Goal: Task Accomplishment & Management: Complete application form

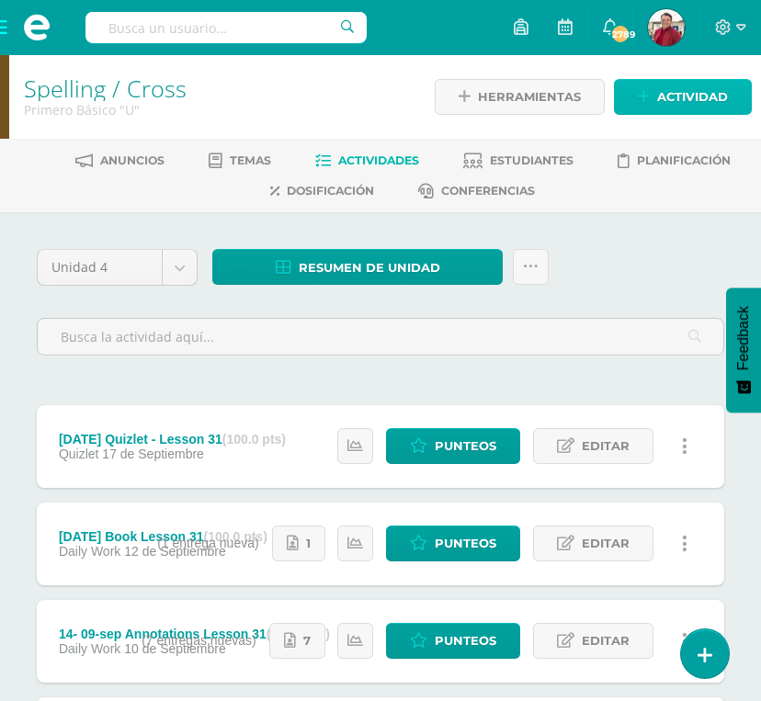
click at [633, 94] on span "Actividad" at bounding box center [692, 97] width 71 height 34
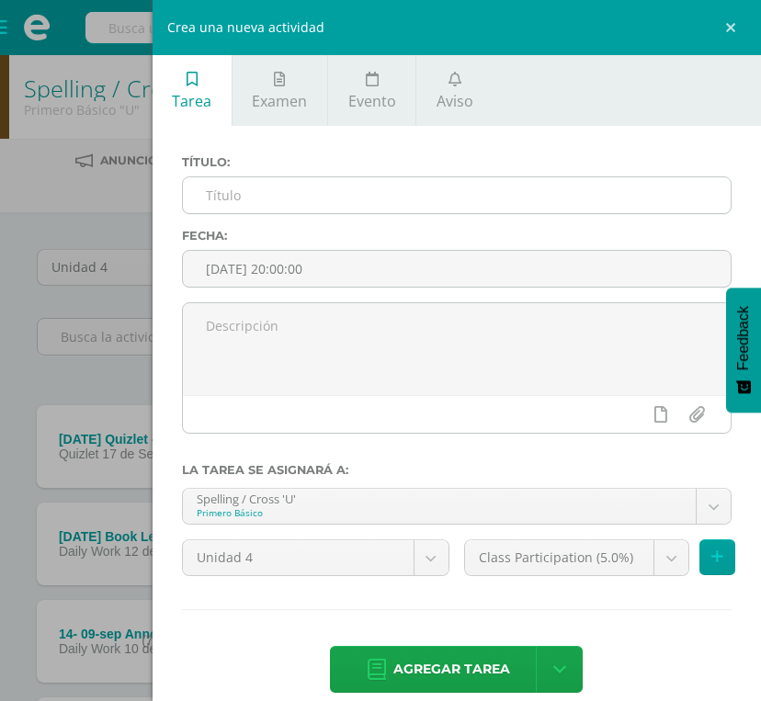
click at [333, 201] on input "text" at bounding box center [457, 195] width 548 height 36
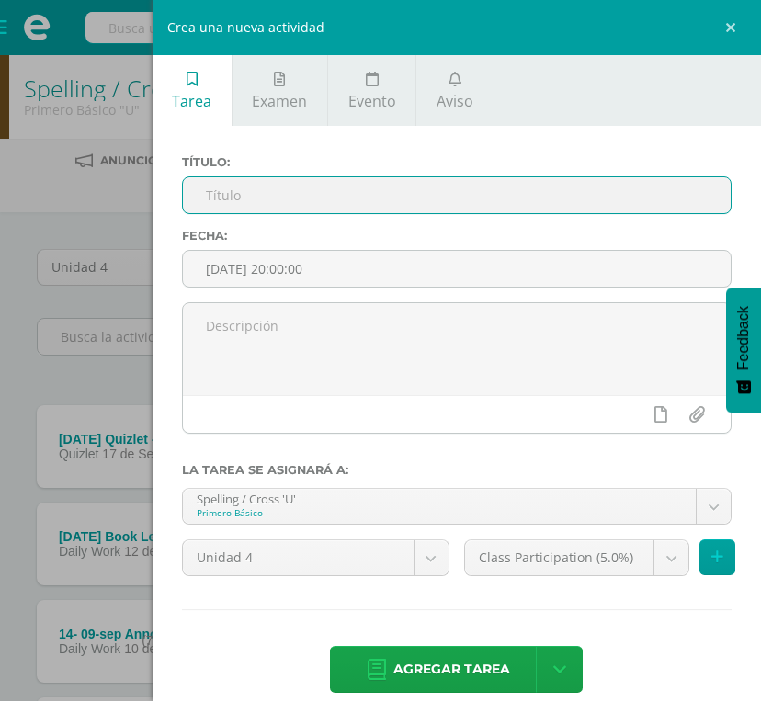
paste input "11- 16-sep Quizlet lesson 29"
drag, startPoint x: 271, startPoint y: 198, endPoint x: 129, endPoint y: 195, distance: 142.4
click at [183, 195] on input "11- 16-sep Quizlet lesson 29" at bounding box center [457, 195] width 548 height 36
click at [274, 189] on input "Quizlet lesson 29" at bounding box center [457, 195] width 548 height 36
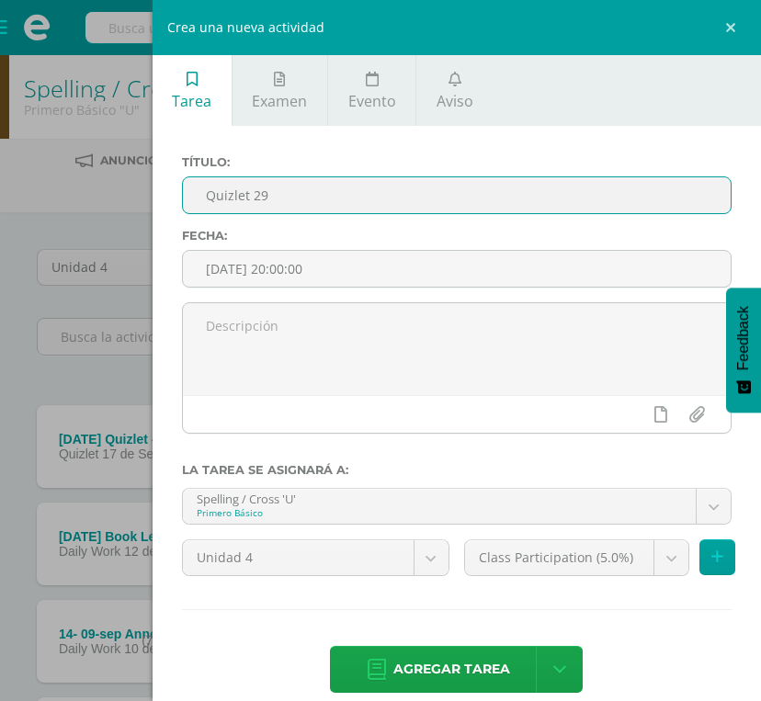
type input "Quizlet 29"
click at [323, 153] on div "Título: Quizlet 29 Fecha: 2025-09-10 20:00:00 La tarea se asignará a: Spelling …" at bounding box center [456, 426] width 608 height 600
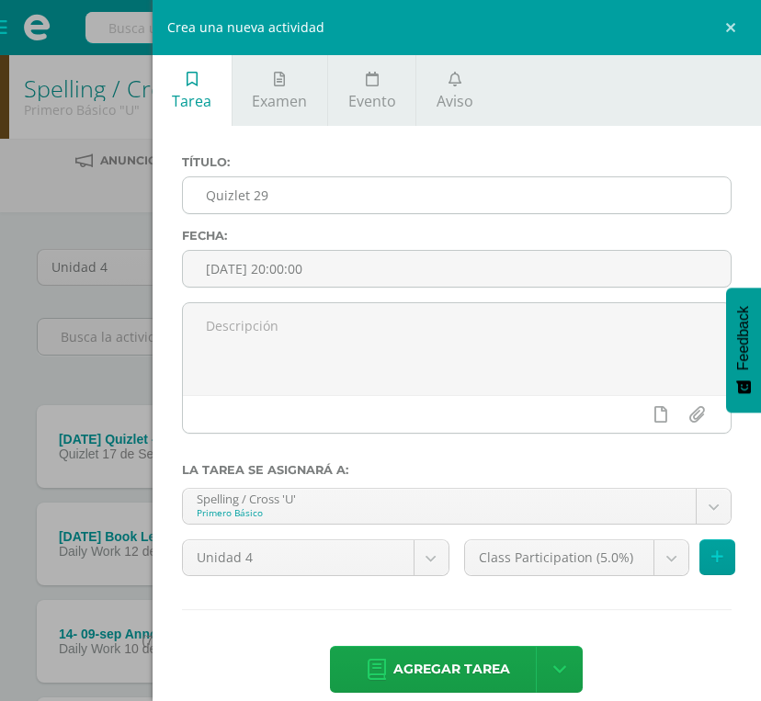
click at [251, 195] on input "Quizlet 29" at bounding box center [457, 195] width 548 height 36
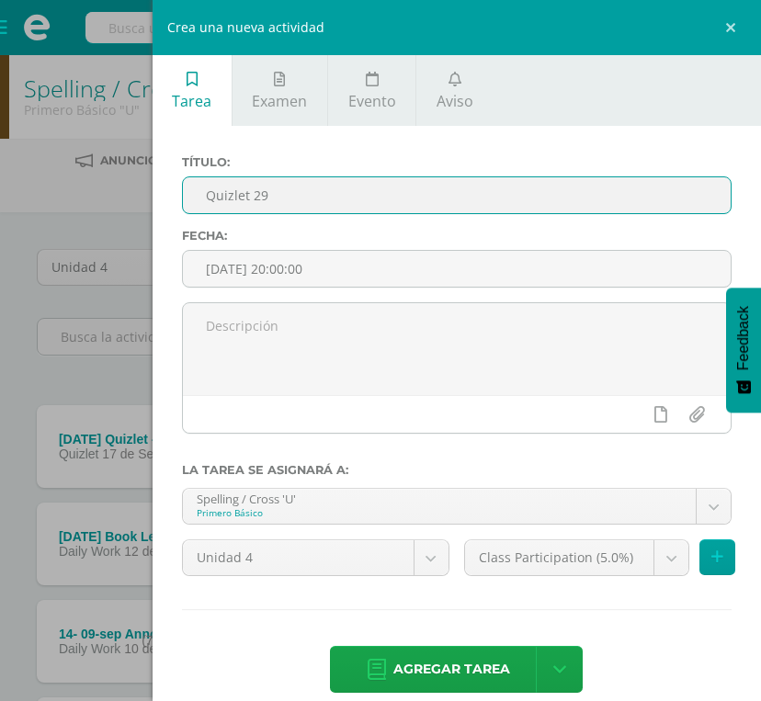
click at [271, 241] on label "Fecha:" at bounding box center [456, 236] width 549 height 14
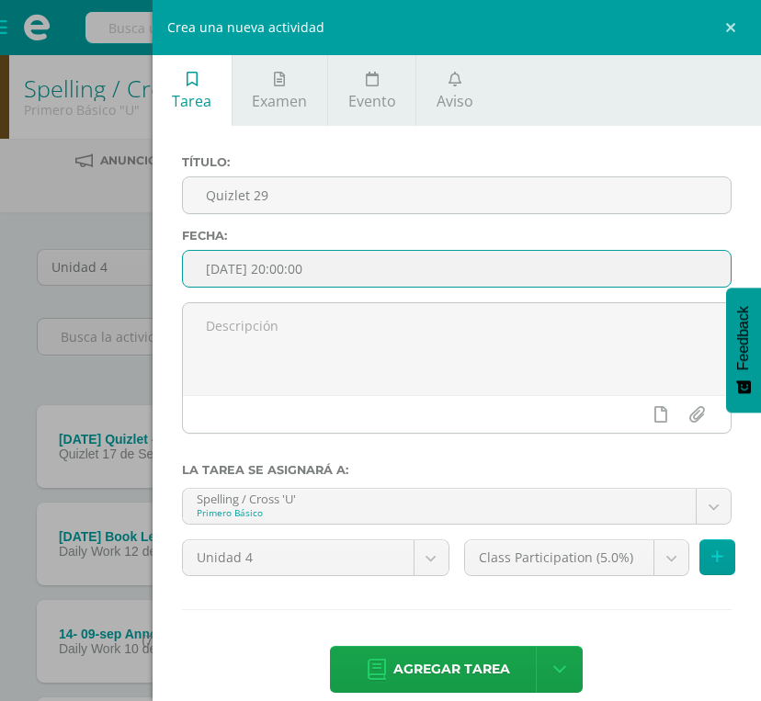
click at [271, 267] on input "[DATE] 20:00:00" at bounding box center [457, 269] width 548 height 36
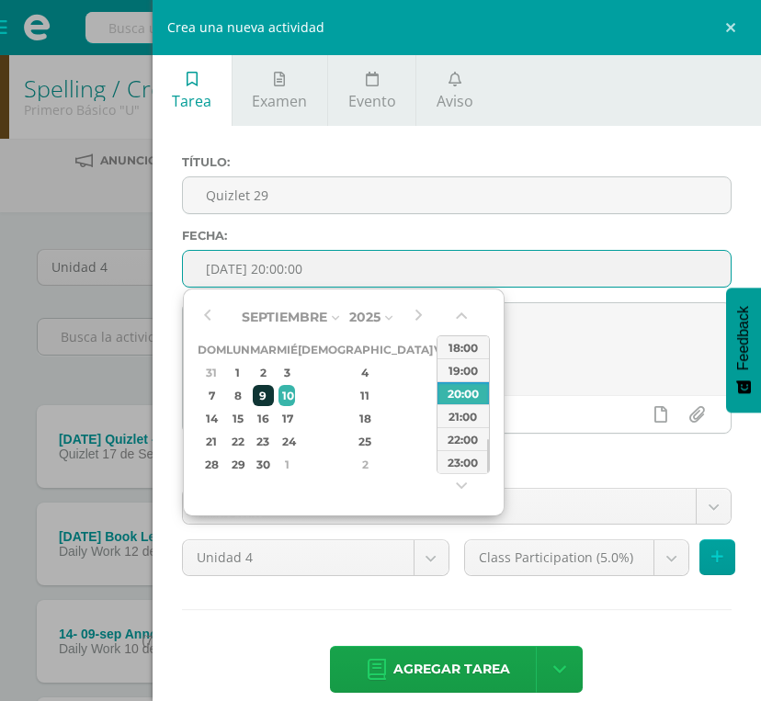
click at [274, 388] on div "9" at bounding box center [263, 395] width 21 height 21
type input "2025-09-09 20:00"
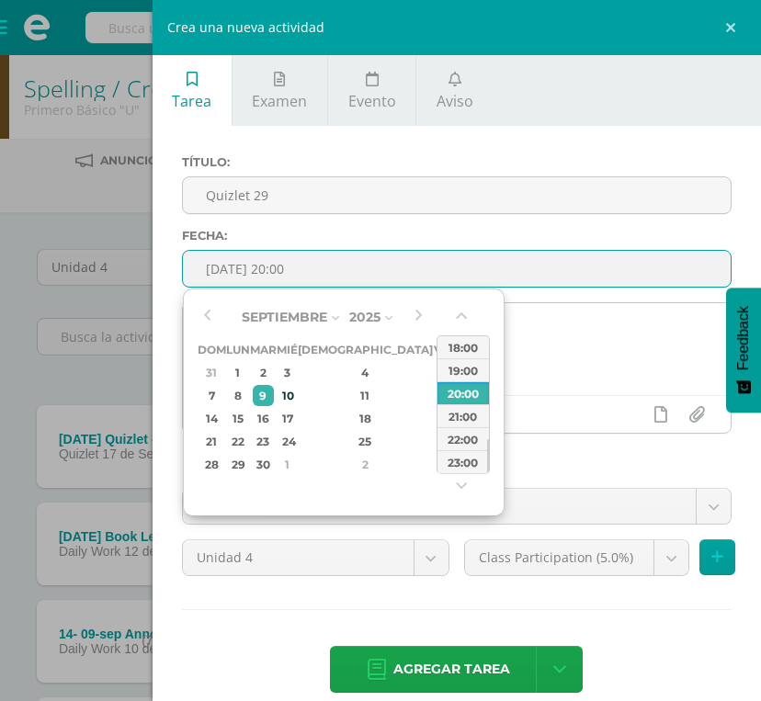
click at [573, 372] on textarea at bounding box center [457, 349] width 548 height 92
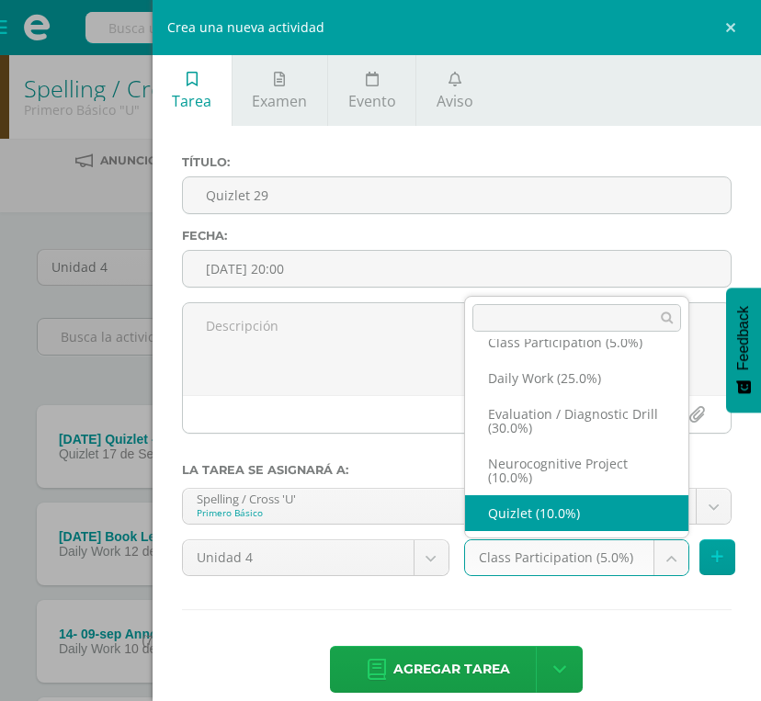
scroll to position [33, 0]
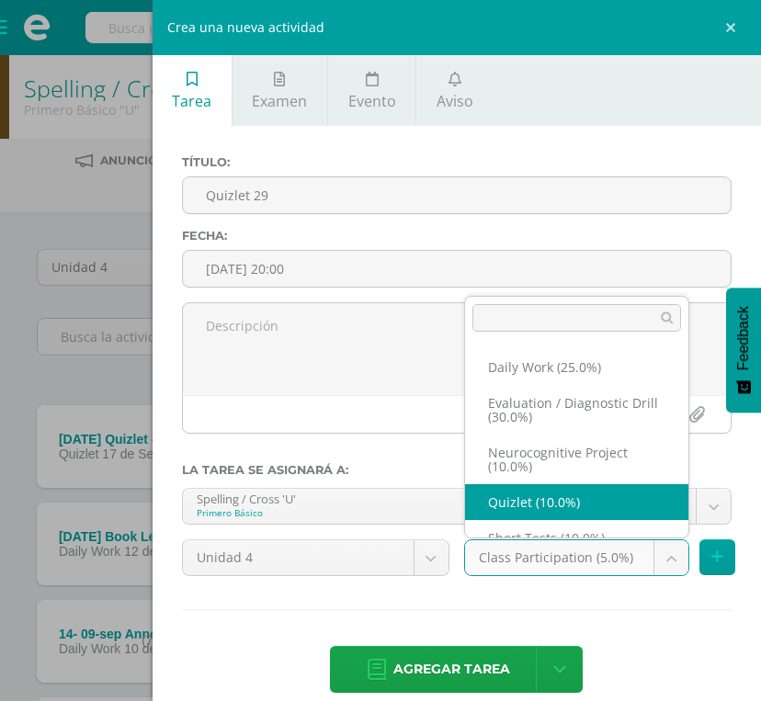
select select "202090"
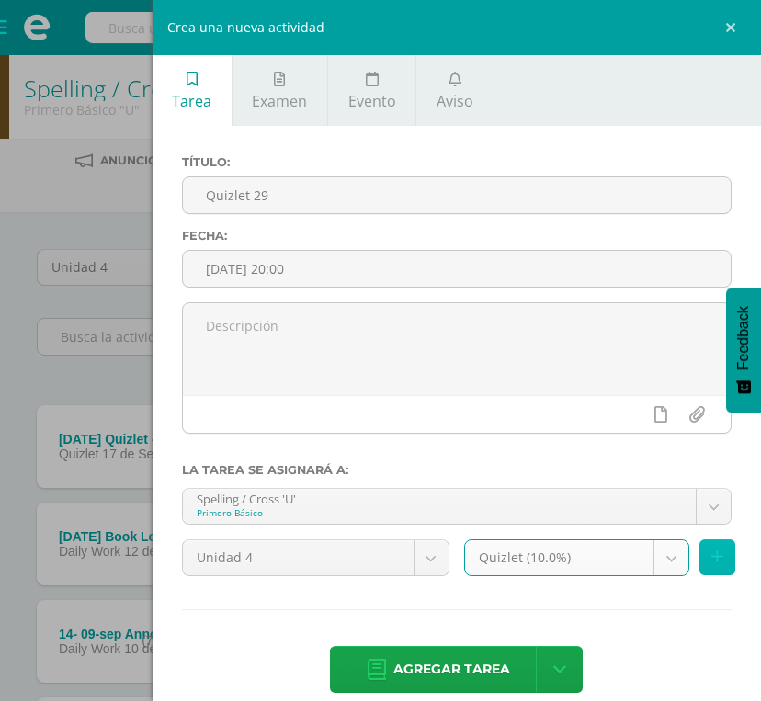
click at [633, 553] on button at bounding box center [717, 557] width 36 height 36
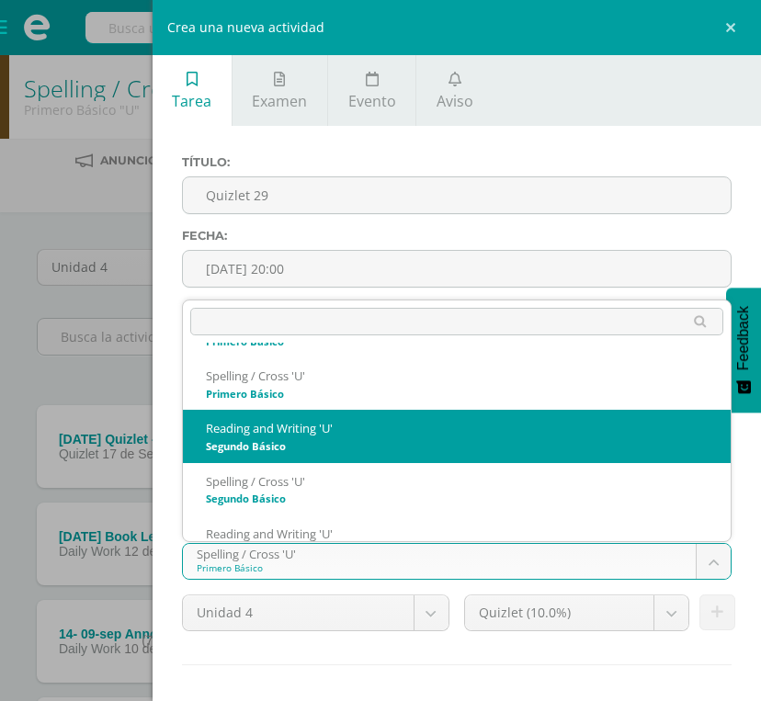
scroll to position [52, 0]
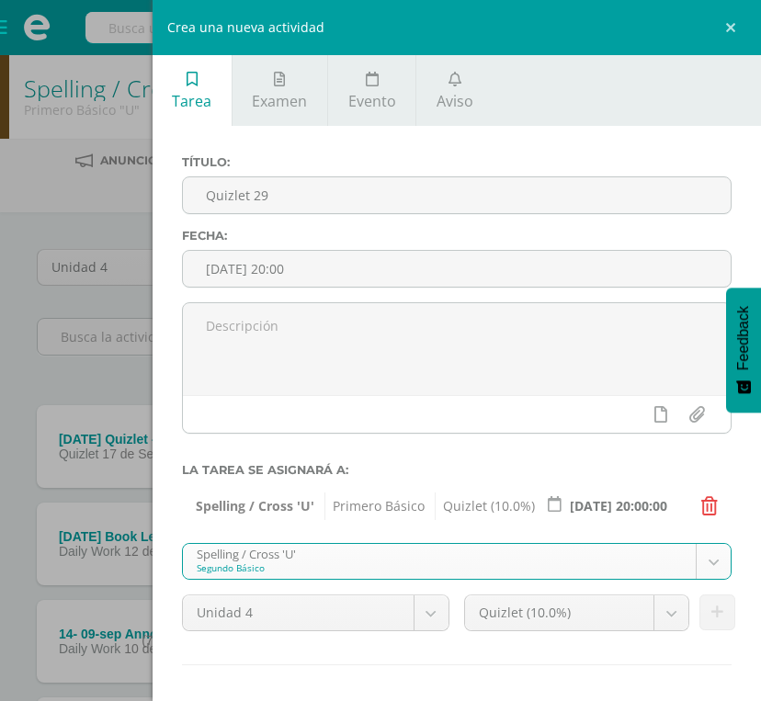
select select "200517"
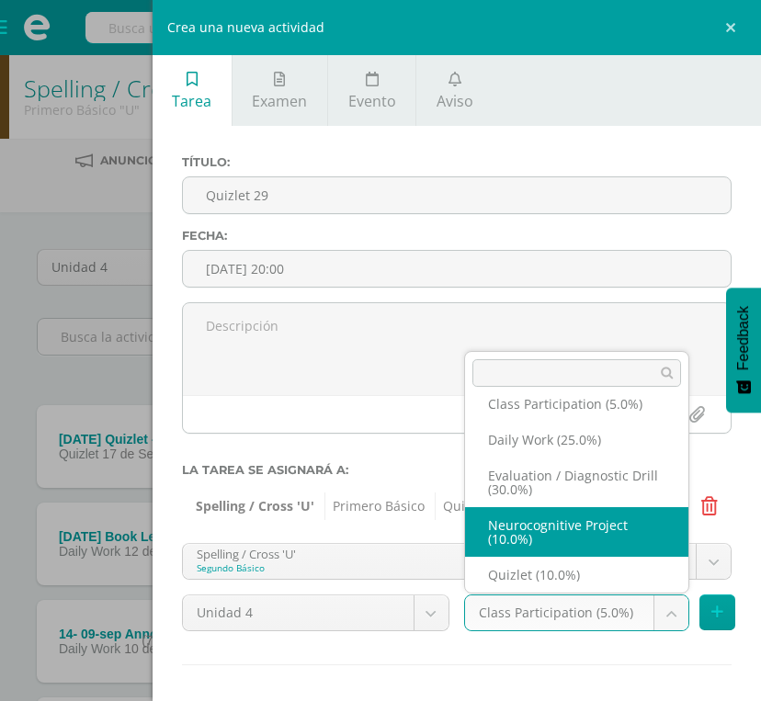
scroll to position [17, 0]
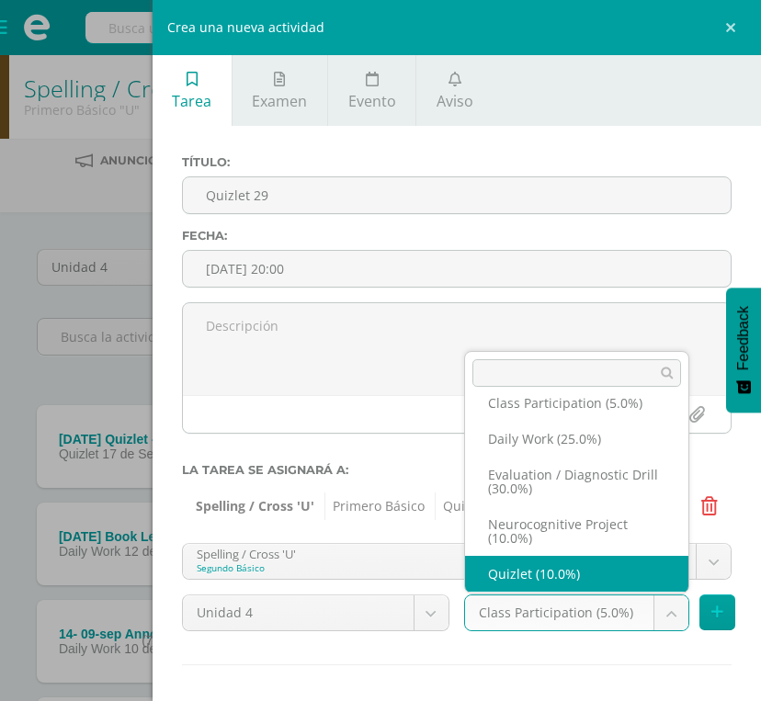
select select "202116"
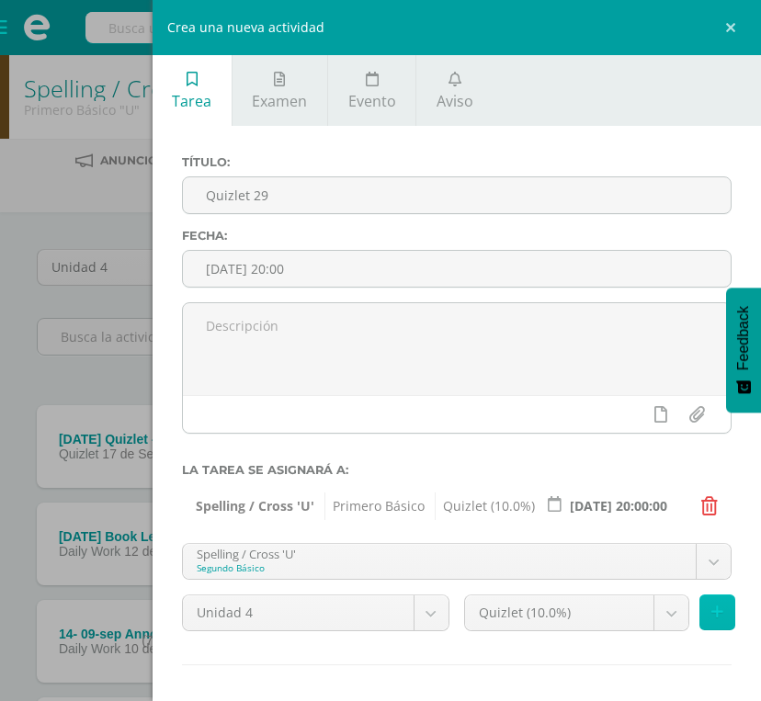
click at [633, 615] on icon at bounding box center [717, 612] width 12 height 16
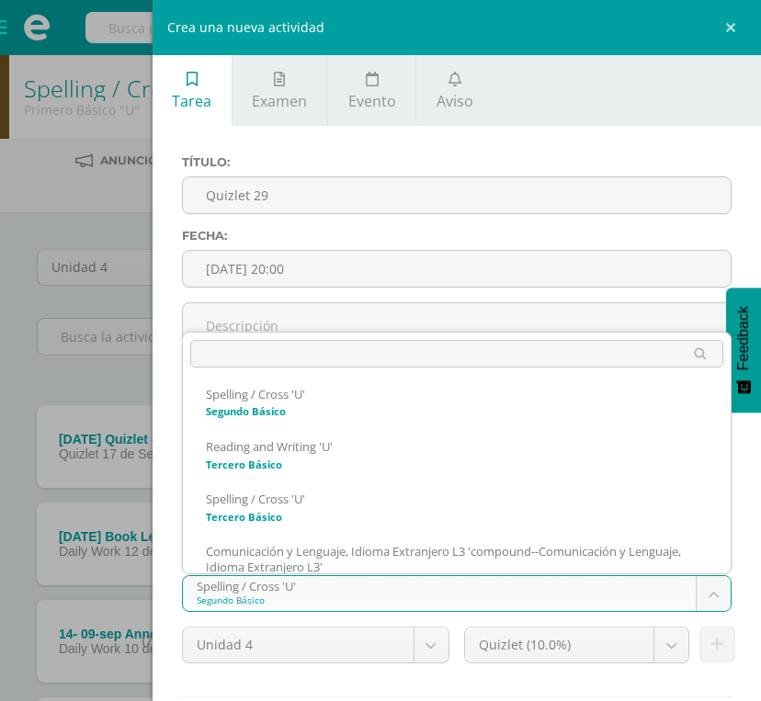
scroll to position [166, 0]
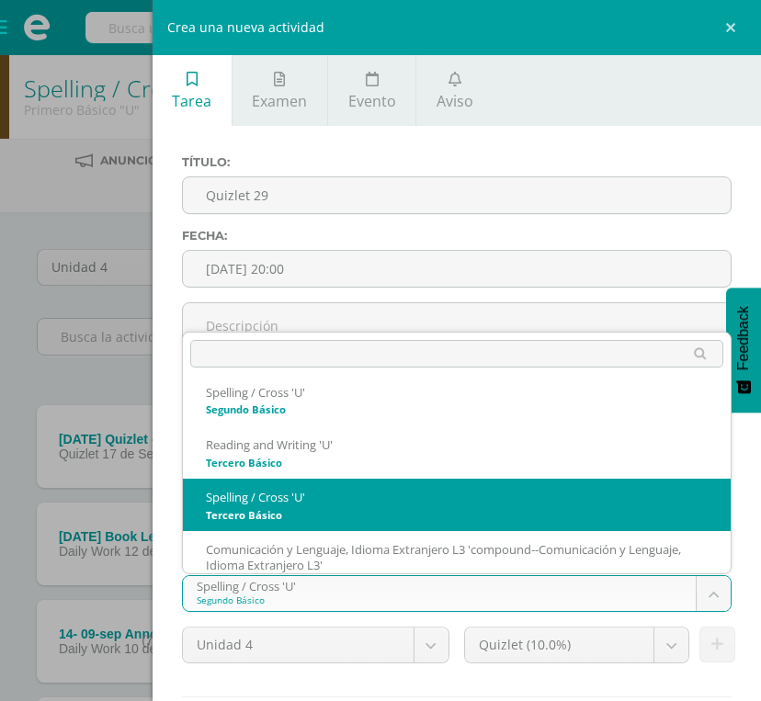
select select "200713"
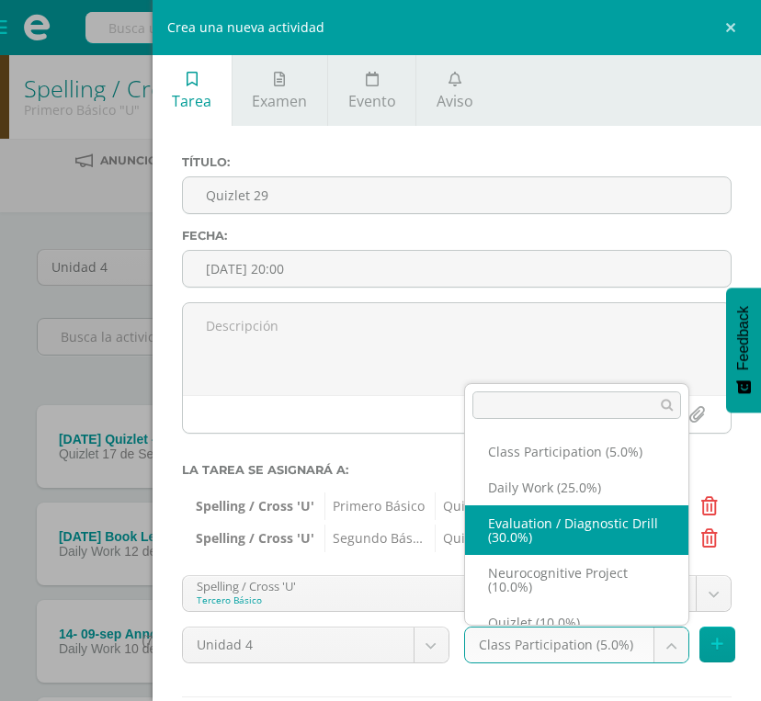
scroll to position [28, 0]
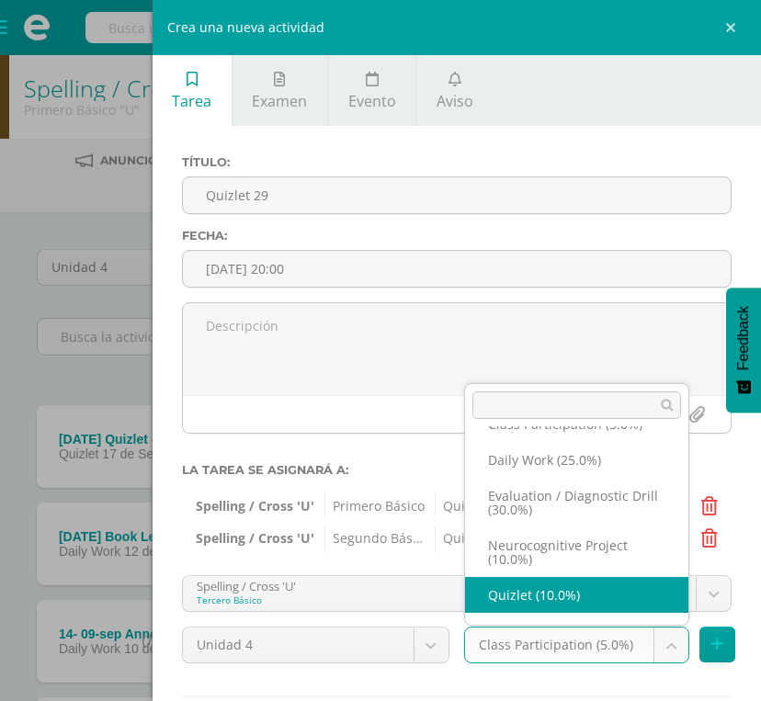
select select "202144"
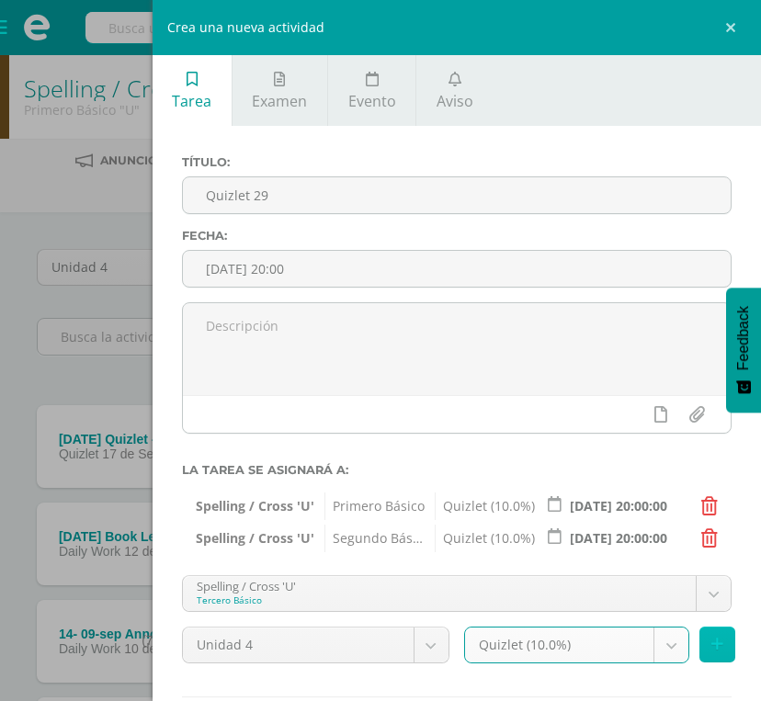
click at [633, 645] on button at bounding box center [717, 645] width 36 height 36
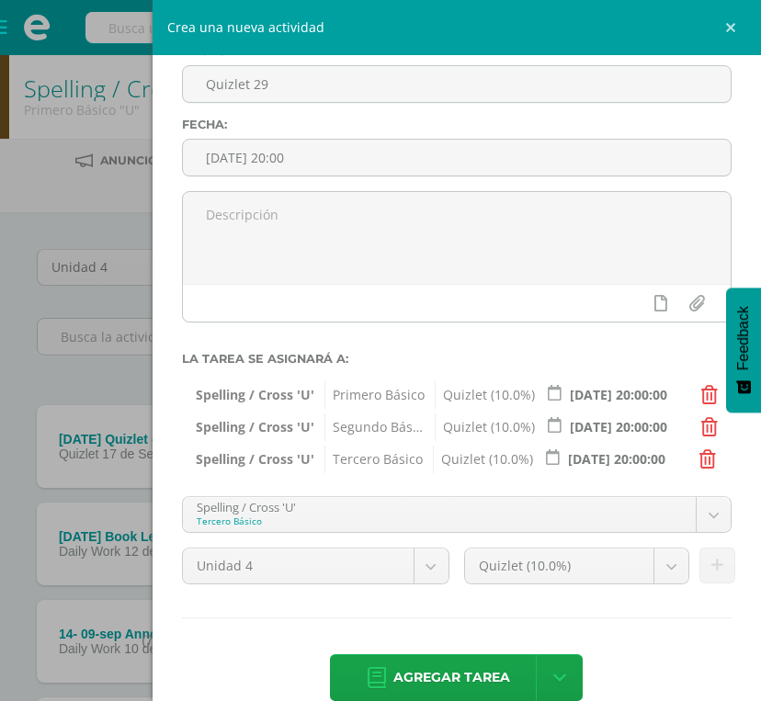
scroll to position [116, 0]
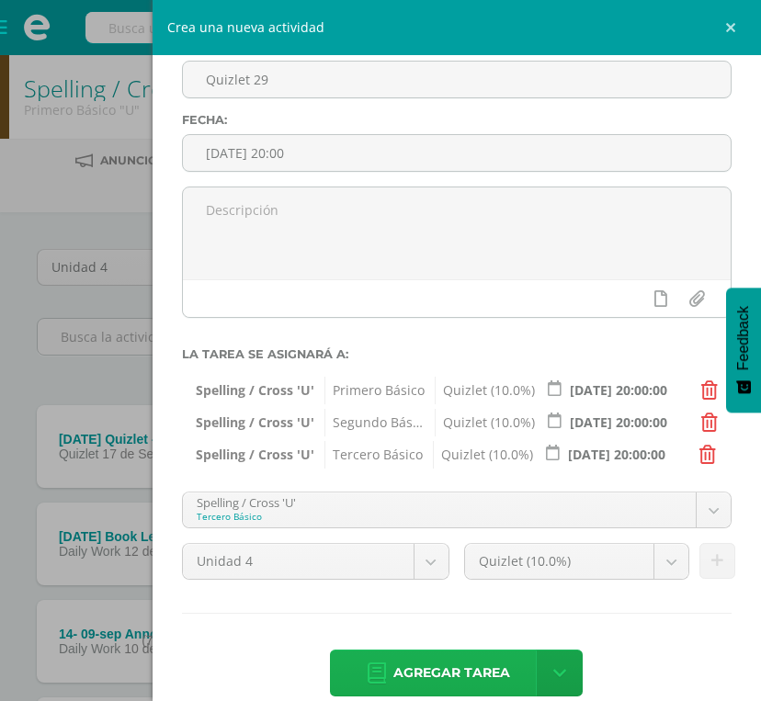
click at [456, 652] on span "Agregar tarea" at bounding box center [451, 672] width 117 height 45
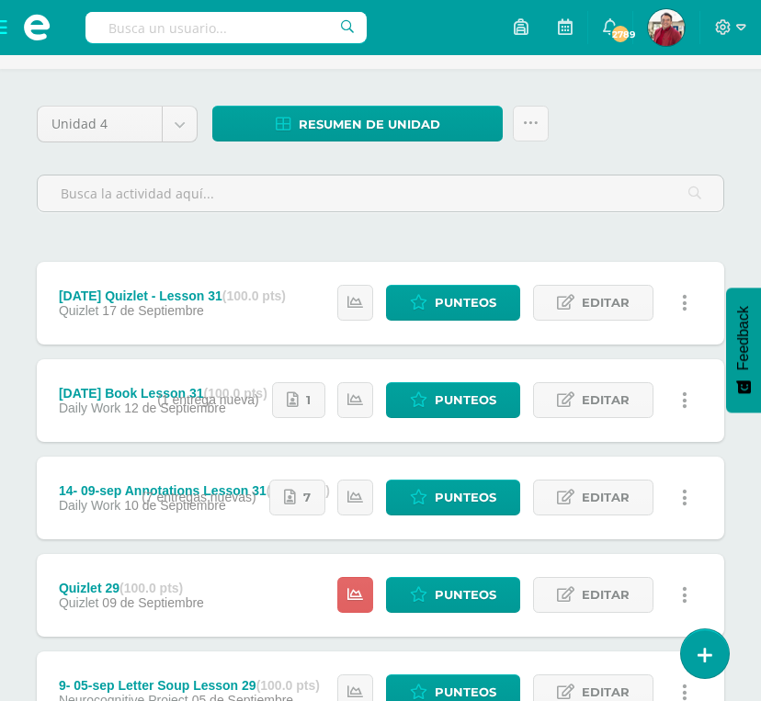
scroll to position [158, 0]
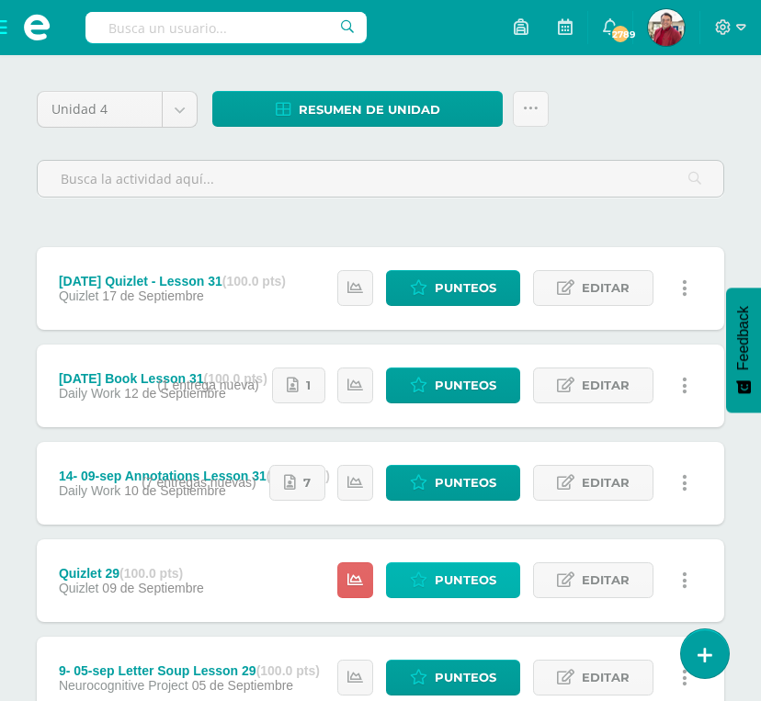
click at [460, 563] on span "Punteos" at bounding box center [466, 580] width 62 height 34
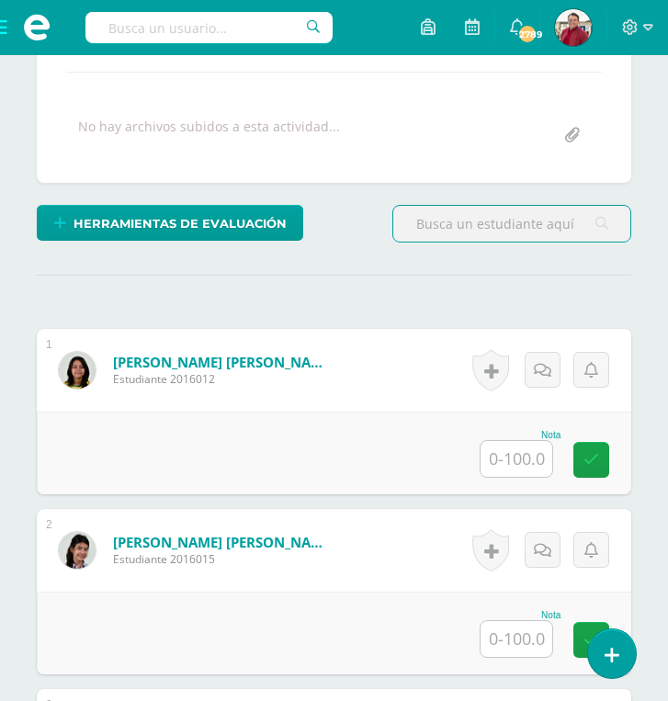
scroll to position [440, 0]
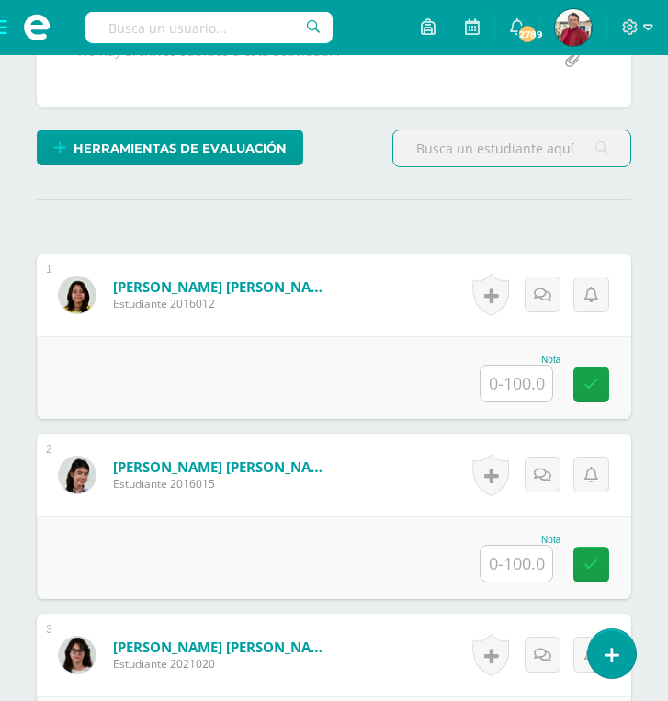
click at [502, 366] on input "text" at bounding box center [516, 384] width 72 height 36
type input "0"
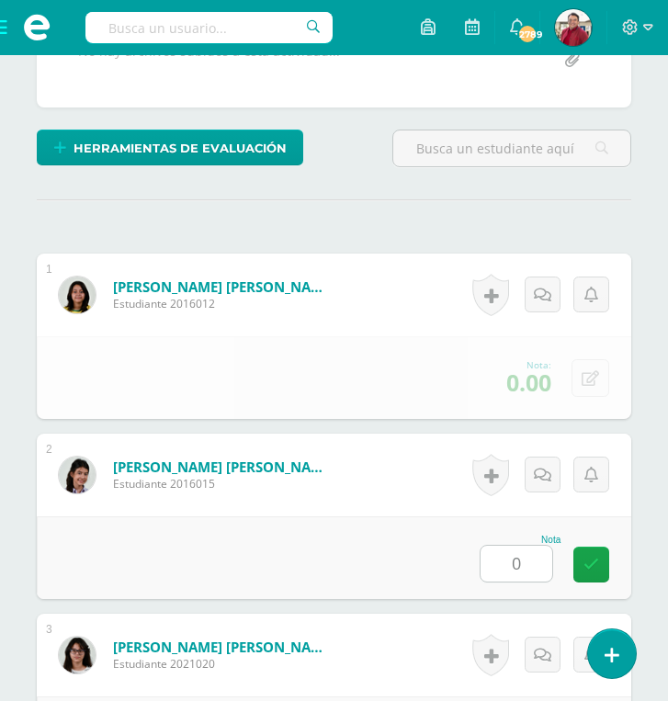
type input "0"
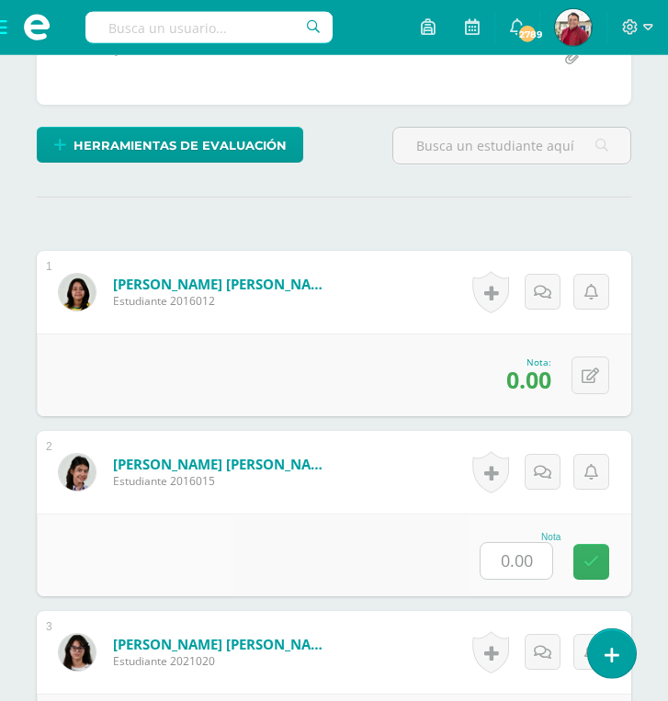
type input "0"
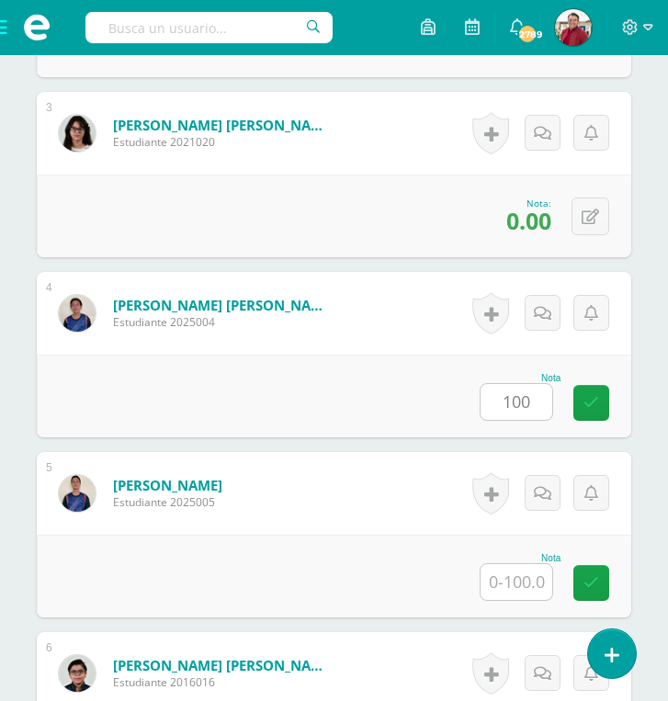
type input "100"
type input "0"
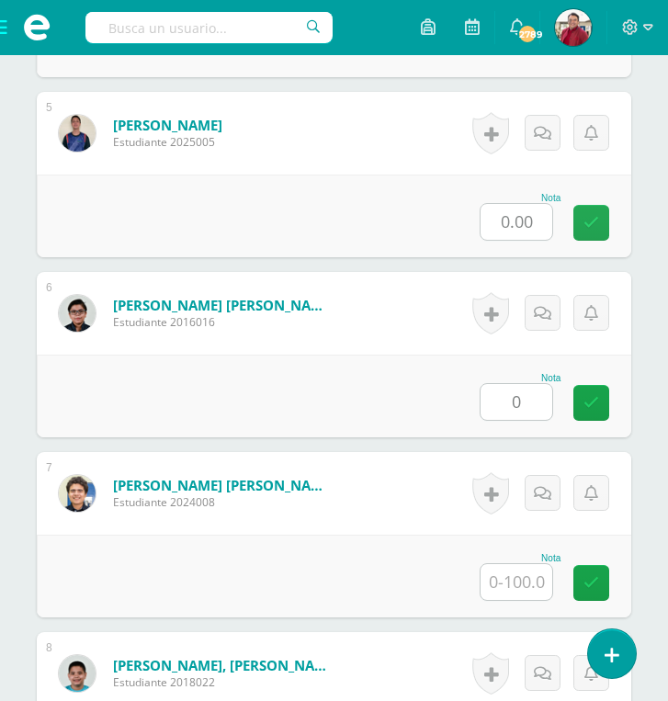
type input "0"
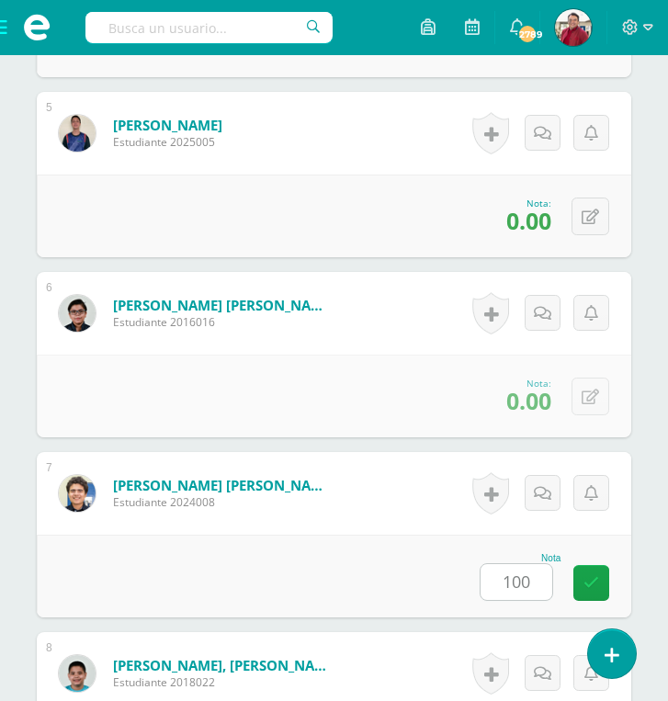
type input "100"
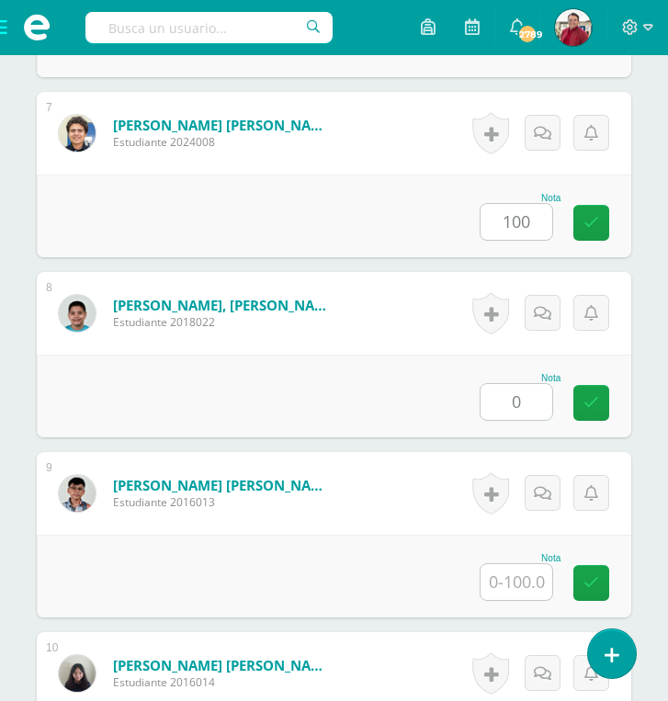
type input "0"
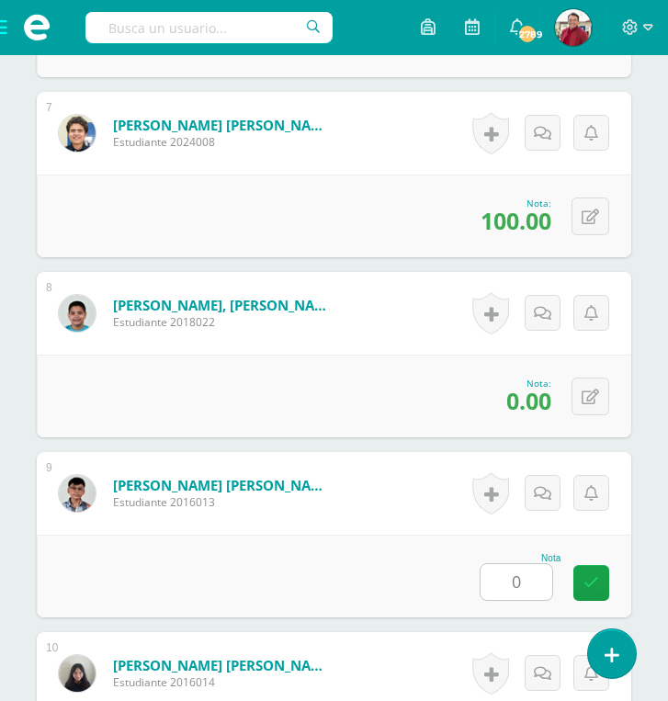
scroll to position [2042, 0]
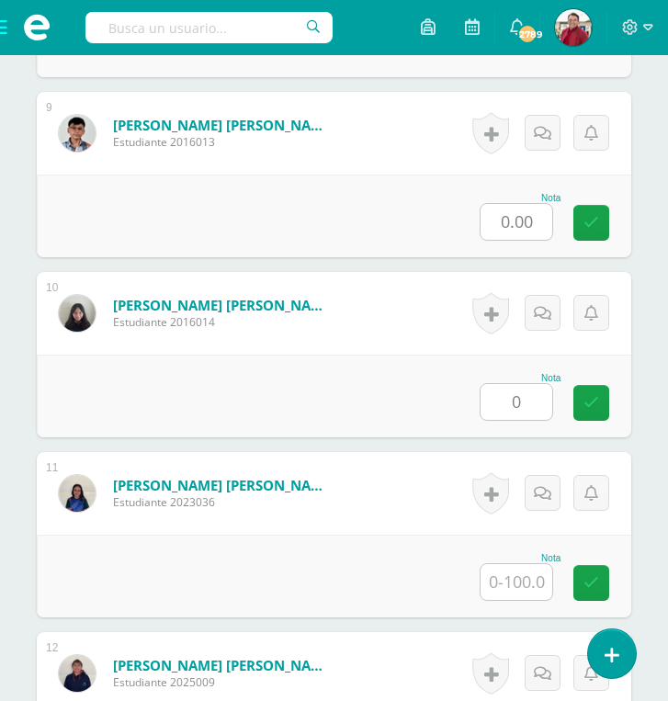
type input "0"
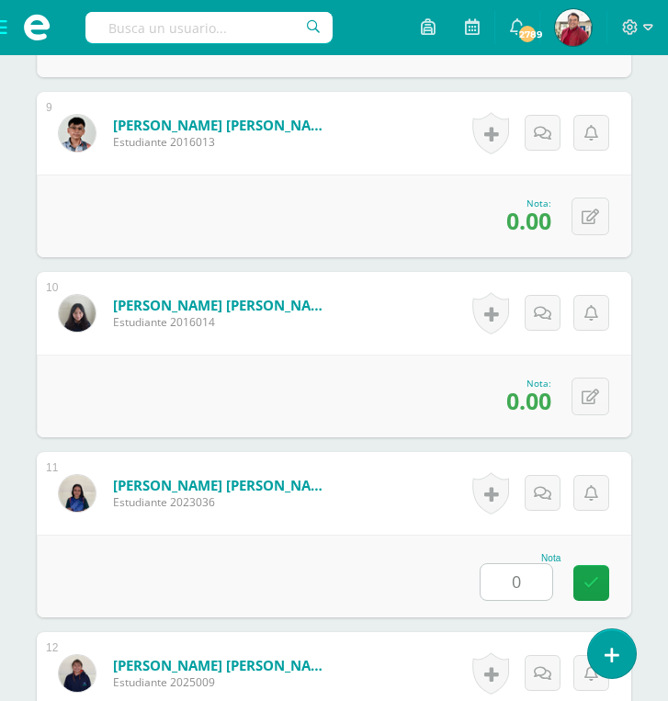
type input "0"
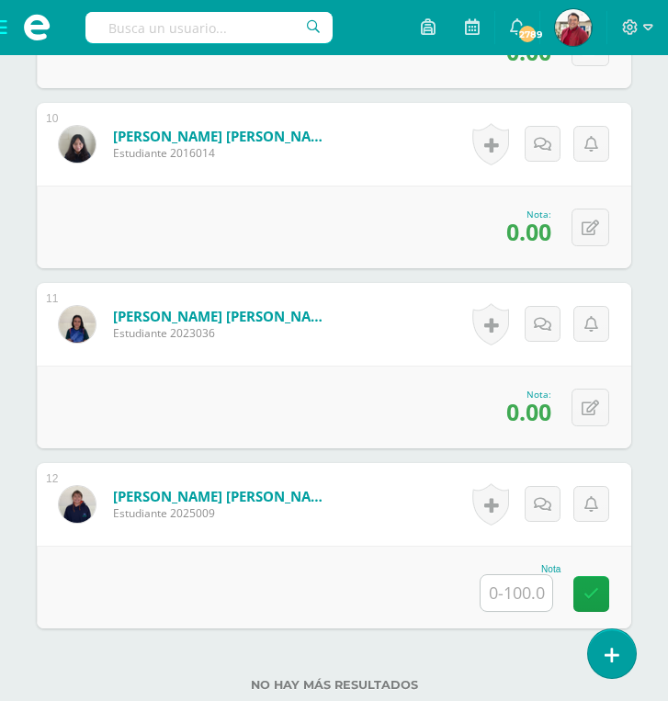
type input "0"
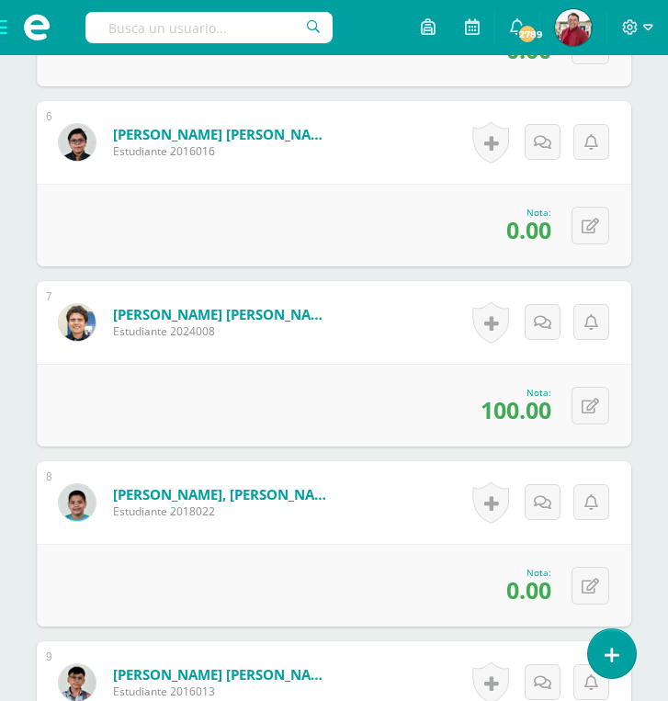
scroll to position [1586, 0]
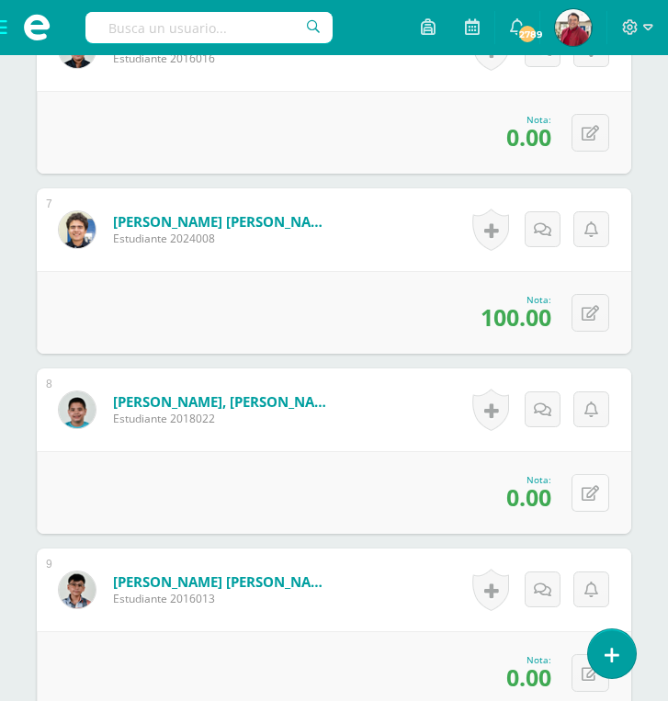
click at [594, 486] on icon at bounding box center [589, 494] width 17 height 16
type input "100"
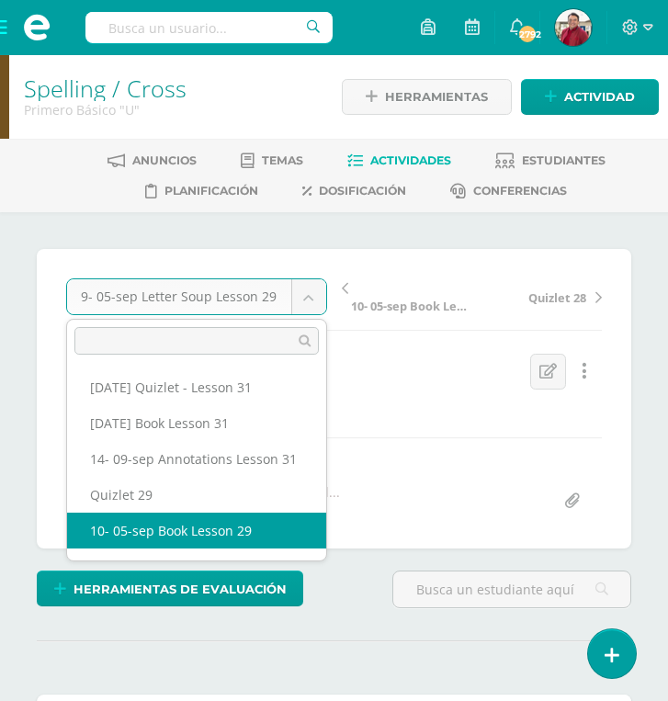
select select "/dashboard/teacher/grade-activity/219796/"
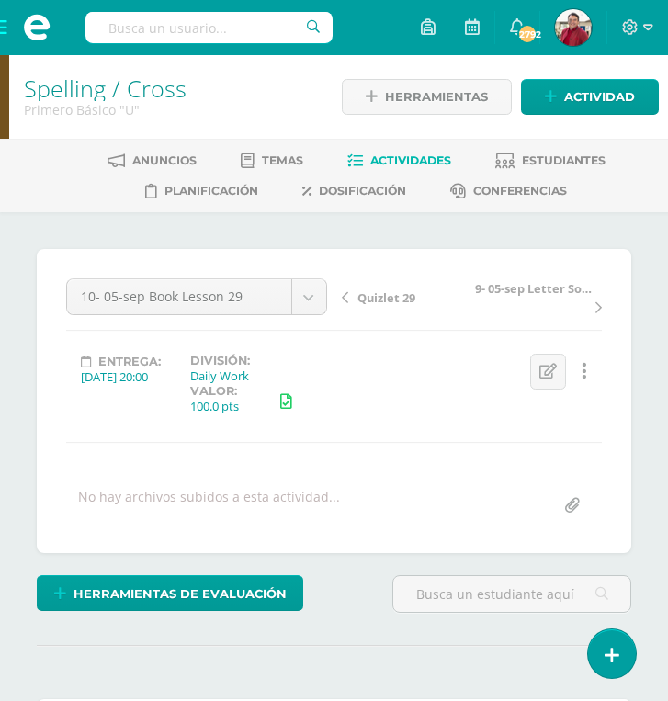
click at [6, 31] on span at bounding box center [36, 27] width 73 height 55
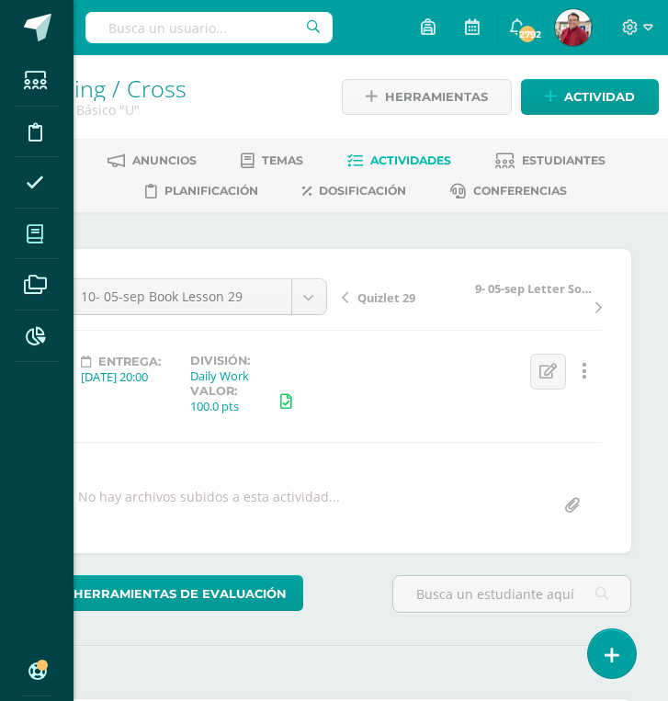
click at [43, 240] on icon at bounding box center [35, 234] width 17 height 18
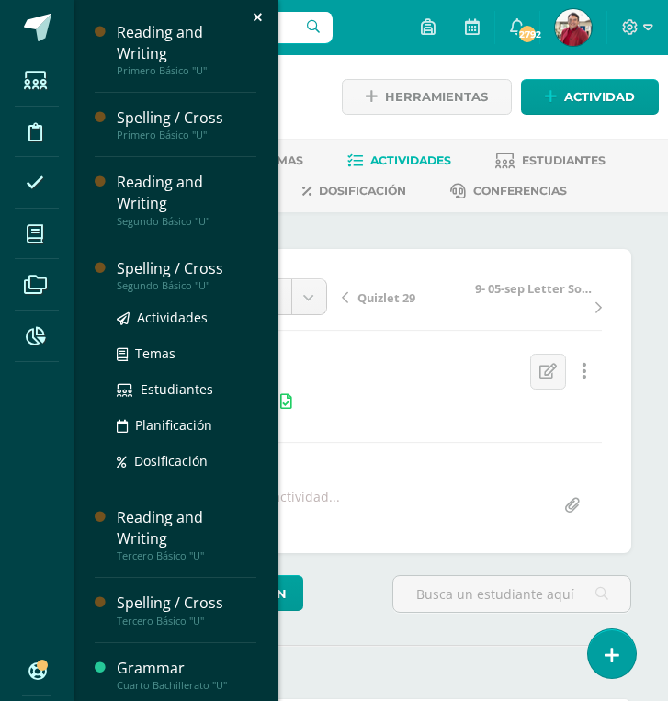
click at [154, 258] on div "Spelling / Cross" at bounding box center [187, 268] width 140 height 21
click at [165, 309] on span "Actividades" at bounding box center [172, 317] width 71 height 17
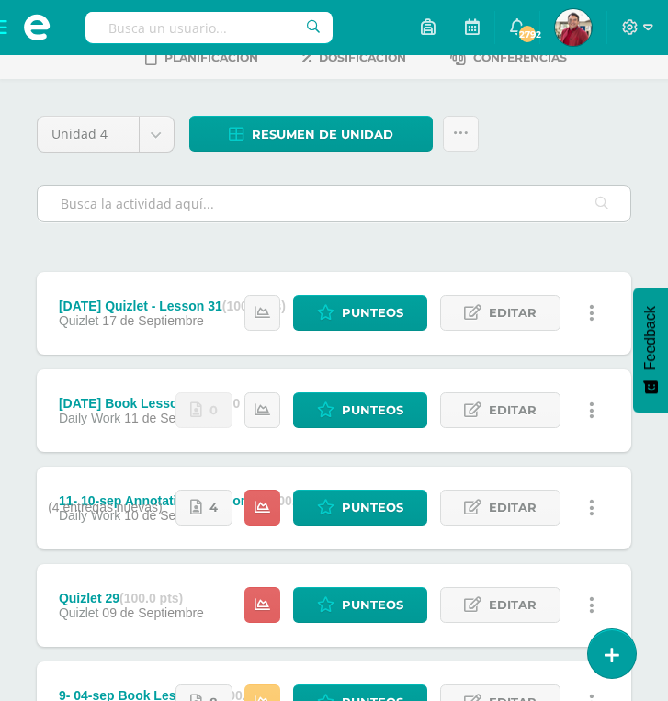
scroll to position [134, 0]
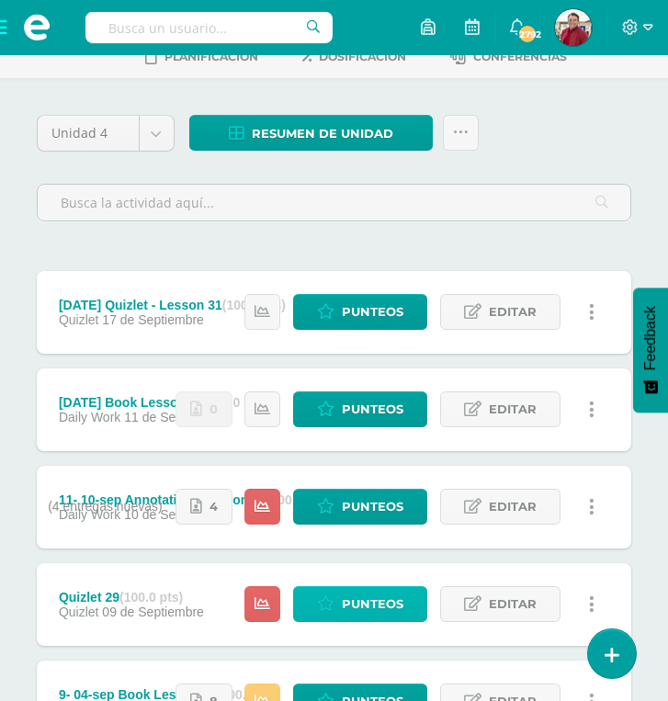
click at [371, 587] on span "Punteos" at bounding box center [373, 604] width 62 height 34
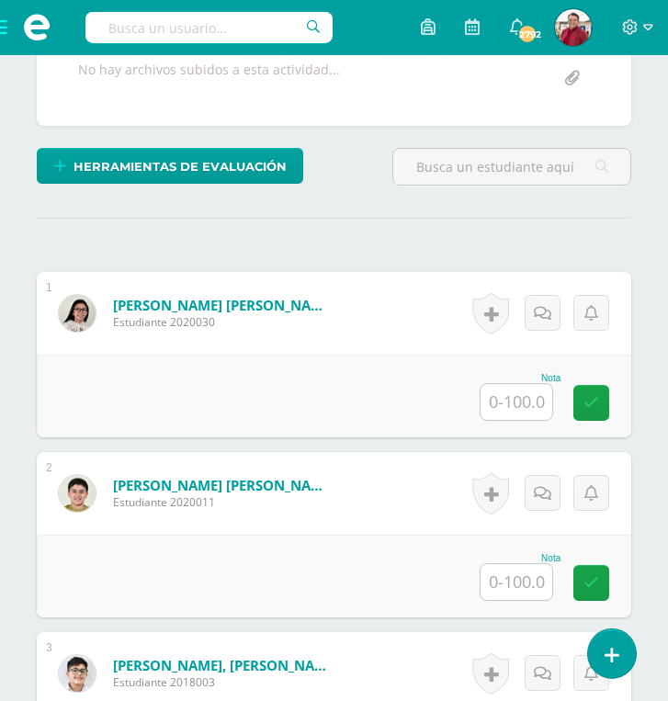
scroll to position [423, 0]
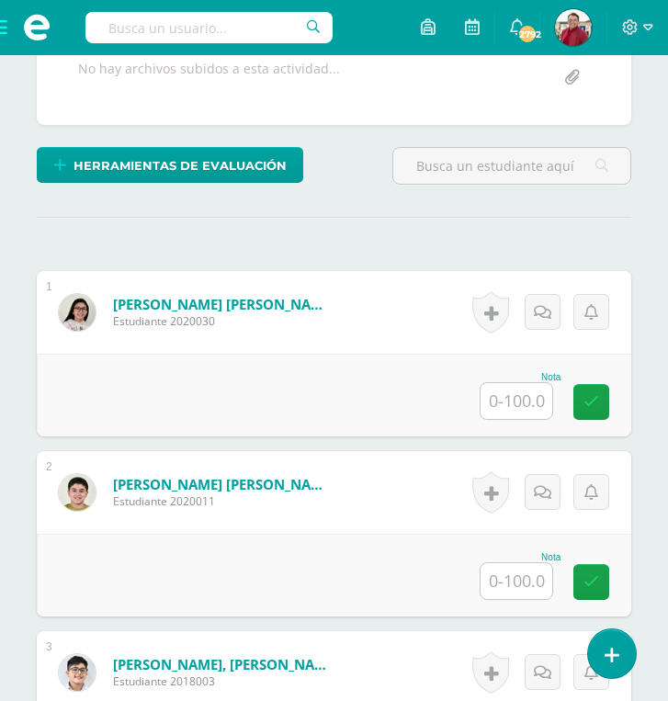
click at [536, 383] on input "text" at bounding box center [516, 401] width 72 height 36
type input "0"
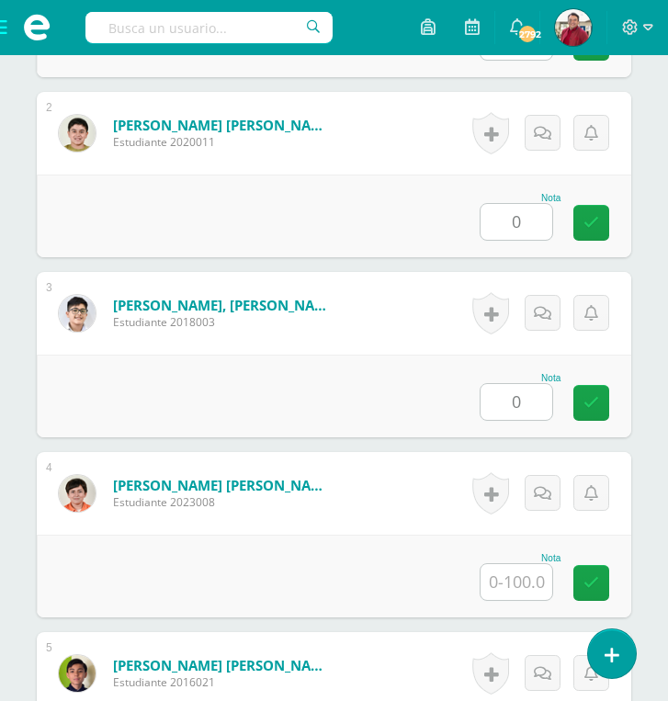
type input "0"
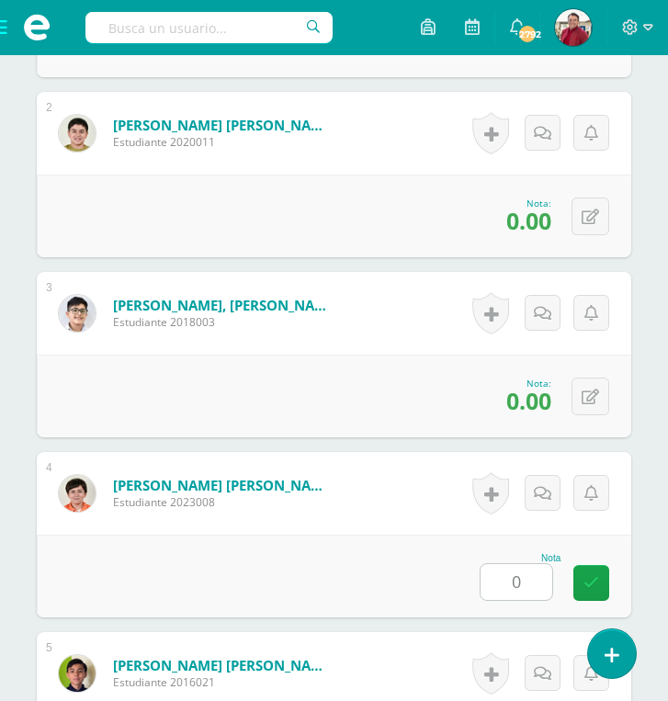
type input "0"
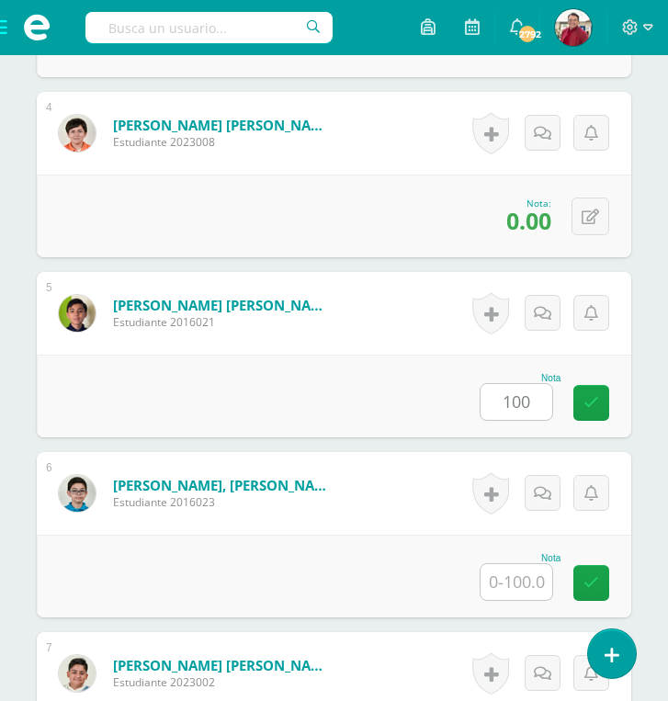
type input "100"
click at [591, 209] on icon at bounding box center [589, 217] width 17 height 16
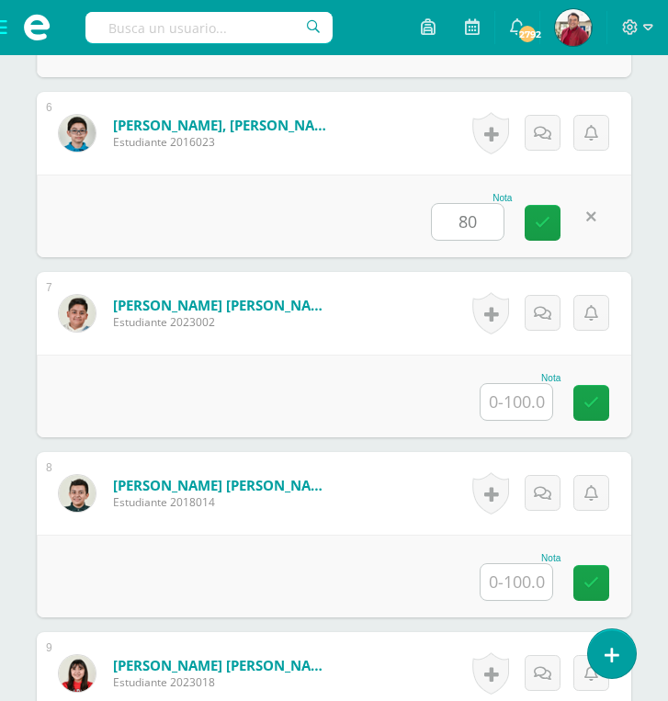
type input "80"
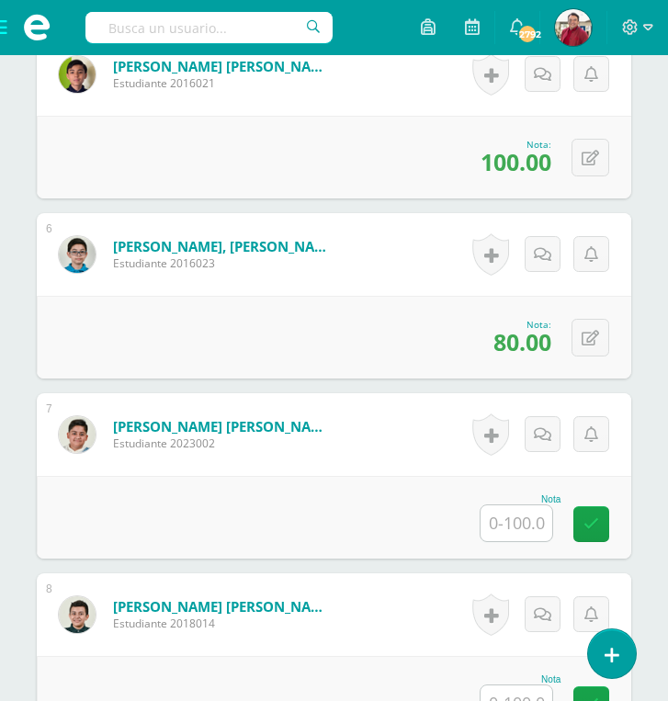
scroll to position [1372, 0]
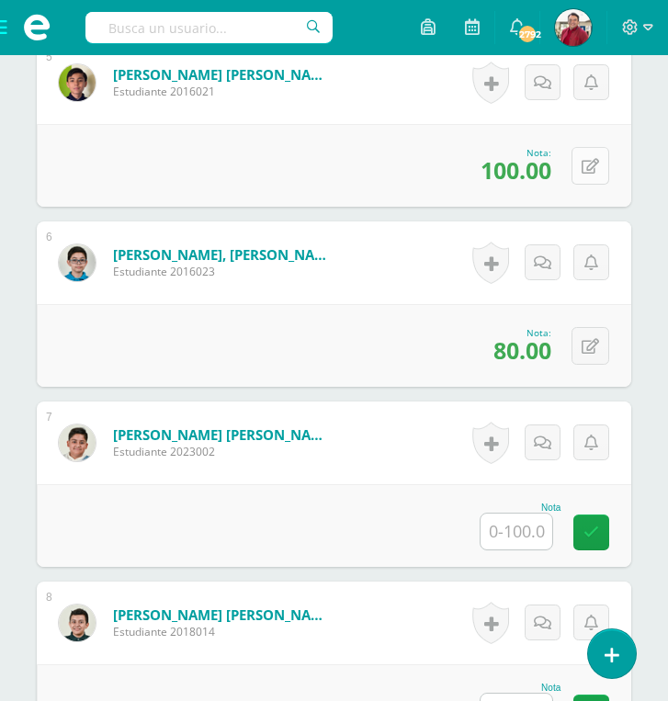
click at [593, 159] on icon at bounding box center [589, 167] width 17 height 16
type input "80"
click at [526, 514] on input "text" at bounding box center [516, 532] width 72 height 36
type input "0"
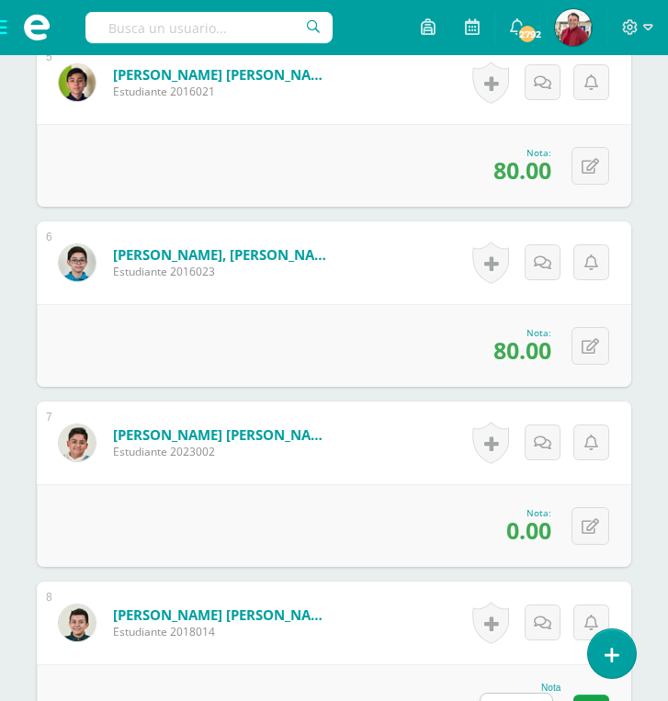
scroll to position [1862, 0]
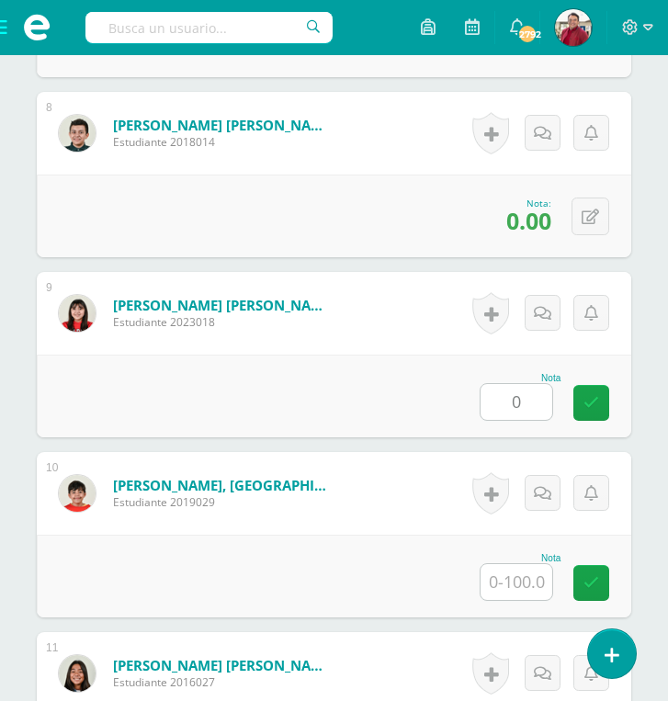
type input "0"
type input "1"
type input "0"
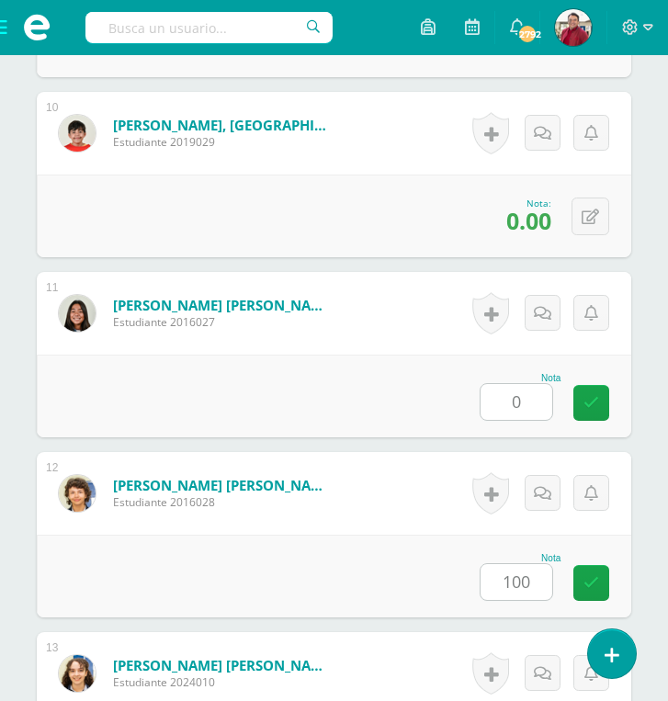
type input "100"
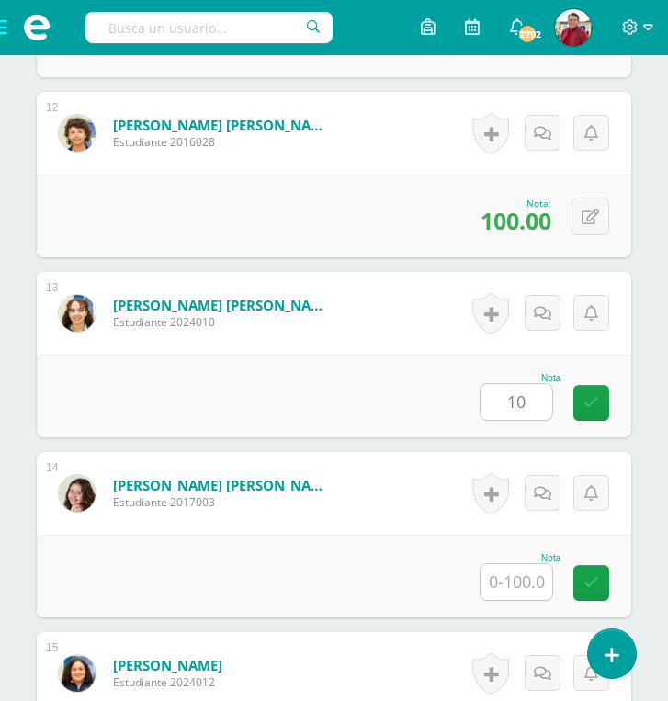
type input "1"
type input "0"
type input "100"
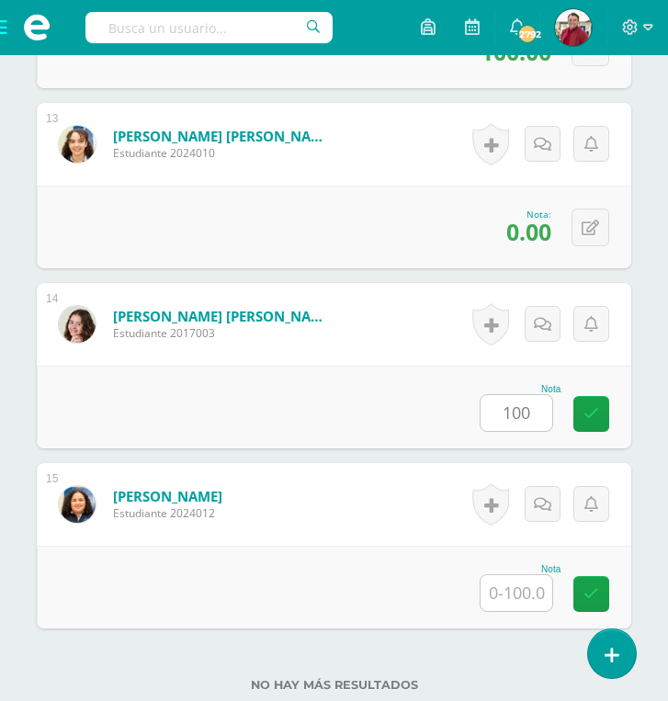
type input "0"
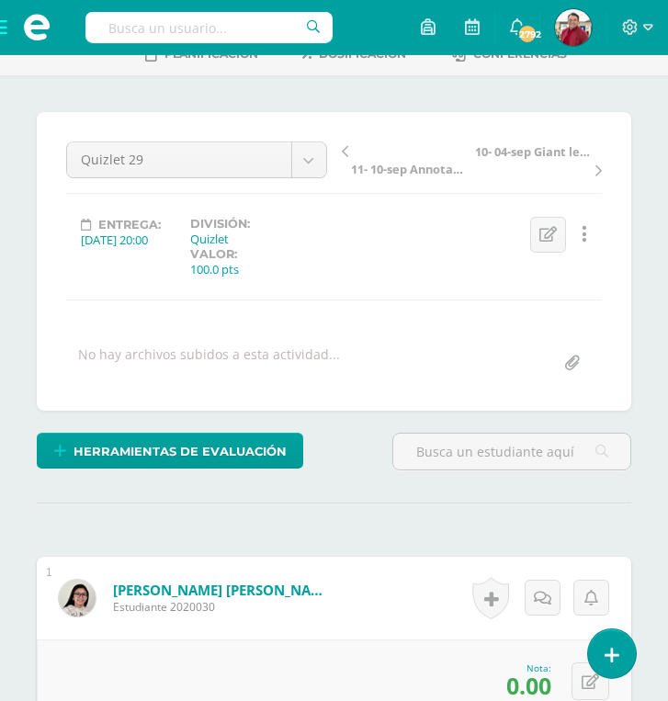
scroll to position [0, 0]
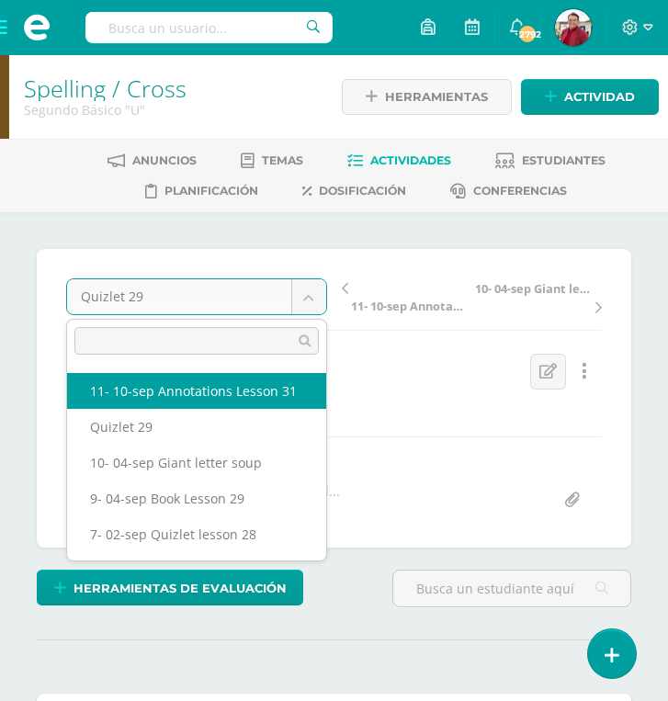
scroll to position [70, 0]
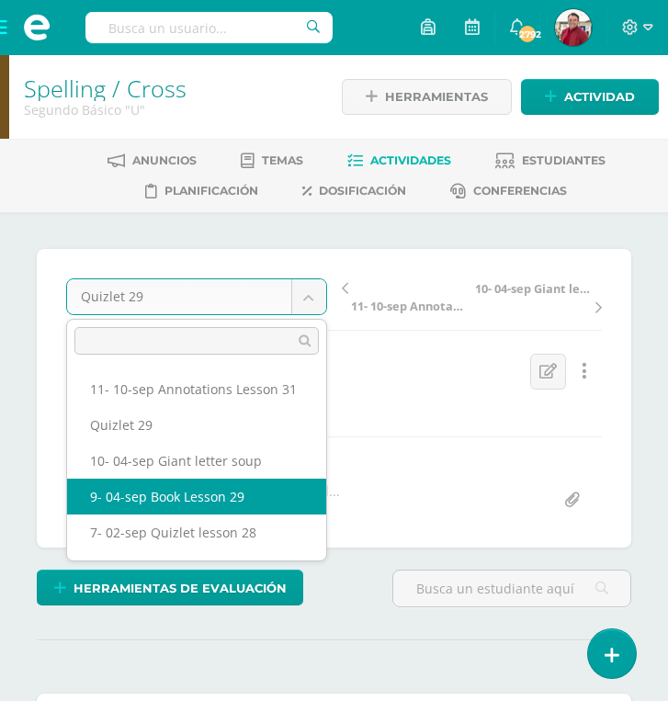
select select "/dashboard/teacher/grade-activity/219815/"
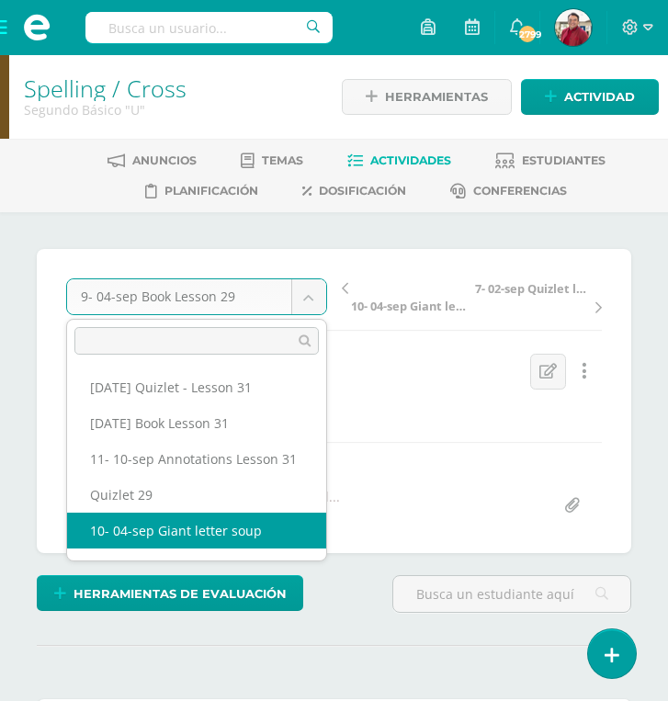
select select "/dashboard/teacher/grade-activity/219834/"
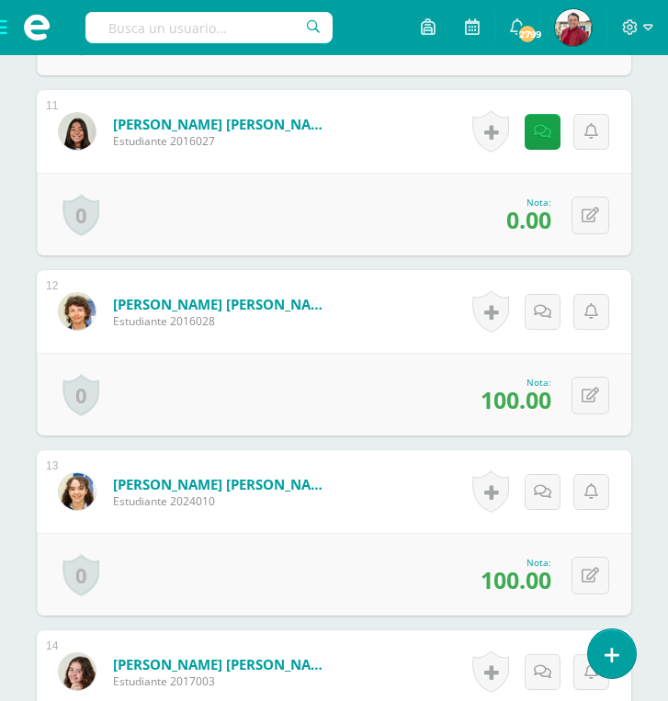
scroll to position [2264, 0]
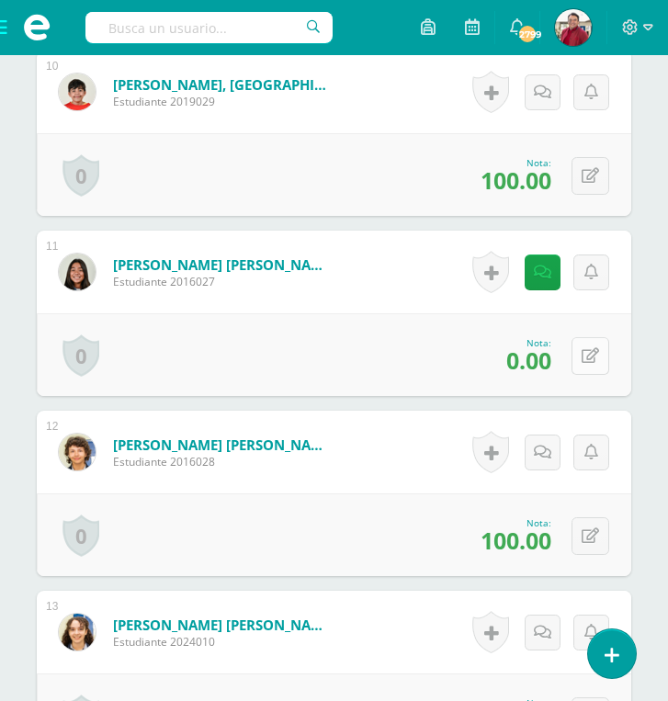
click at [597, 348] on icon at bounding box center [589, 356] width 17 height 16
type input "70"
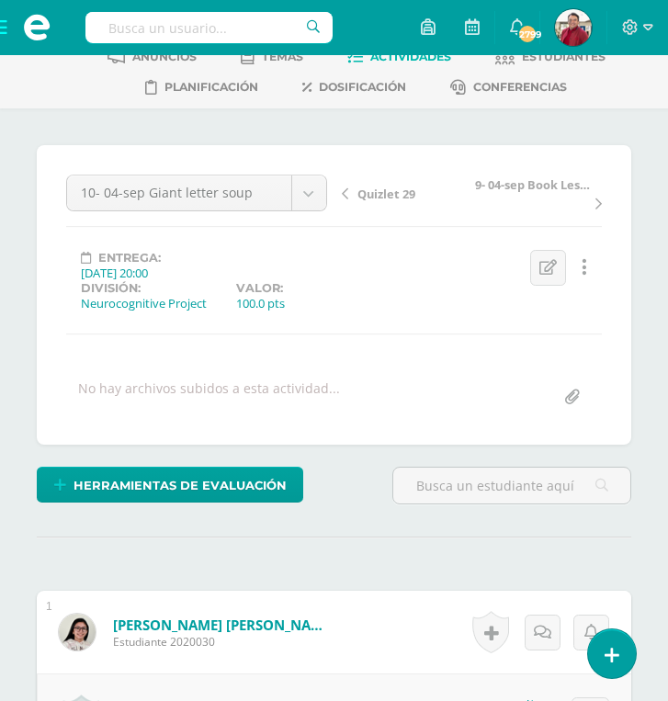
scroll to position [96, 0]
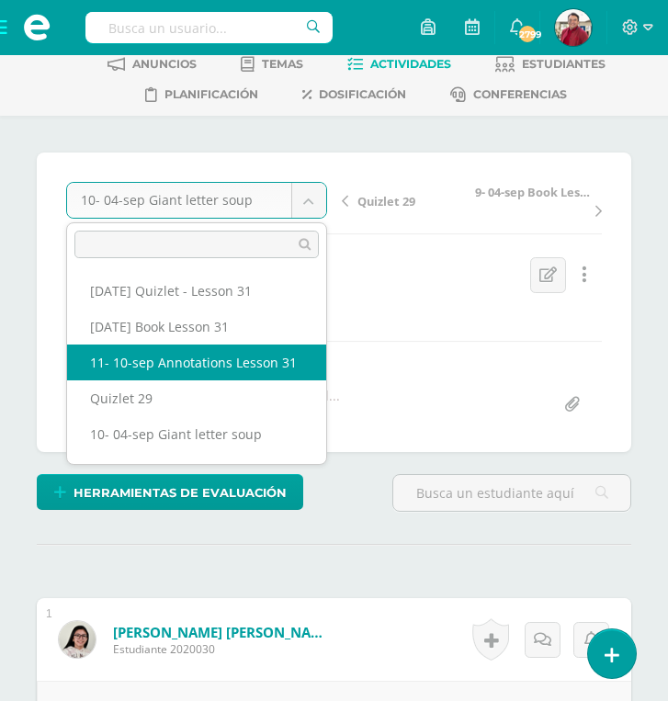
select select "/dashboard/teacher/grade-activity/220103/"
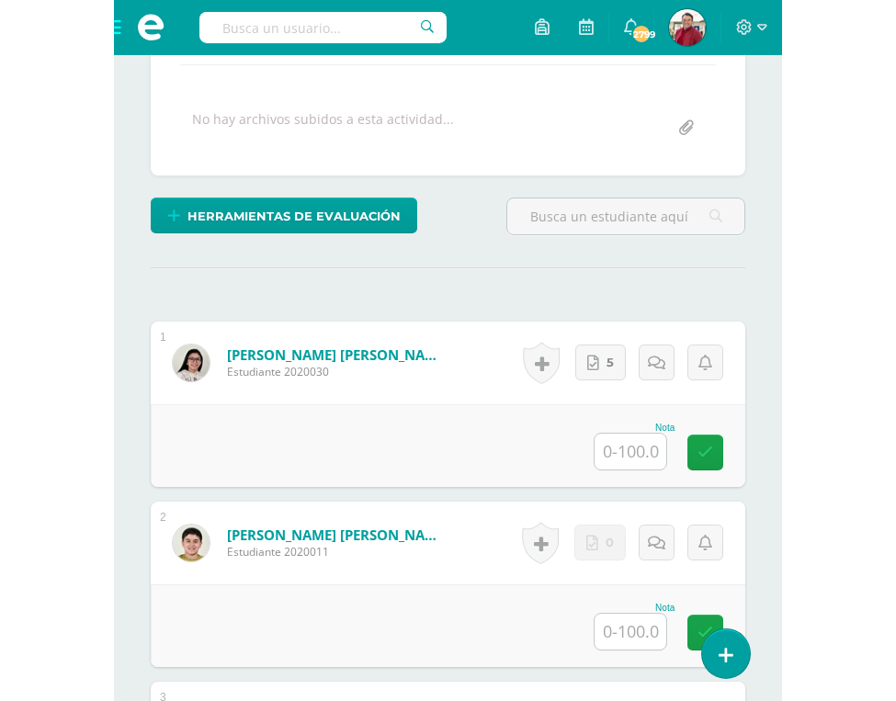
scroll to position [380, 0]
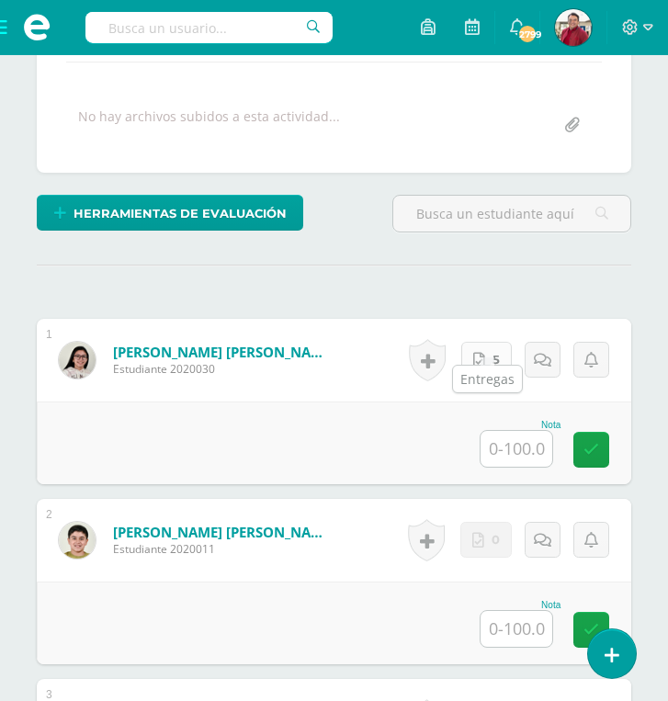
click at [498, 344] on span "5" at bounding box center [495, 360] width 7 height 34
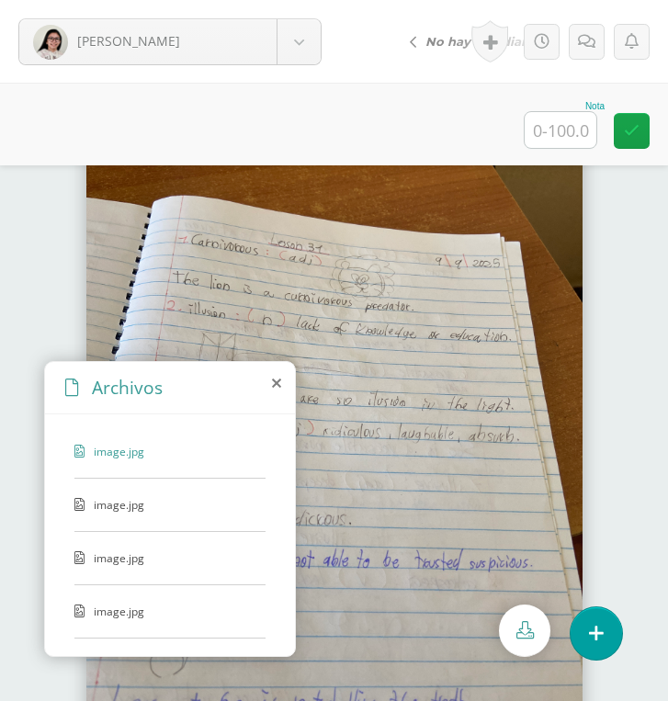
click at [570, 142] on input "text" at bounding box center [561, 130] width 72 height 36
type input "100"
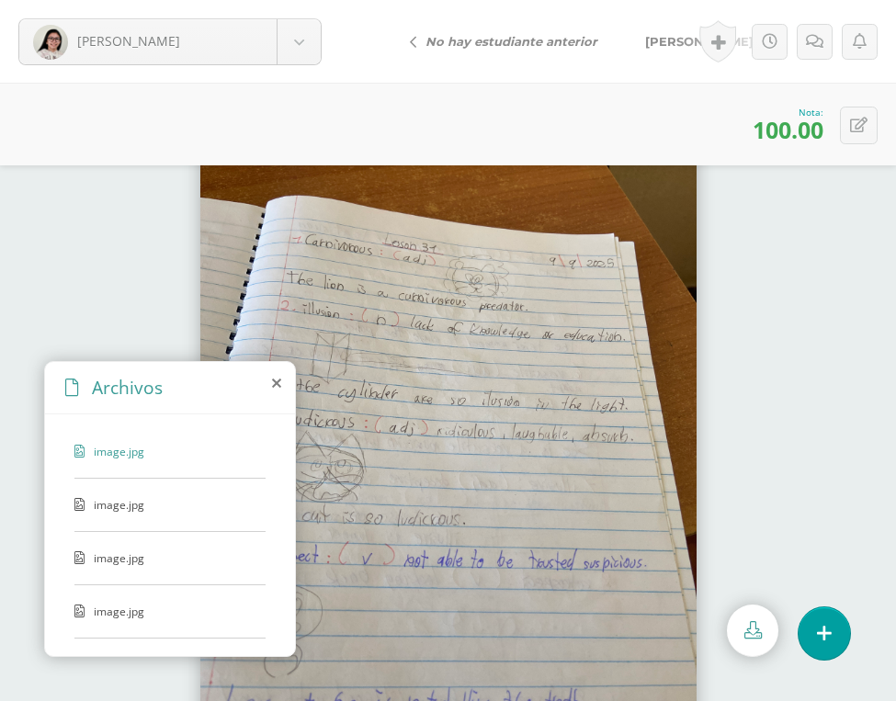
click at [661, 39] on span "[PERSON_NAME]" at bounding box center [699, 41] width 108 height 15
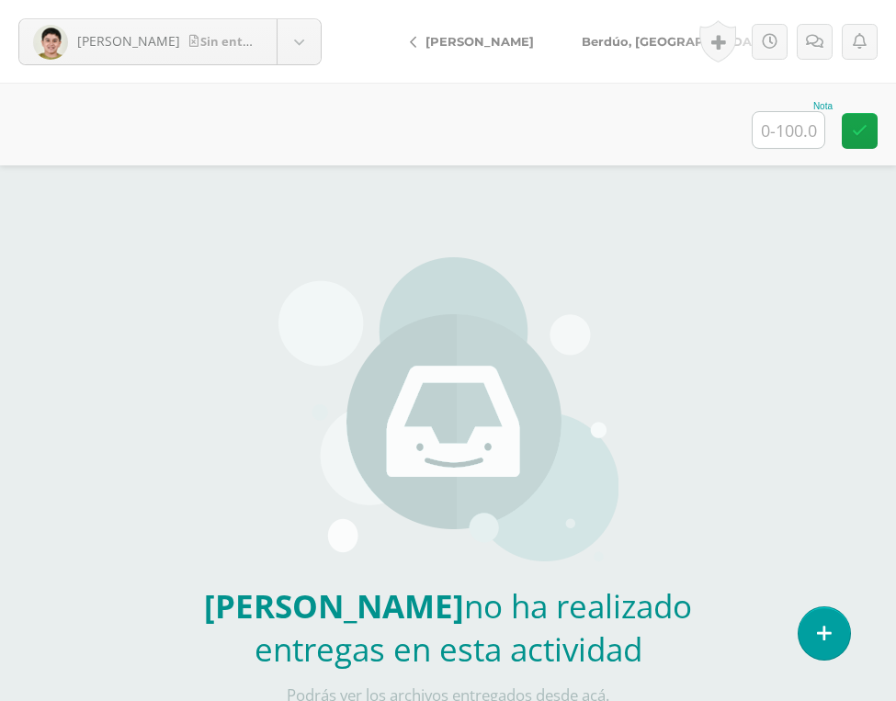
click at [787, 138] on input "text" at bounding box center [788, 130] width 72 height 36
type input "0"
click at [612, 42] on span "Berdúo, [GEOGRAPHIC_DATA]" at bounding box center [676, 41] width 191 height 15
click at [805, 131] on input "text" at bounding box center [788, 130] width 72 height 36
type input "0"
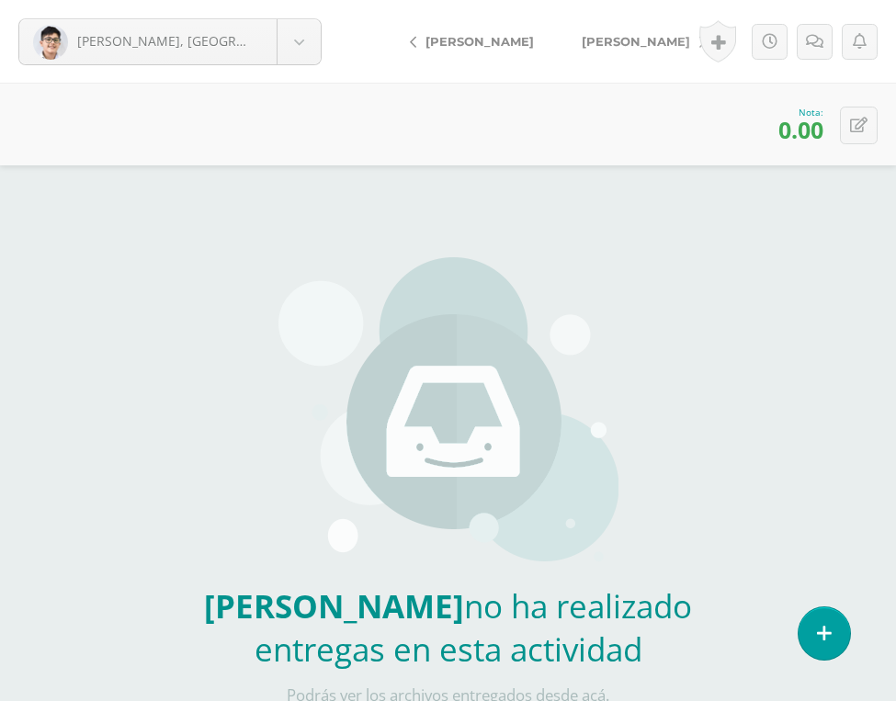
click at [609, 38] on span "[PERSON_NAME]" at bounding box center [635, 41] width 108 height 15
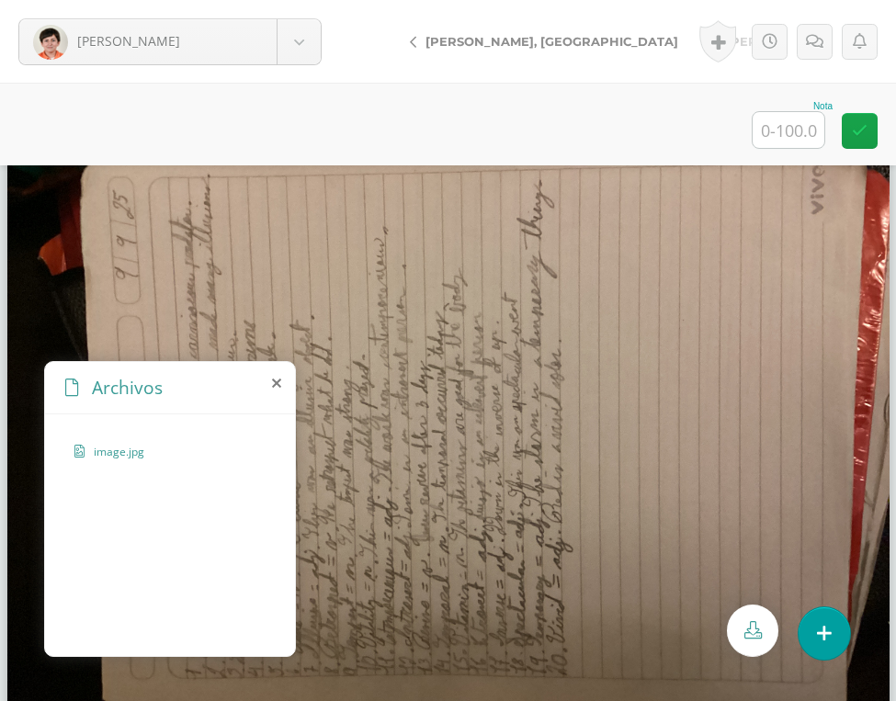
click at [785, 125] on input "text" at bounding box center [788, 130] width 72 height 36
type input "75"
click at [808, 37] on icon at bounding box center [814, 42] width 17 height 16
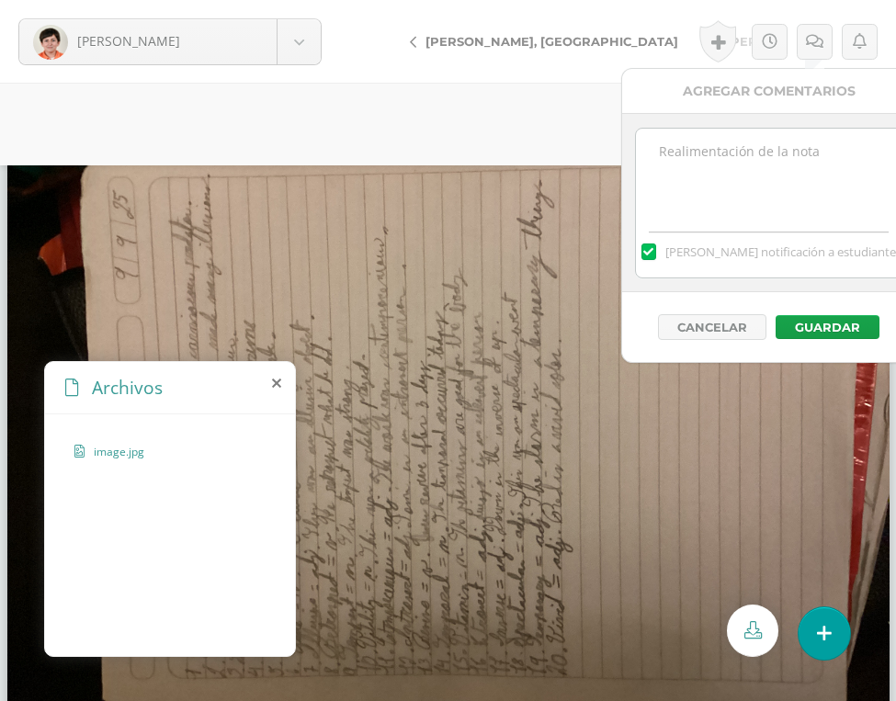
click at [742, 174] on textarea at bounding box center [768, 175] width 265 height 92
type textarea "I"
type textarea "Annotations needed a drawing."
click at [811, 325] on button "Guardar" at bounding box center [827, 327] width 104 height 24
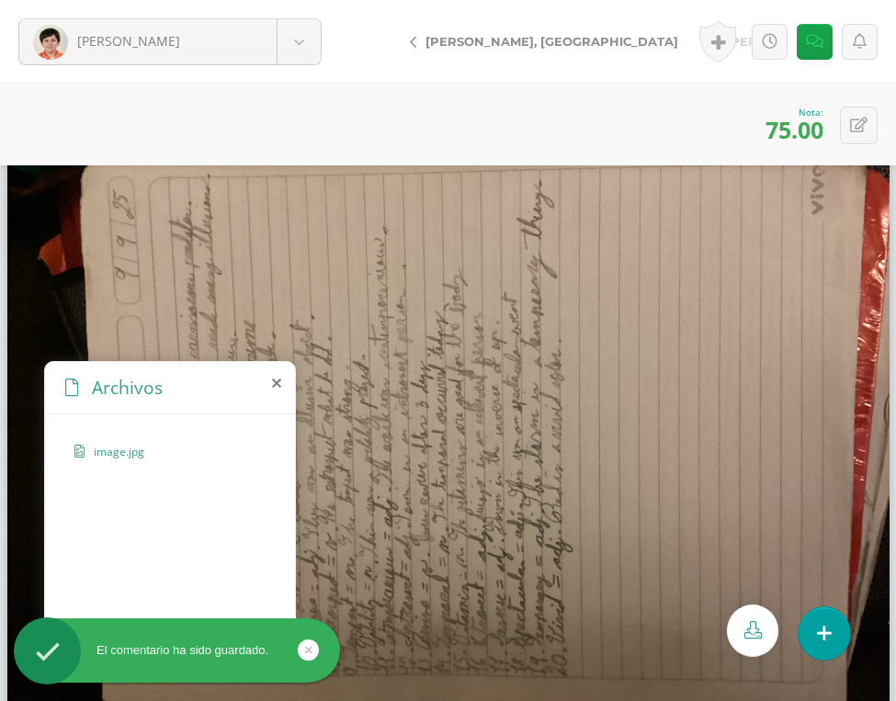
click at [726, 40] on span "[PERSON_NAME]" at bounding box center [780, 41] width 108 height 15
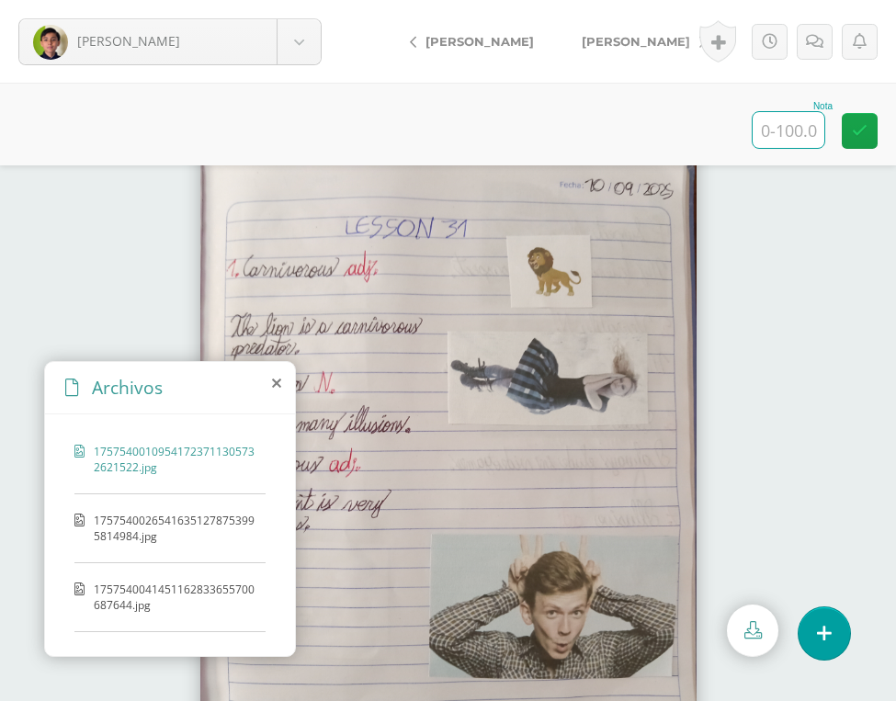
click at [796, 132] on input "text" at bounding box center [788, 130] width 72 height 36
type input "100"
click at [581, 44] on span "[PERSON_NAME]" at bounding box center [635, 41] width 108 height 15
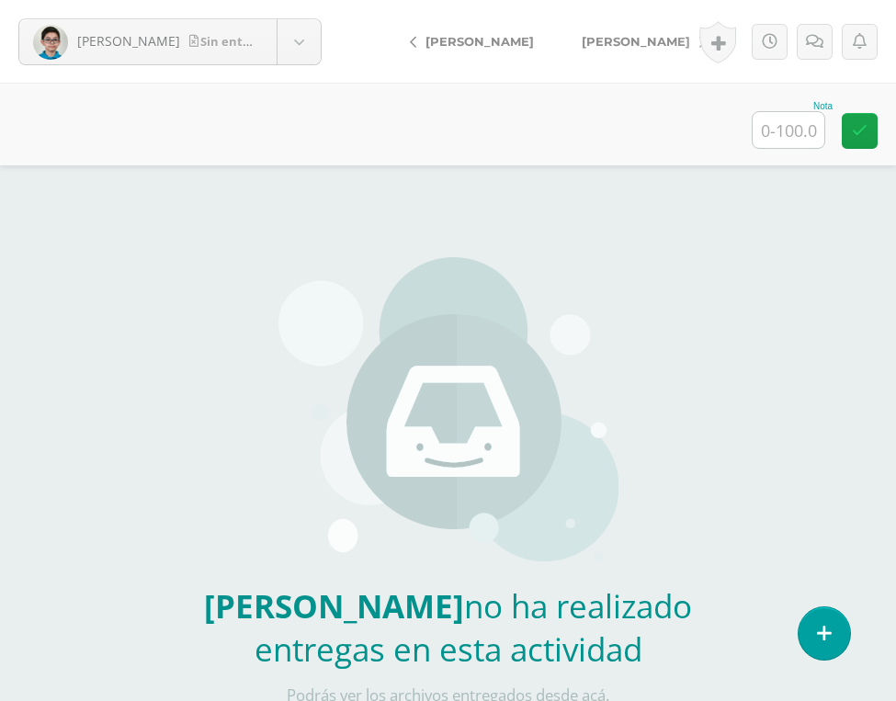
click at [782, 124] on input "text" at bounding box center [788, 130] width 72 height 36
type input "0"
click at [805, 40] on link at bounding box center [814, 42] width 36 height 36
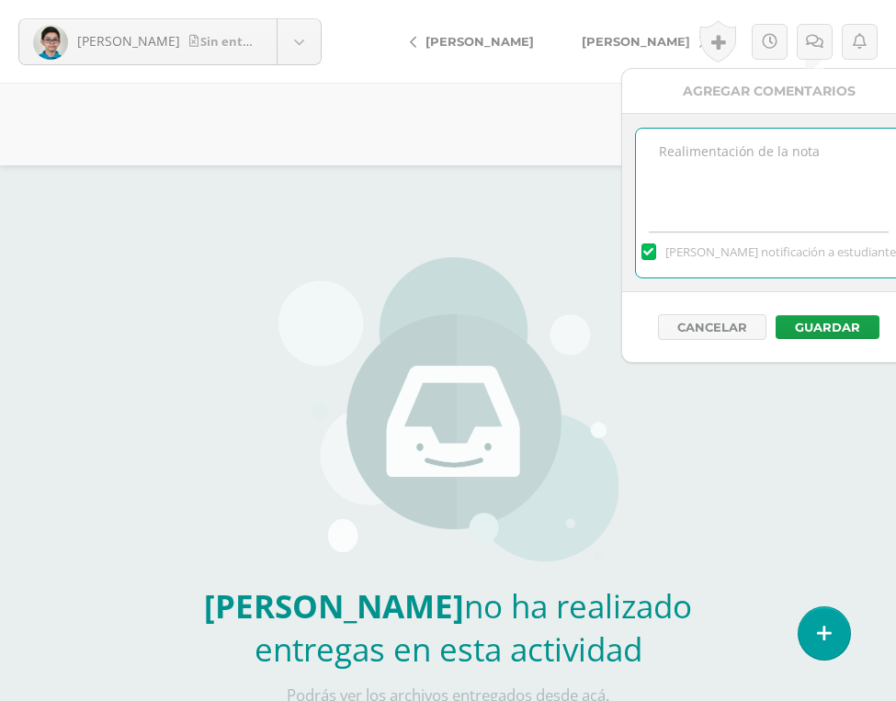
click at [749, 186] on textarea at bounding box center [768, 175] width 265 height 92
type textarea "Upload the annotations [PERSON_NAME]"
click at [814, 330] on button "Guardar" at bounding box center [827, 327] width 104 height 24
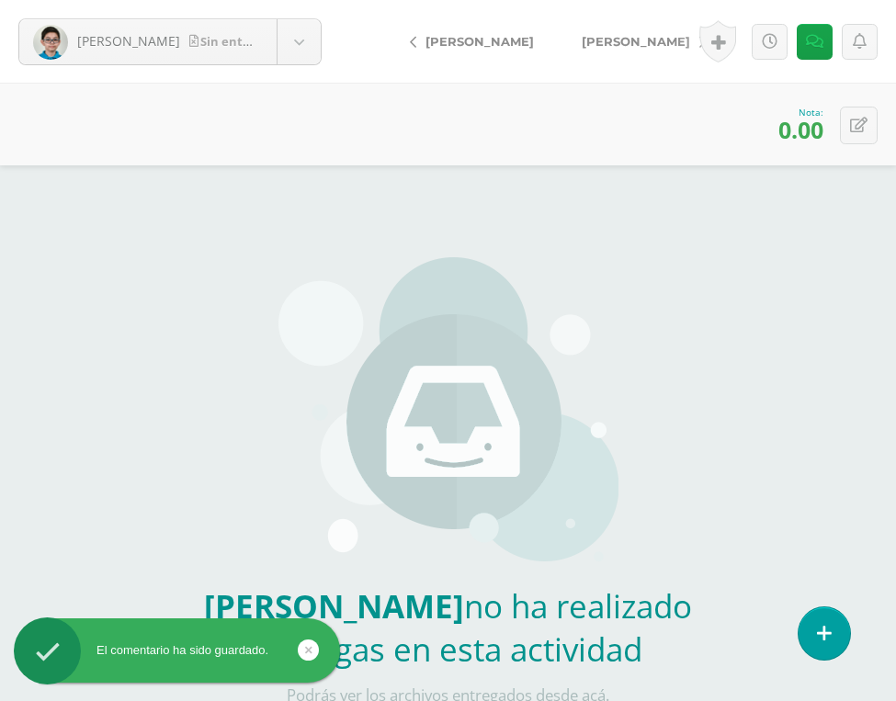
click at [640, 44] on span "[PERSON_NAME]" at bounding box center [635, 41] width 108 height 15
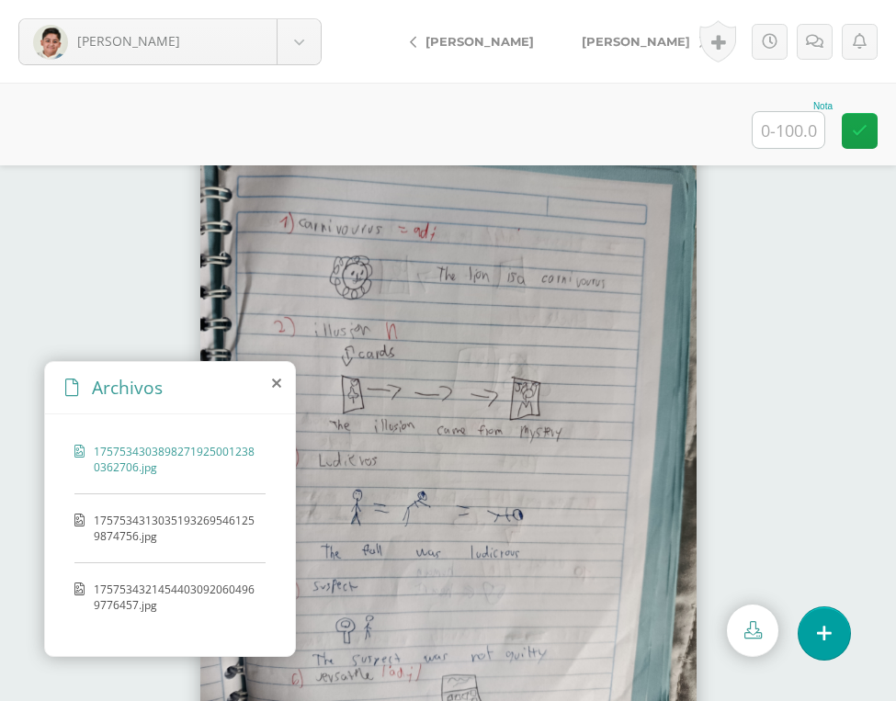
click at [808, 131] on input "text" at bounding box center [788, 130] width 72 height 36
type input "100"
click at [647, 43] on span "[PERSON_NAME]" at bounding box center [635, 41] width 108 height 15
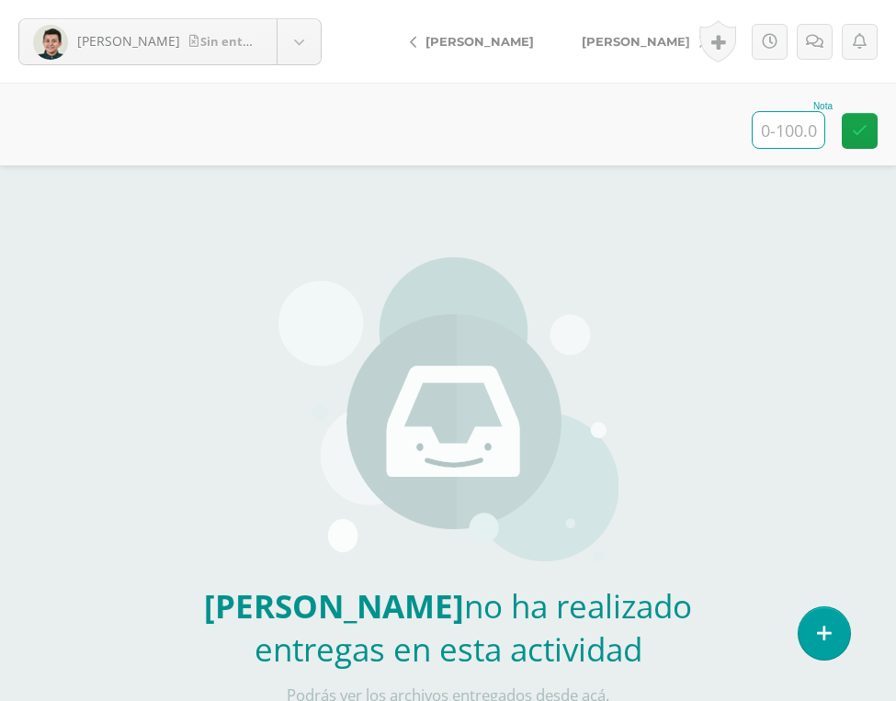
click at [769, 130] on input "text" at bounding box center [788, 130] width 72 height 36
type input "0"
click at [627, 46] on span "[PERSON_NAME]" at bounding box center [635, 41] width 108 height 15
click at [802, 136] on input "text" at bounding box center [788, 130] width 72 height 36
type input "0"
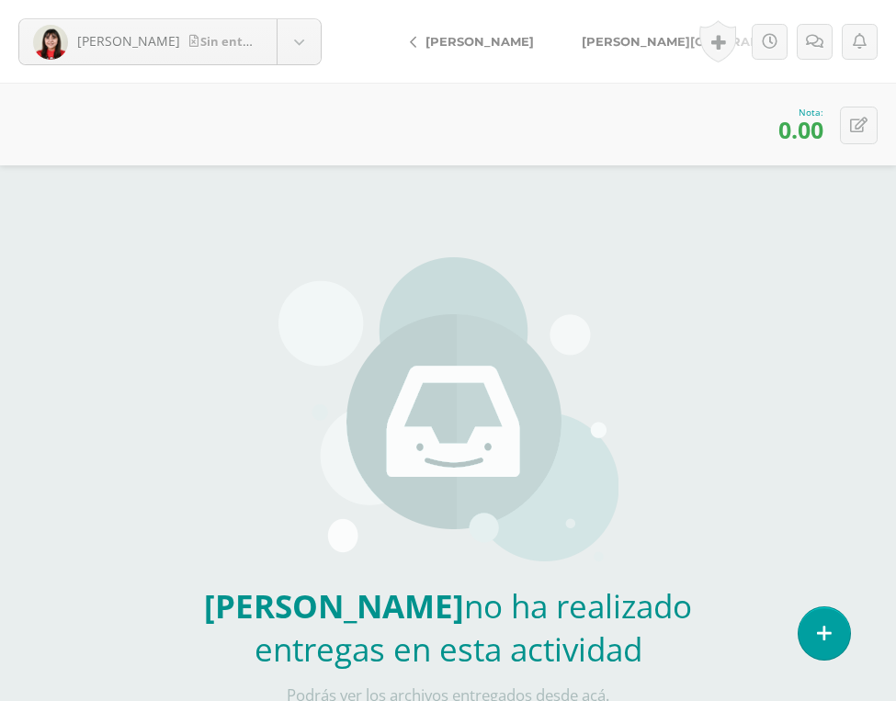
click at [648, 44] on span "[PERSON_NAME][GEOGRAPHIC_DATA]" at bounding box center [704, 41] width 246 height 15
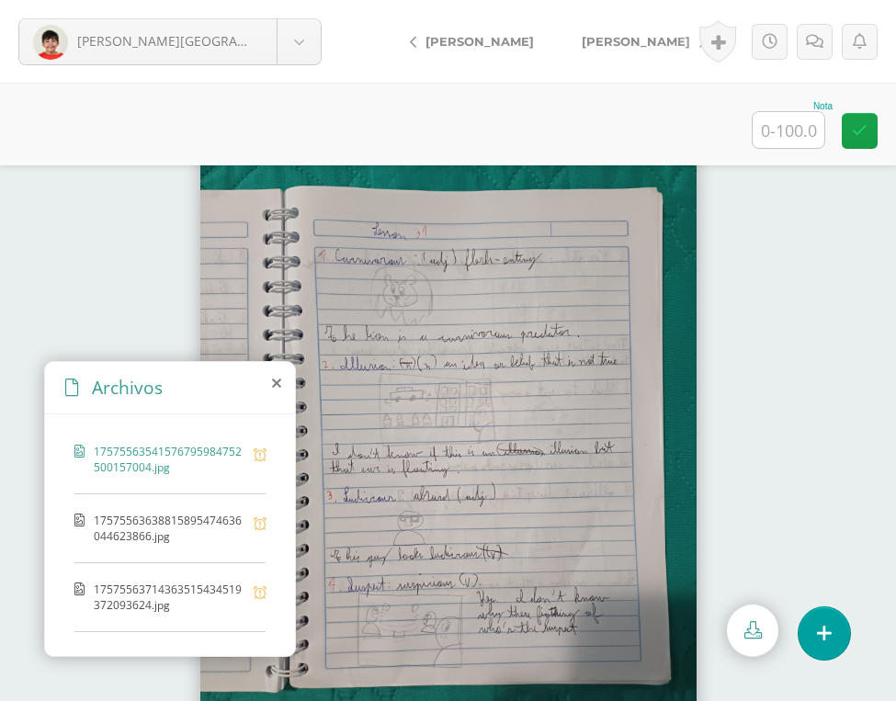
click at [779, 121] on input "text" at bounding box center [788, 130] width 72 height 36
type input "100"
click at [640, 37] on span "Plata, Ivanna" at bounding box center [635, 41] width 108 height 15
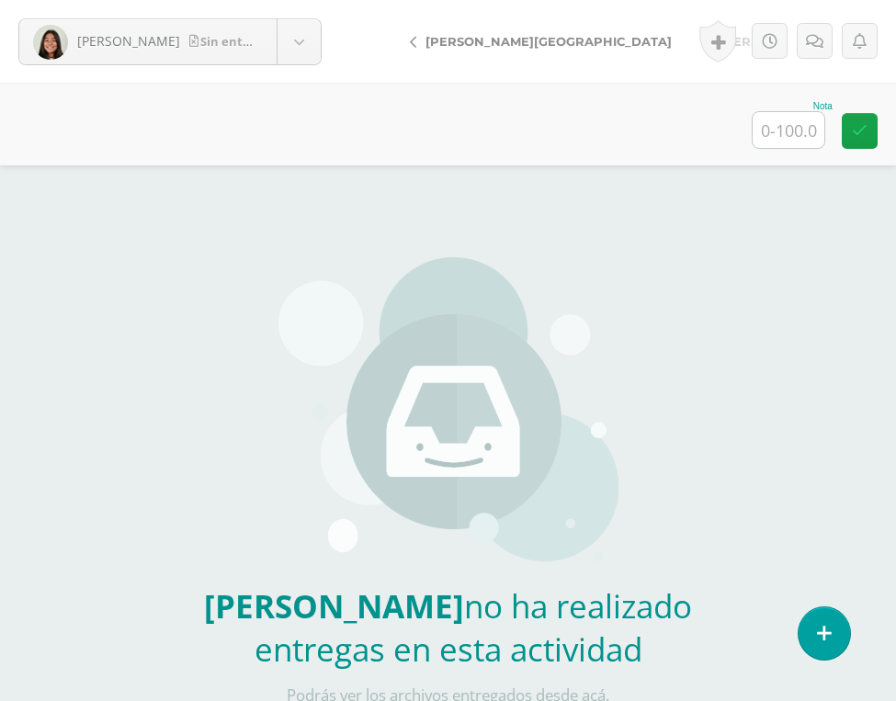
click at [800, 140] on input "text" at bounding box center [788, 130] width 72 height 36
type input "0"
click at [719, 45] on span "[PERSON_NAME]" at bounding box center [773, 41] width 108 height 15
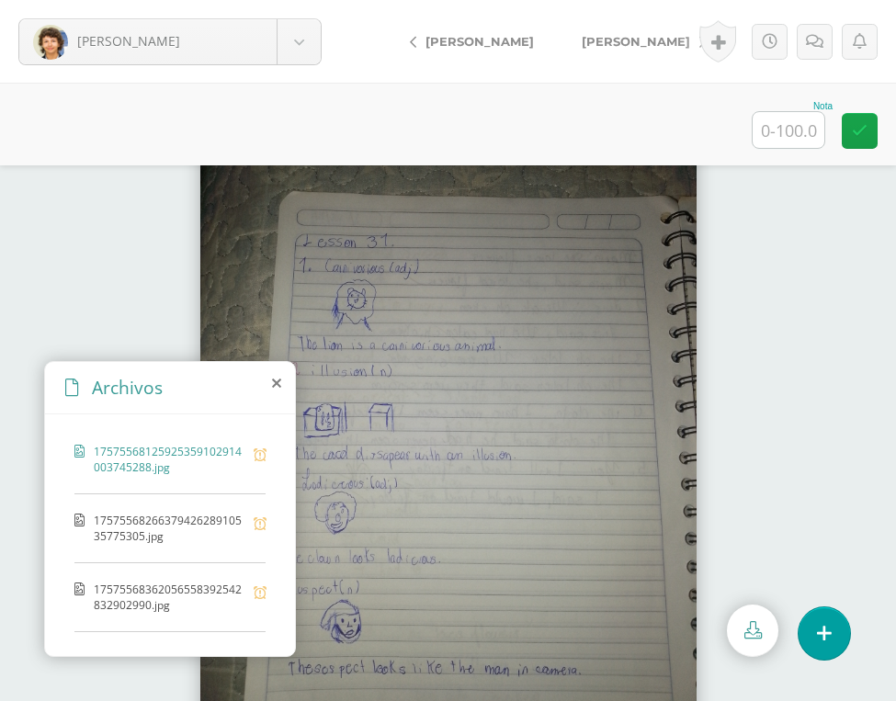
click at [831, 133] on div "Nota" at bounding box center [791, 125] width 81 height 48
click at [795, 138] on input "text" at bounding box center [788, 130] width 72 height 36
type input "100"
click at [615, 42] on span "[PERSON_NAME]" at bounding box center [635, 41] width 108 height 15
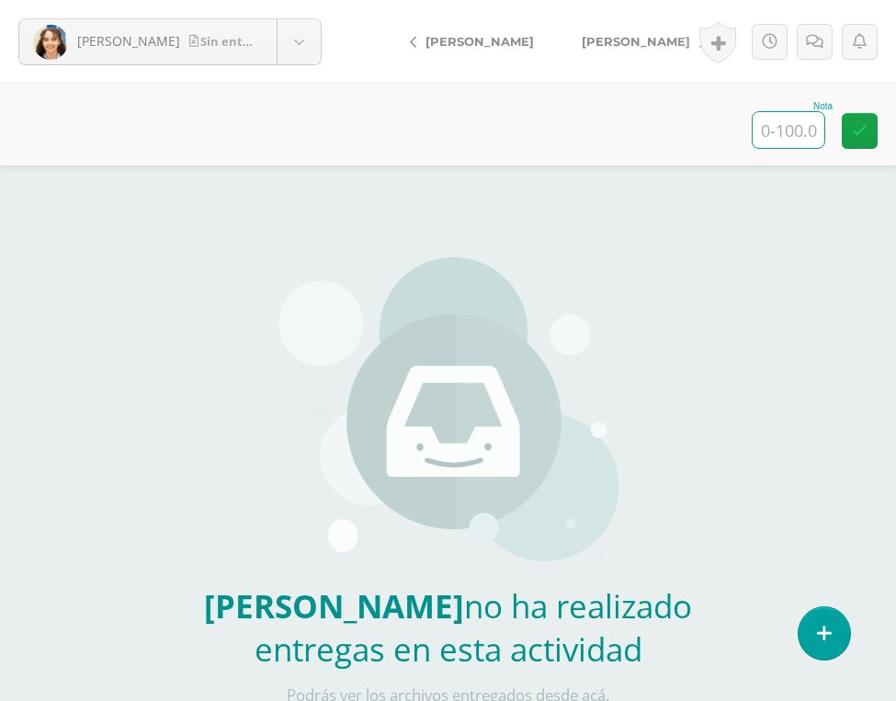
click at [760, 127] on input "text" at bounding box center [788, 130] width 72 height 36
type input "0"
click at [616, 34] on link "[PERSON_NAME]" at bounding box center [639, 41] width 163 height 44
click at [773, 142] on input "text" at bounding box center [788, 130] width 72 height 36
type input "0"
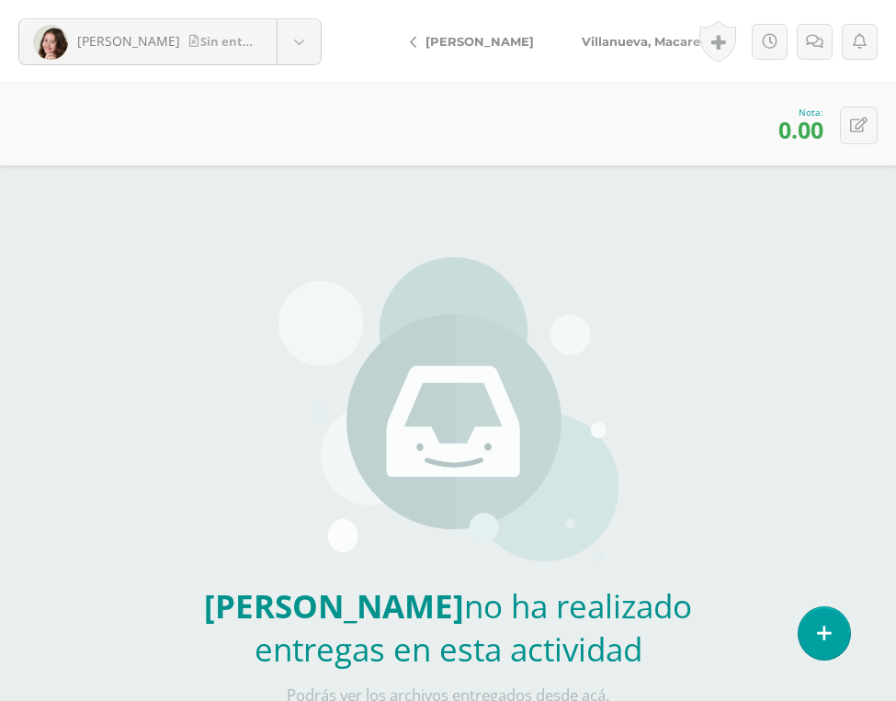
click at [651, 41] on span "Villanueva, Macarena" at bounding box center [648, 41] width 134 height 15
click at [796, 132] on input "text" at bounding box center [788, 130] width 72 height 36
type input "0"
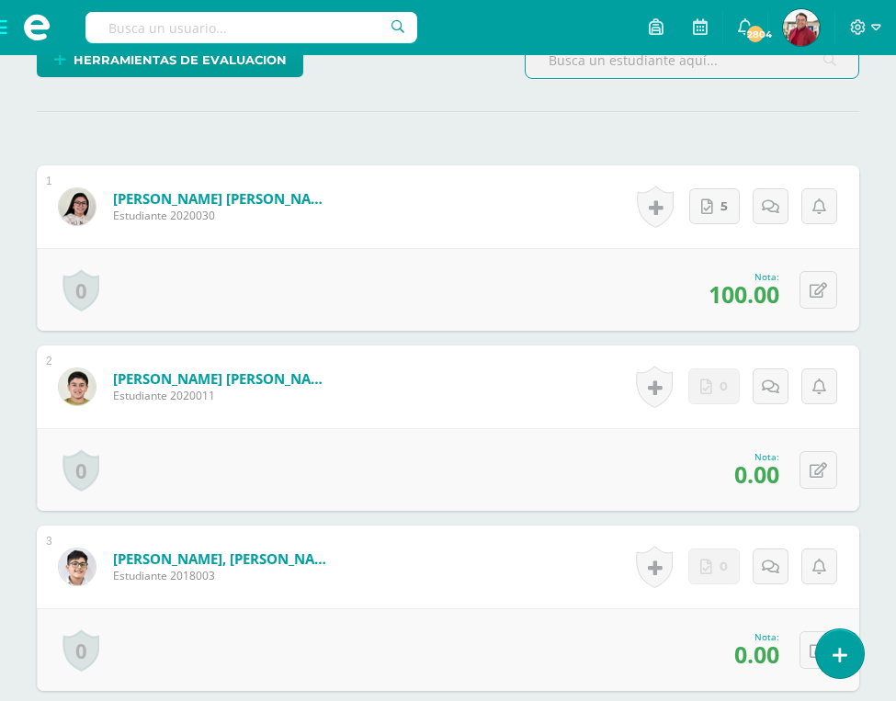
scroll to position [512, 0]
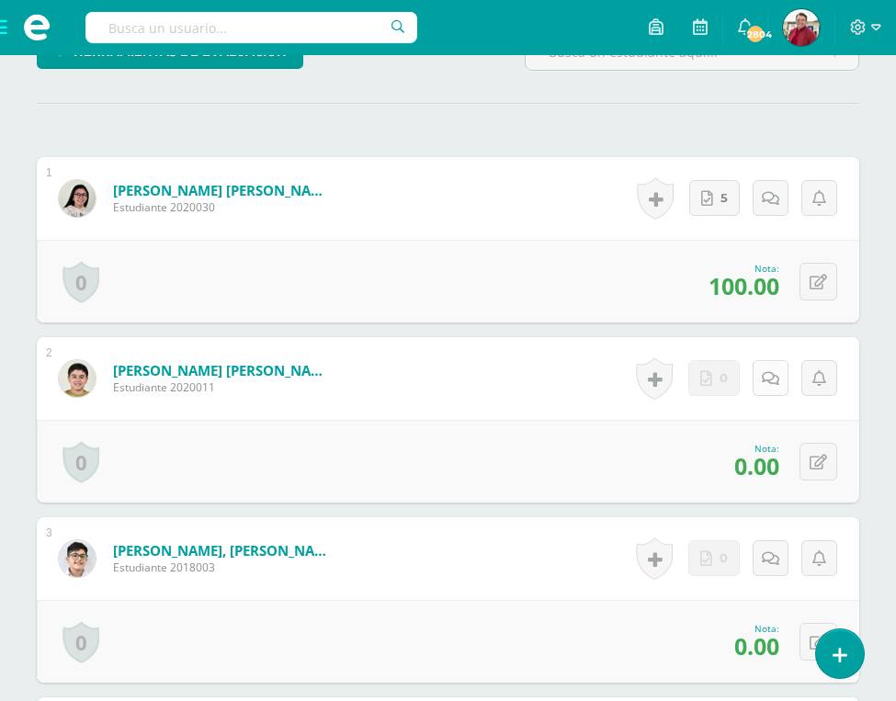
click at [763, 360] on link at bounding box center [770, 378] width 36 height 36
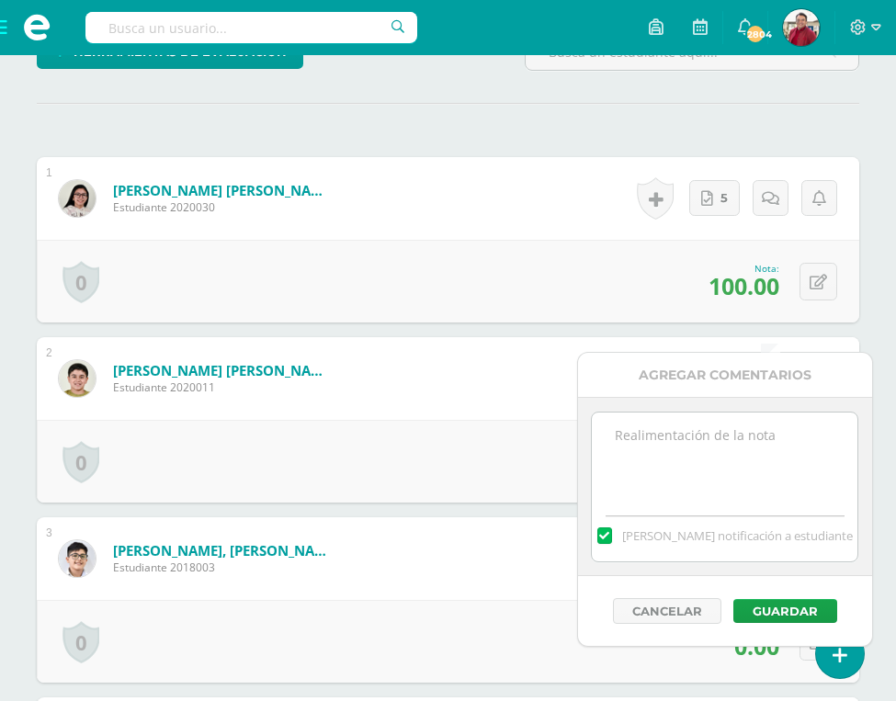
click at [709, 433] on textarea at bounding box center [724, 458] width 265 height 92
type textarea "You did not upload the annotatins, tell Miss Mariela once you upload them."
click at [767, 611] on button "Guardar" at bounding box center [785, 611] width 104 height 24
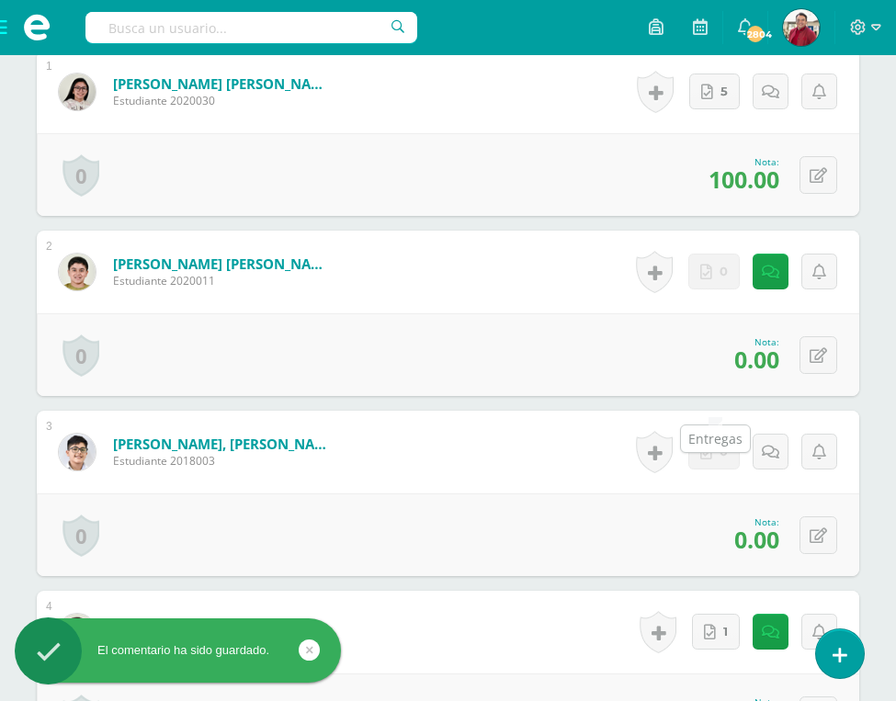
scroll to position [619, 0]
click at [767, 444] on icon at bounding box center [770, 452] width 17 height 16
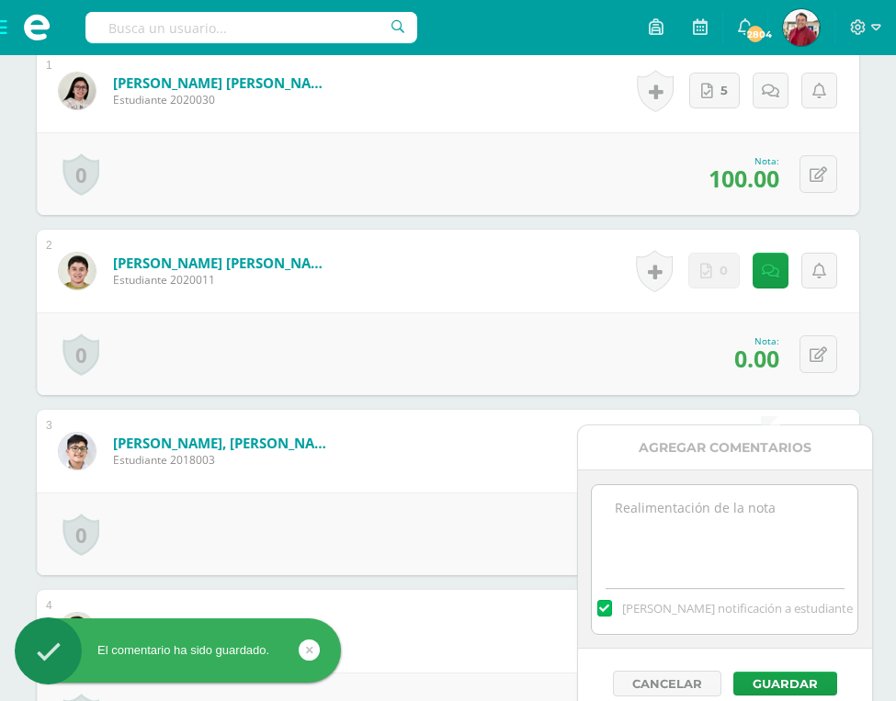
click at [702, 495] on textarea at bounding box center [724, 531] width 265 height 92
paste textarea "You did not upload the annotatins, tell Miss Mariela once you upload them."
click at [770, 509] on textarea "You did not upload the annotatins, tell Miss Mariela once you upload them." at bounding box center [724, 531] width 265 height 92
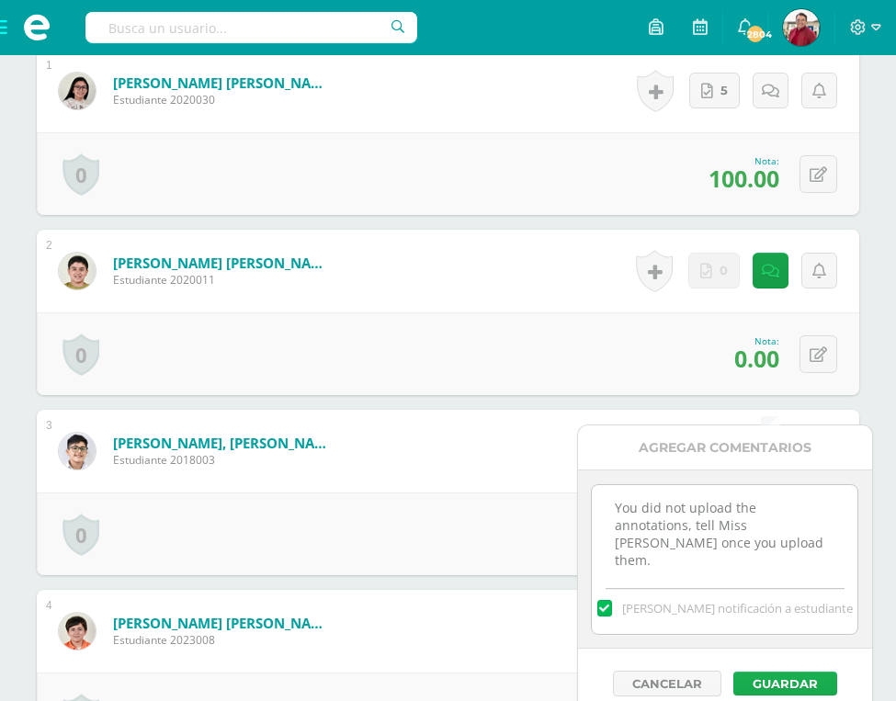
type textarea "You did not upload the annotations, tell Miss Mariela once you upload them."
click at [785, 683] on button "Guardar" at bounding box center [785, 684] width 104 height 24
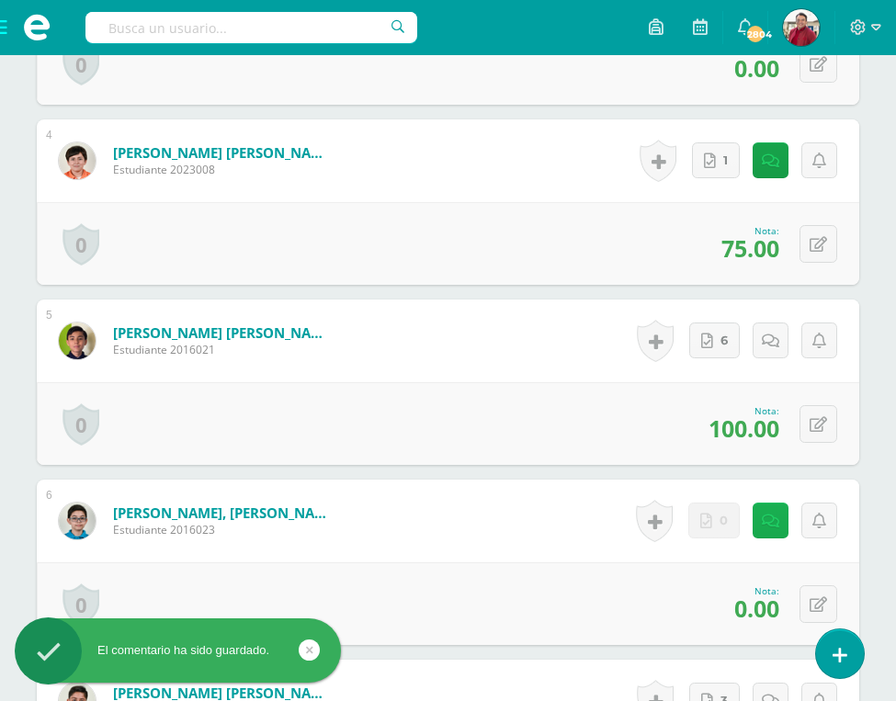
scroll to position [1092, 0]
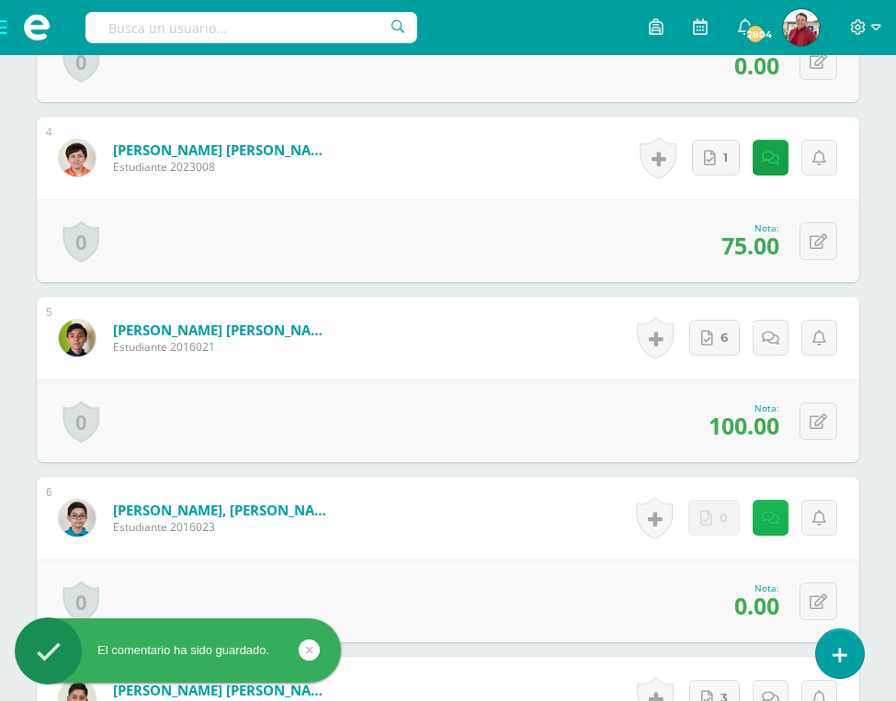
click at [769, 511] on icon at bounding box center [770, 519] width 17 height 16
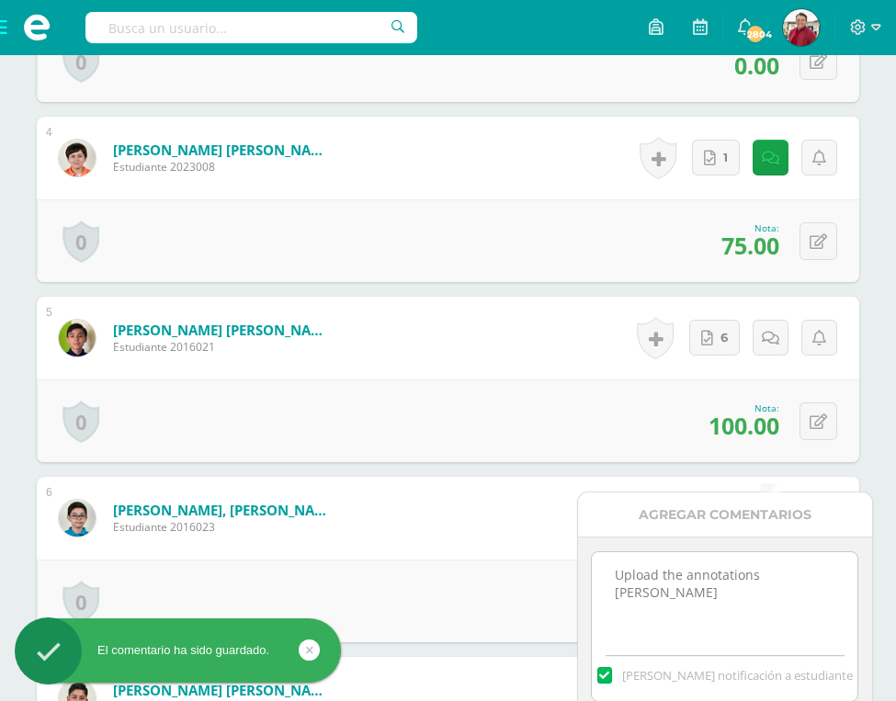
click at [734, 574] on textarea "Upload the annotations Tomas" at bounding box center [724, 598] width 265 height 92
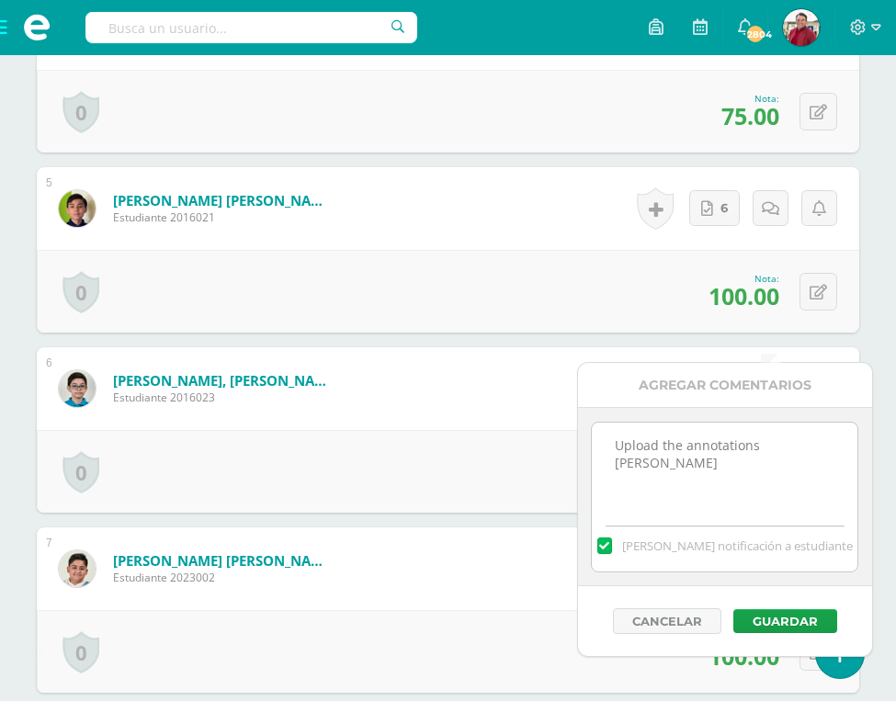
paste textarea "You did not upload the annotations, tell Miss Mariela once you upload them."
type textarea "You did not upload the annotations, tell Miss Mariela once you upload them."
click at [757, 612] on button "Guardar" at bounding box center [785, 621] width 104 height 24
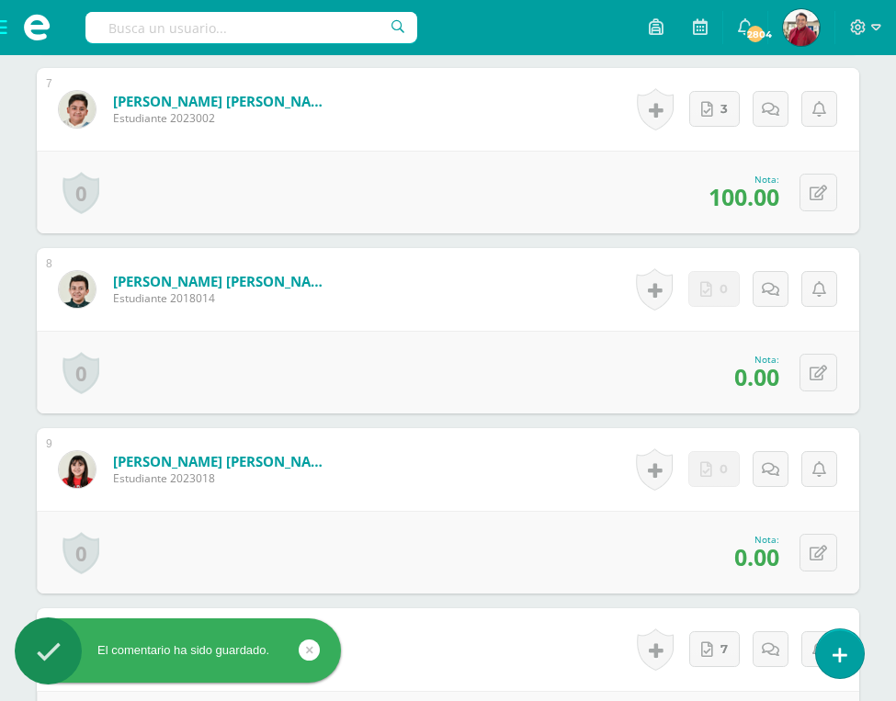
scroll to position [1711, 0]
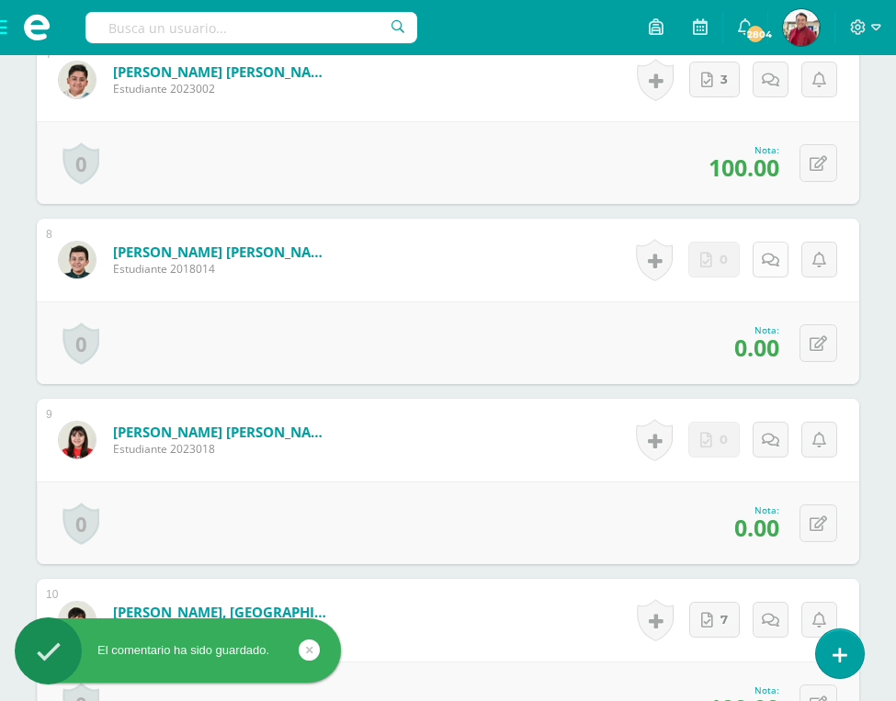
click at [769, 253] on icon at bounding box center [770, 261] width 17 height 16
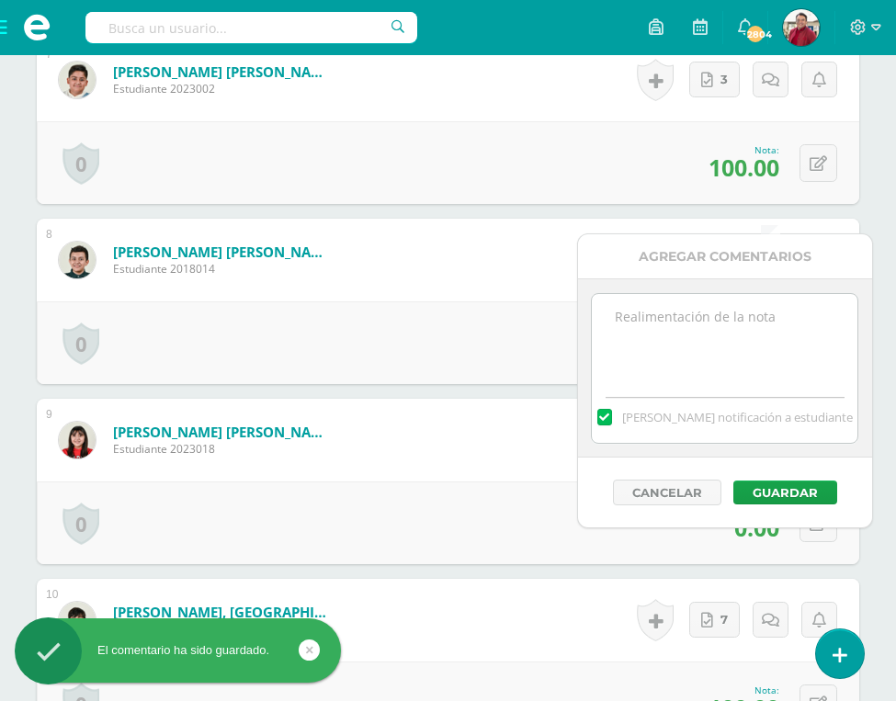
click at [733, 333] on textarea at bounding box center [724, 340] width 265 height 92
paste textarea "You did not upload the annotations, tell Miss Mariela once you upload them."
type textarea "You did not upload the annotations, tell Miss Mariela once you upload them."
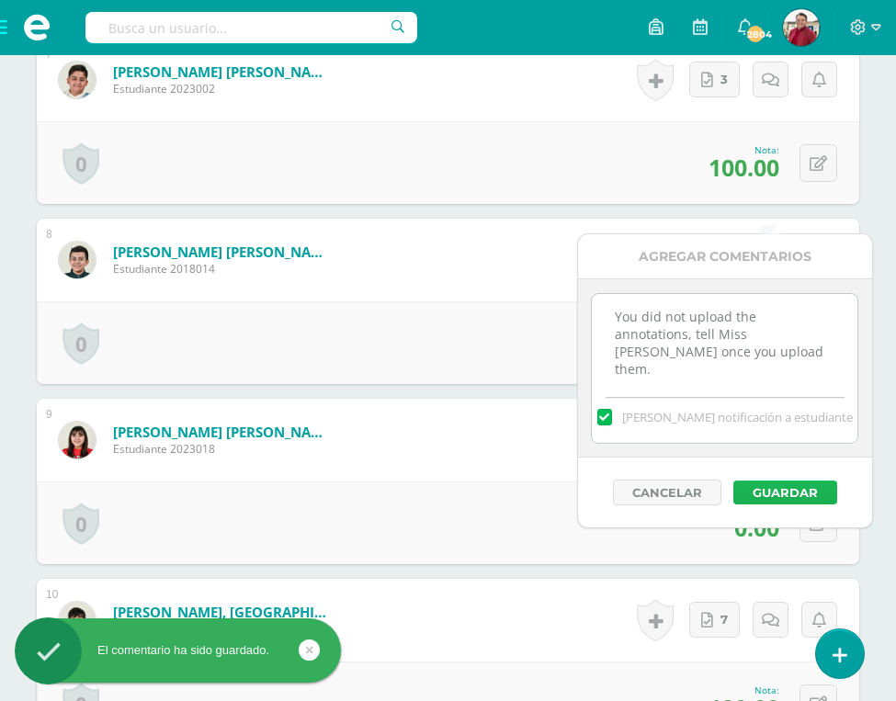
click at [786, 491] on button "Guardar" at bounding box center [785, 492] width 104 height 24
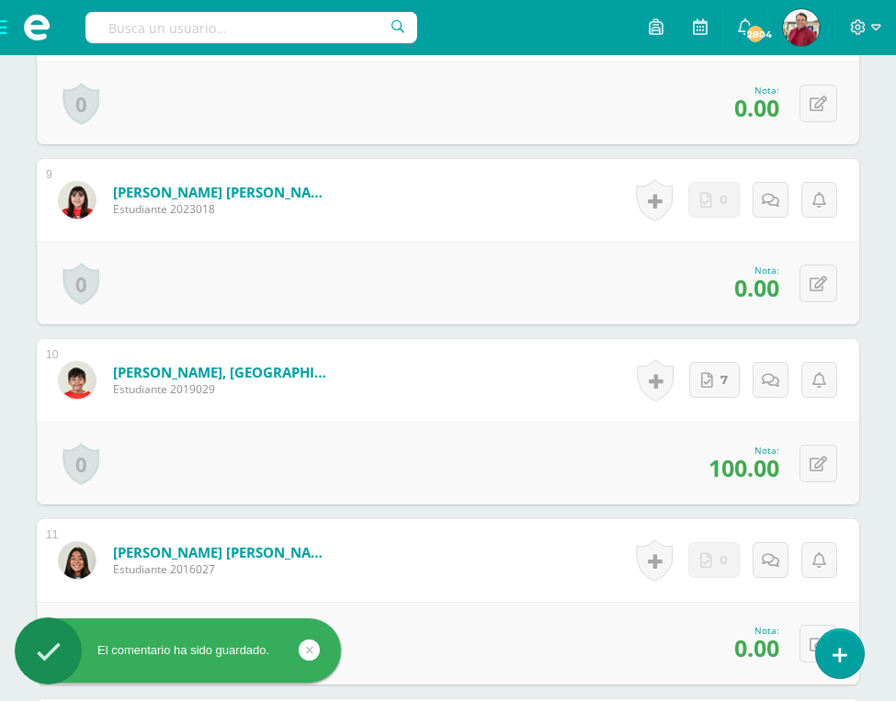
scroll to position [1919, 0]
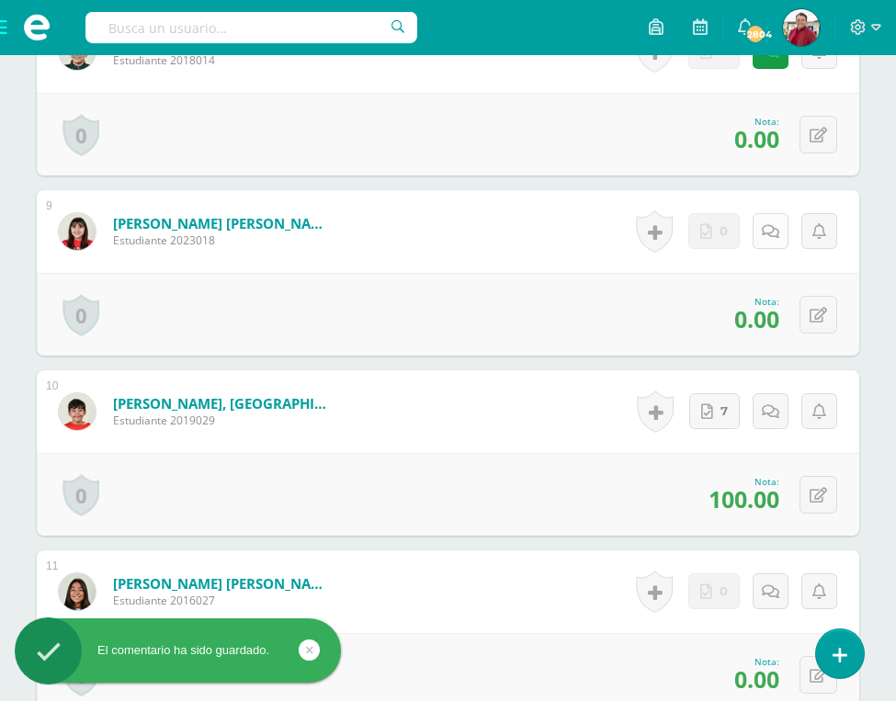
click at [772, 213] on link at bounding box center [770, 231] width 36 height 36
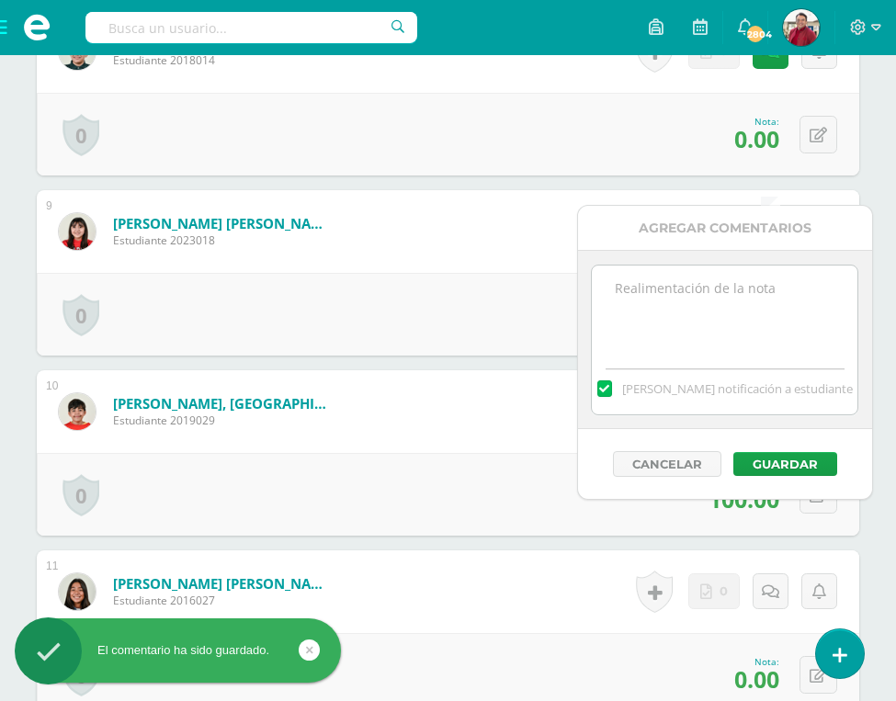
click at [739, 269] on textarea at bounding box center [724, 311] width 265 height 92
paste textarea "You did not upload the annotations, tell Miss Mariela once you upload them."
type textarea "You did not upload the annotations, tell Miss Mariela once you upload them."
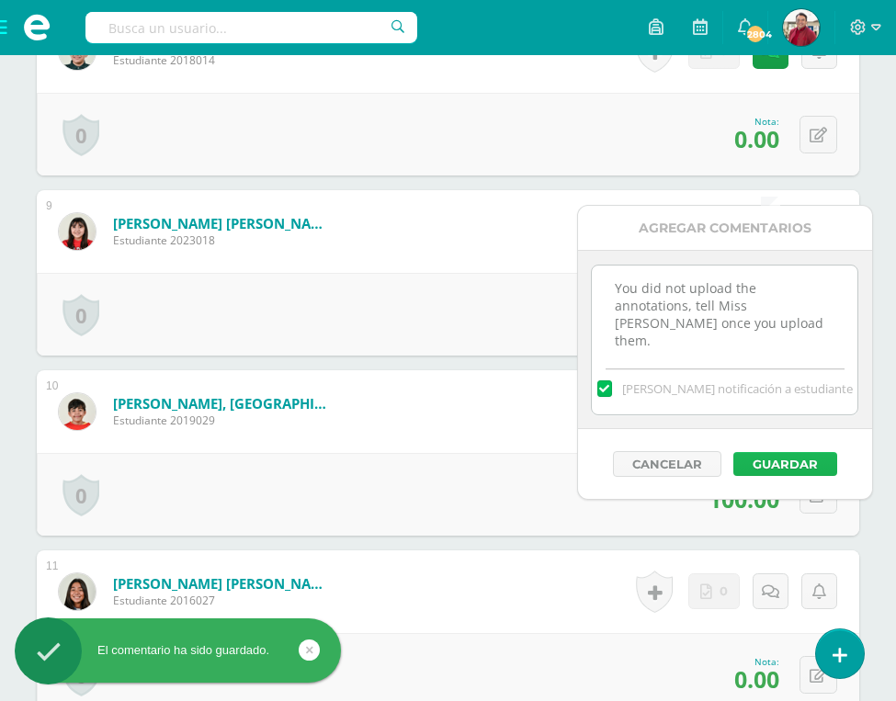
click at [785, 457] on button "Guardar" at bounding box center [785, 464] width 104 height 24
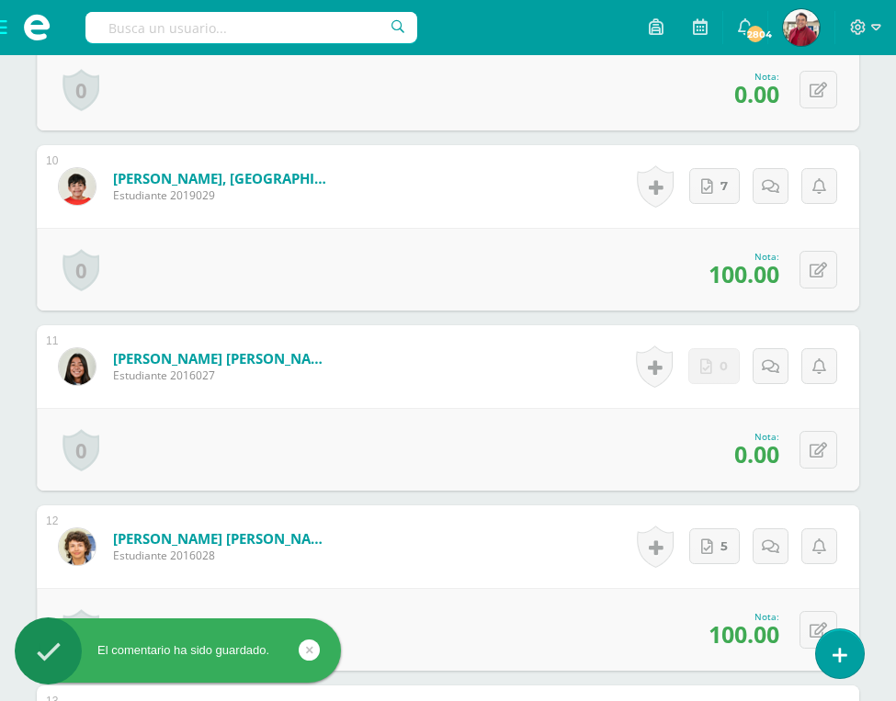
scroll to position [2154, 0]
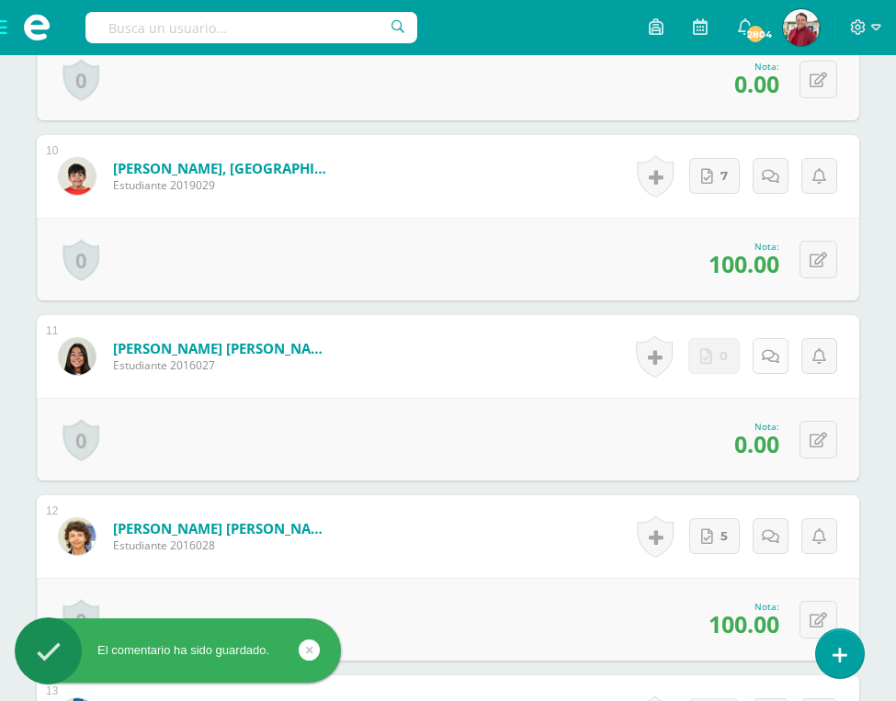
click at [773, 338] on link at bounding box center [770, 356] width 36 height 36
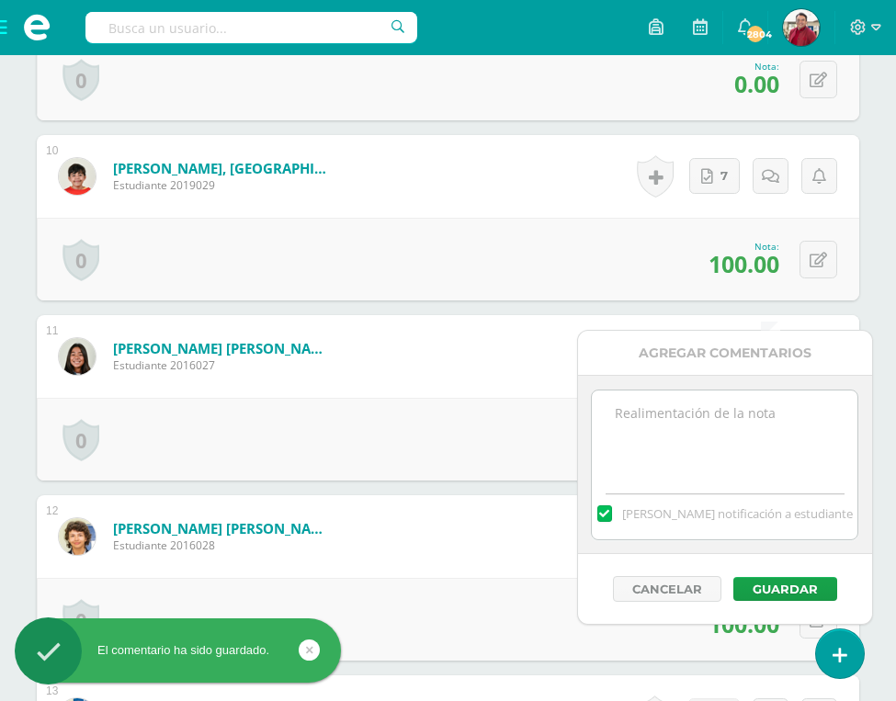
click at [732, 405] on textarea at bounding box center [724, 436] width 265 height 92
paste textarea "You did not upload the annotations, tell Miss Mariela once you upload them."
type textarea "You did not upload the annotations, tell Miss Mariela once you upload them."
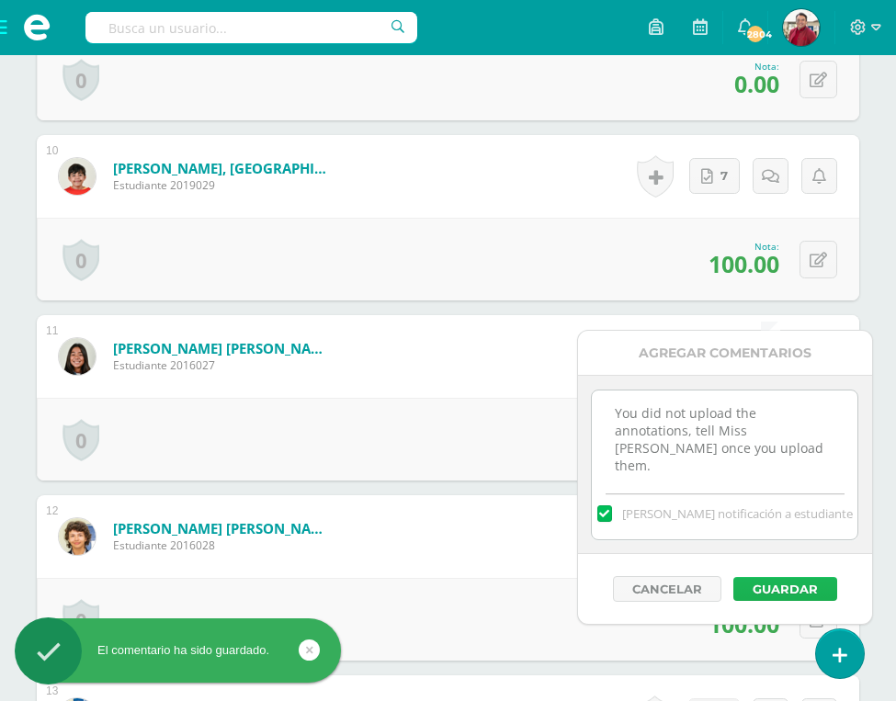
click at [771, 588] on button "Guardar" at bounding box center [785, 589] width 104 height 24
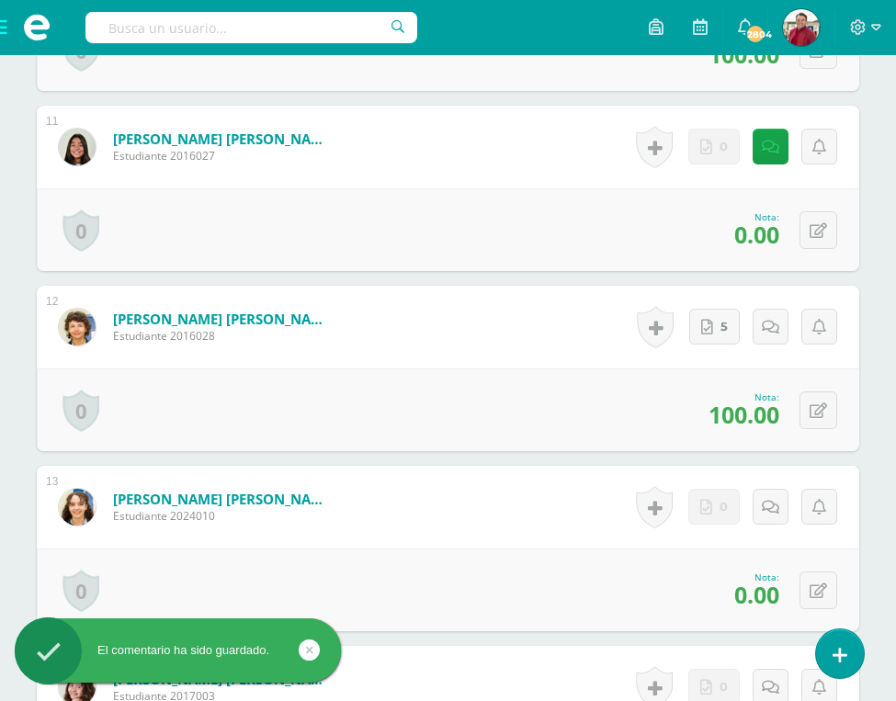
scroll to position [2418, 0]
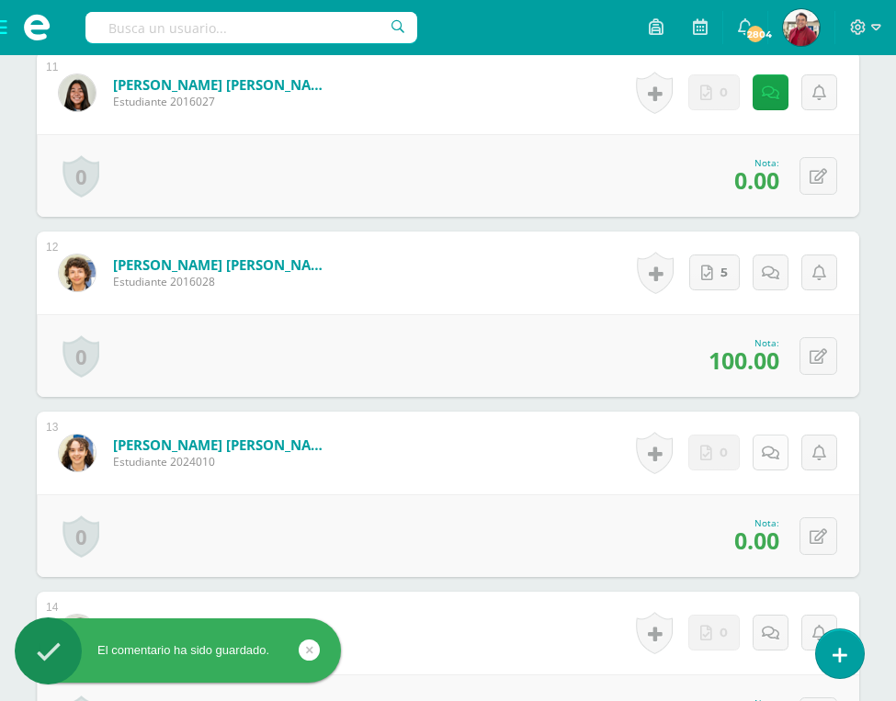
click at [769, 446] on icon at bounding box center [770, 454] width 17 height 16
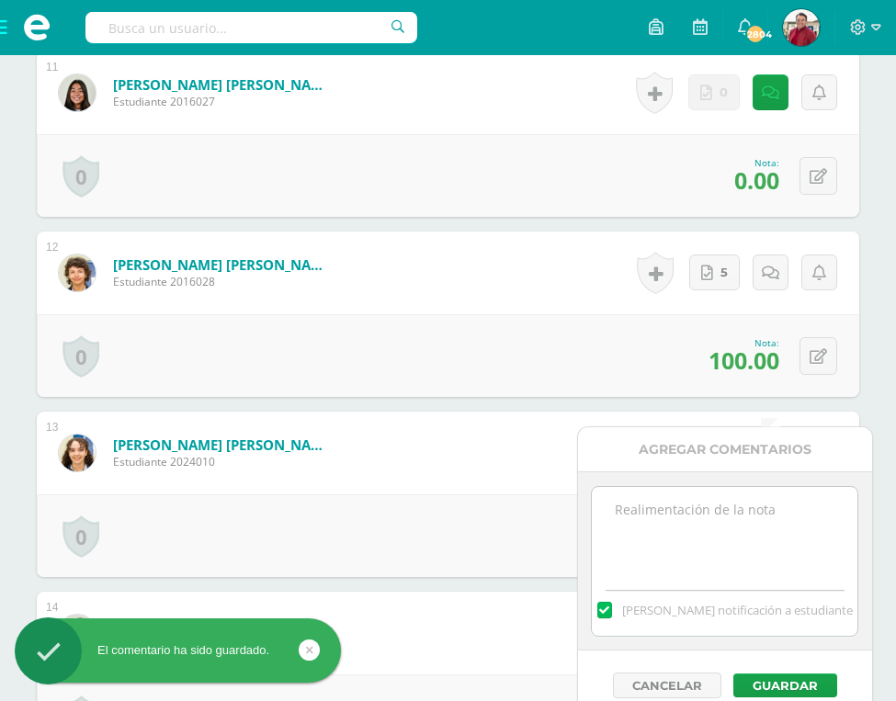
click at [729, 539] on textarea at bounding box center [724, 533] width 265 height 92
paste textarea "You did not upload the annotations, tell Miss Mariela once you upload them."
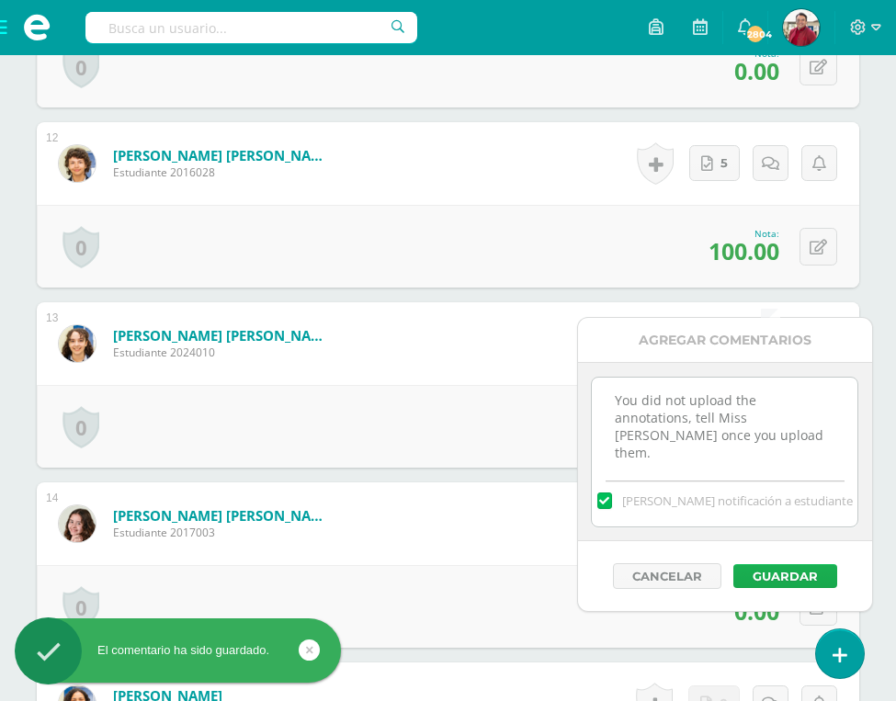
type textarea "You did not upload the annotations, tell Miss Mariela once you upload them."
click at [769, 572] on button "Guardar" at bounding box center [785, 576] width 104 height 24
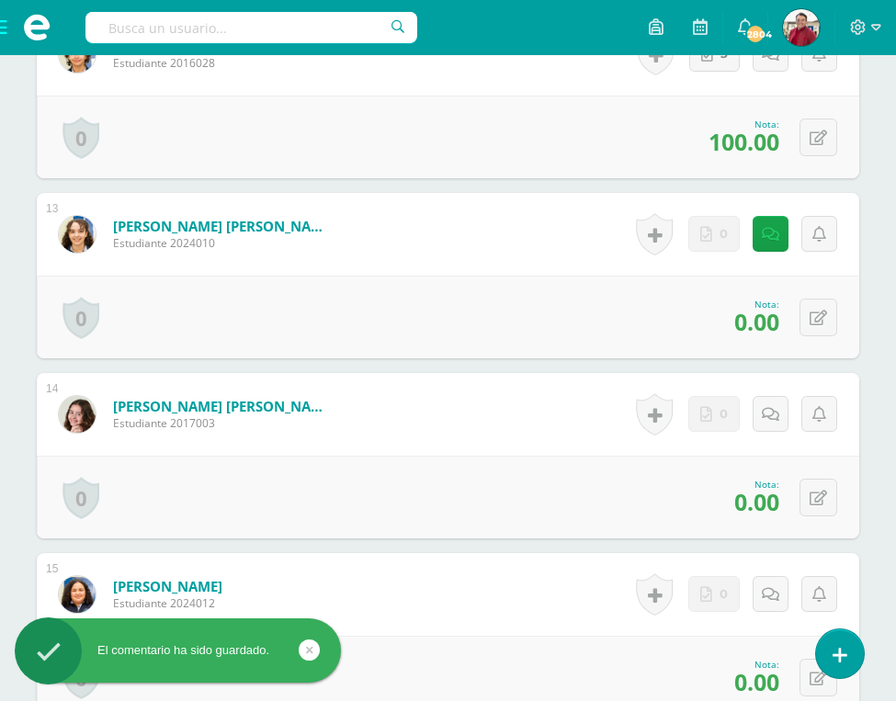
scroll to position [2641, 0]
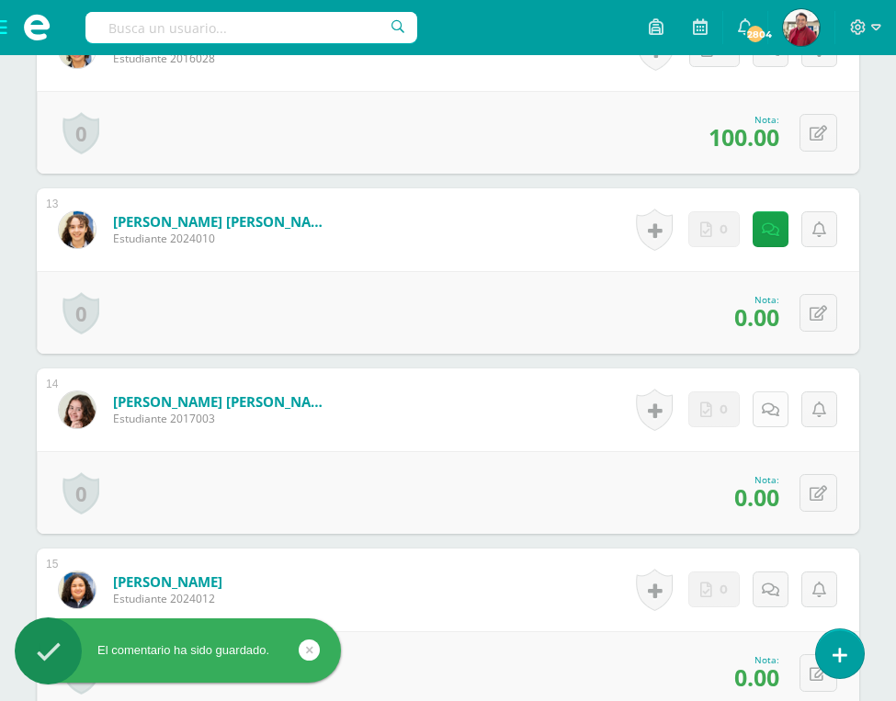
click at [764, 391] on link at bounding box center [770, 409] width 36 height 36
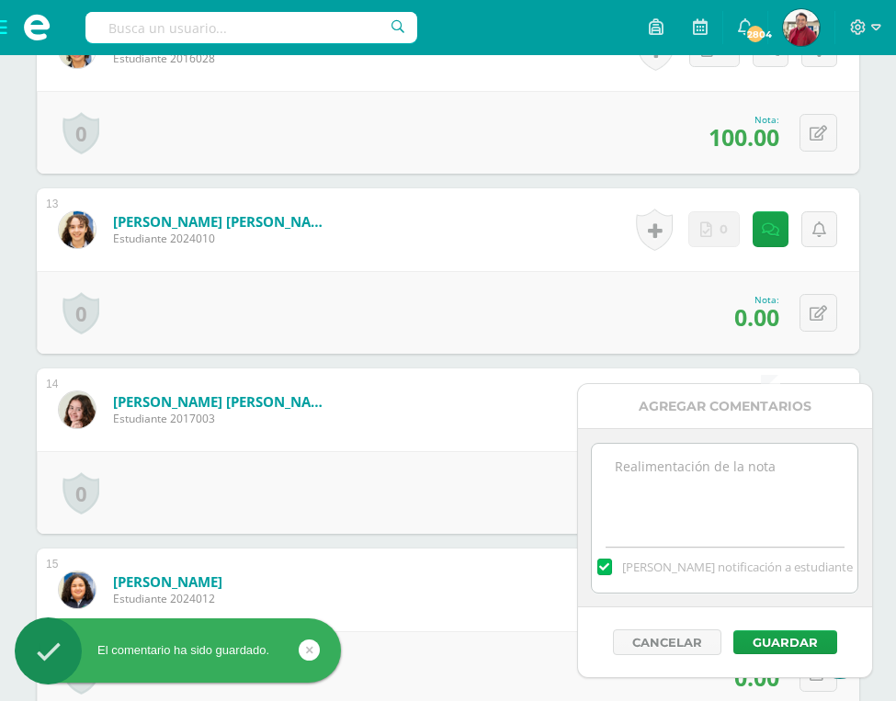
click at [734, 499] on textarea at bounding box center [724, 490] width 265 height 92
paste textarea "You did not upload the annotations, tell Miss Mariela once you upload them."
type textarea "You did not upload the annotations, tell Miss Mariela once you upload them."
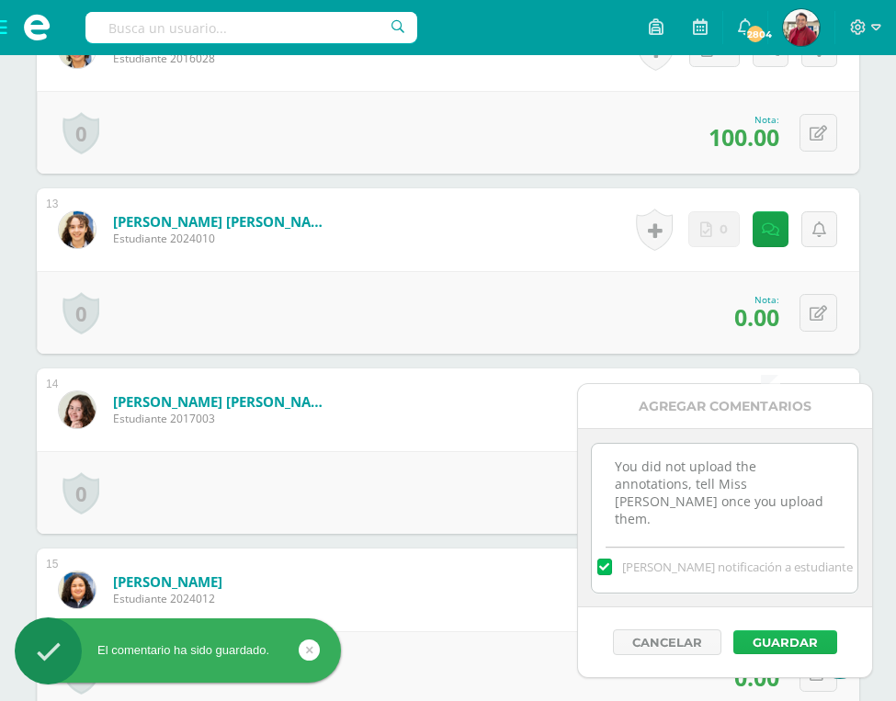
click at [773, 638] on button "Guardar" at bounding box center [785, 642] width 104 height 24
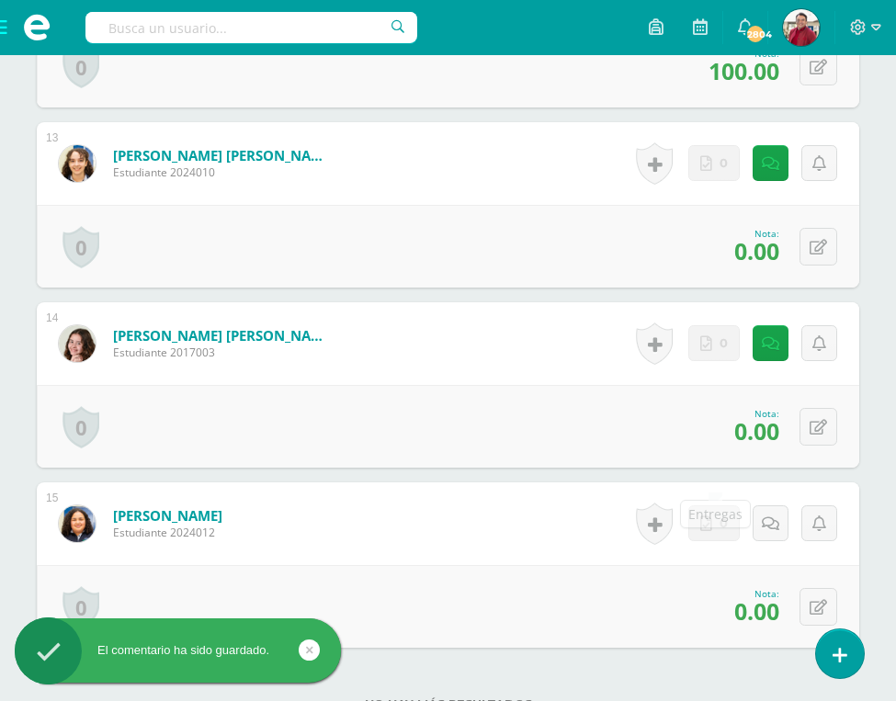
scroll to position [2725, 0]
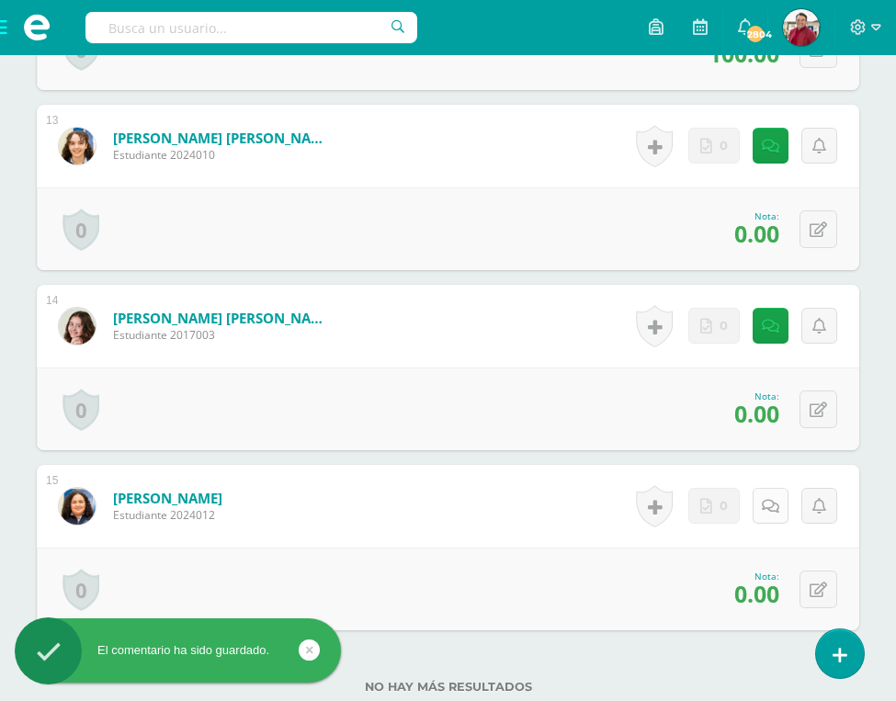
click at [775, 499] on icon at bounding box center [770, 507] width 17 height 16
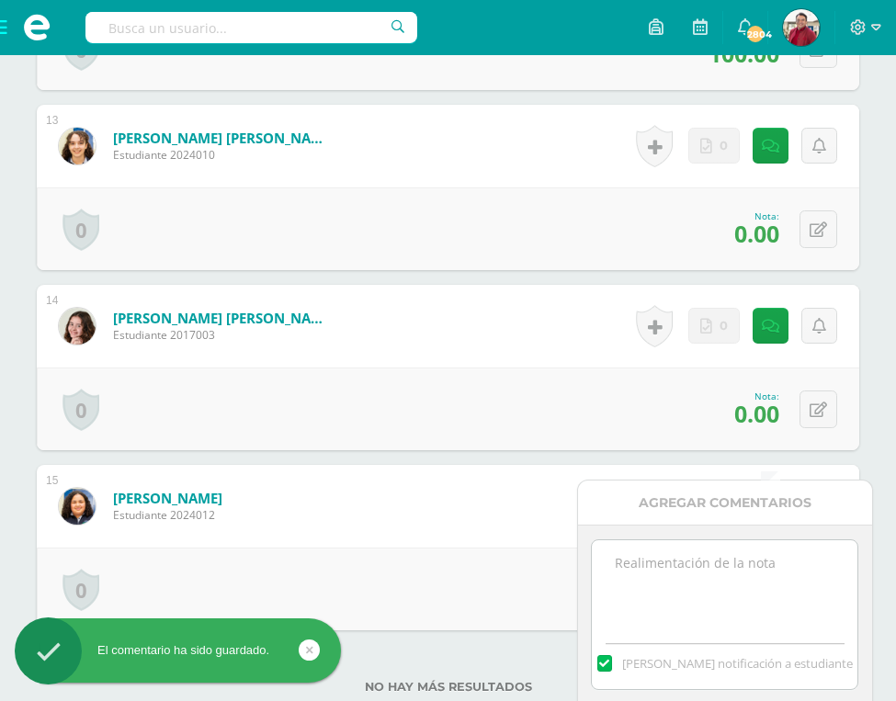
click at [752, 568] on textarea at bounding box center [724, 586] width 265 height 92
paste textarea "You did not upload the annotations, tell Miss Mariela once you upload them."
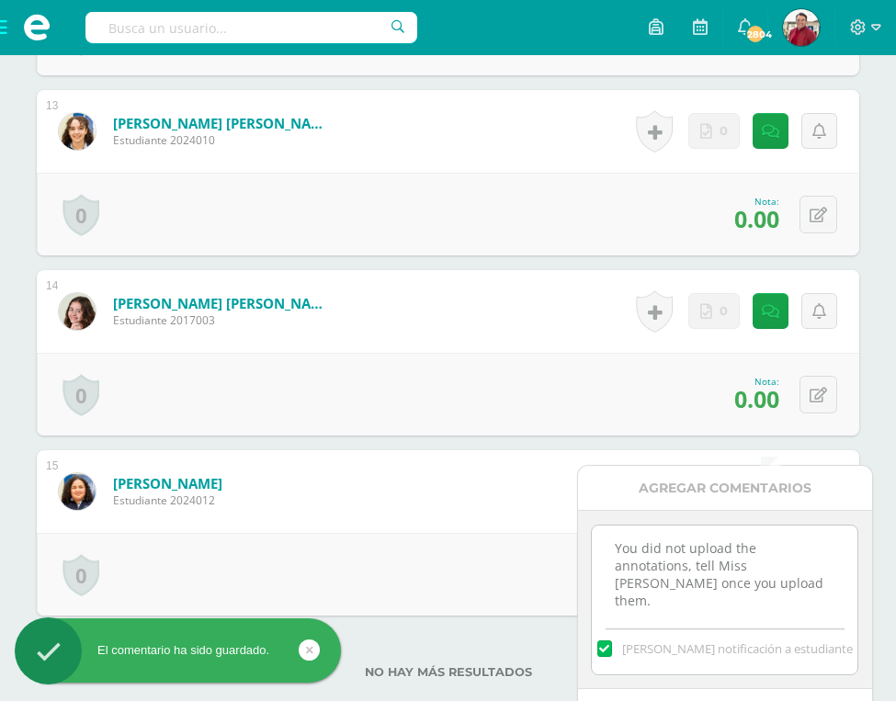
scroll to position [2798, 0]
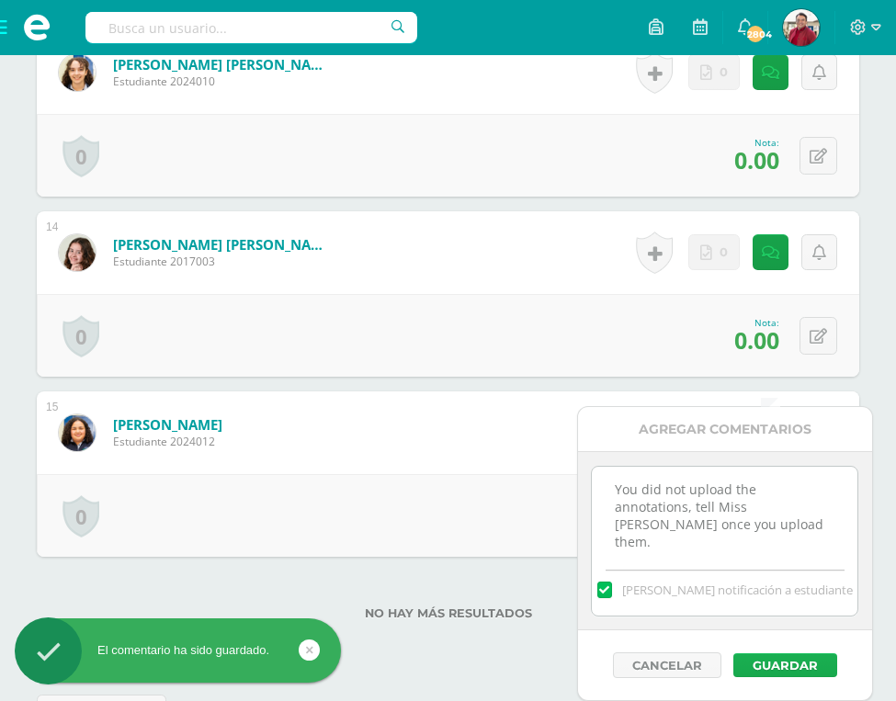
type textarea "You did not upload the annotations, tell Miss Mariela once you upload them."
click at [778, 663] on button "Guardar" at bounding box center [785, 665] width 104 height 24
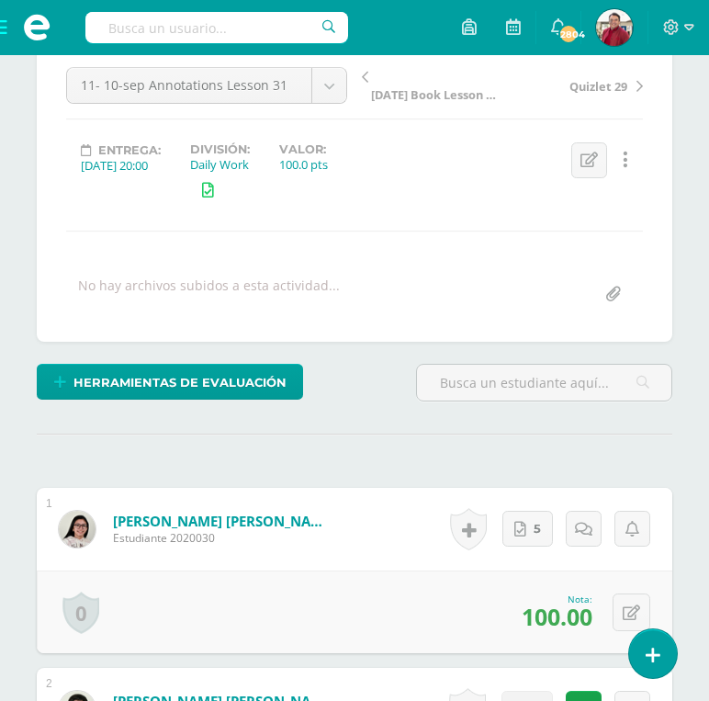
scroll to position [190, 0]
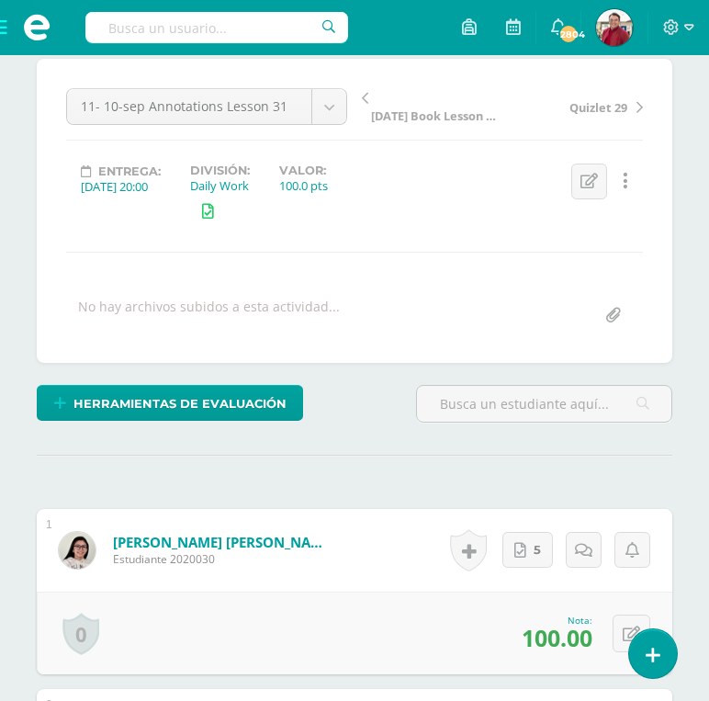
click at [6, 30] on span at bounding box center [36, 27] width 73 height 55
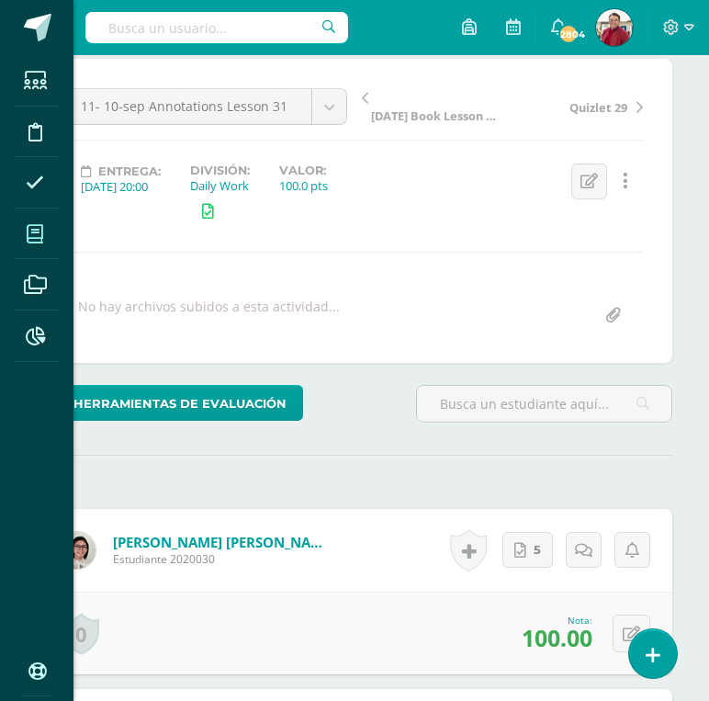
click at [37, 230] on icon at bounding box center [35, 234] width 17 height 18
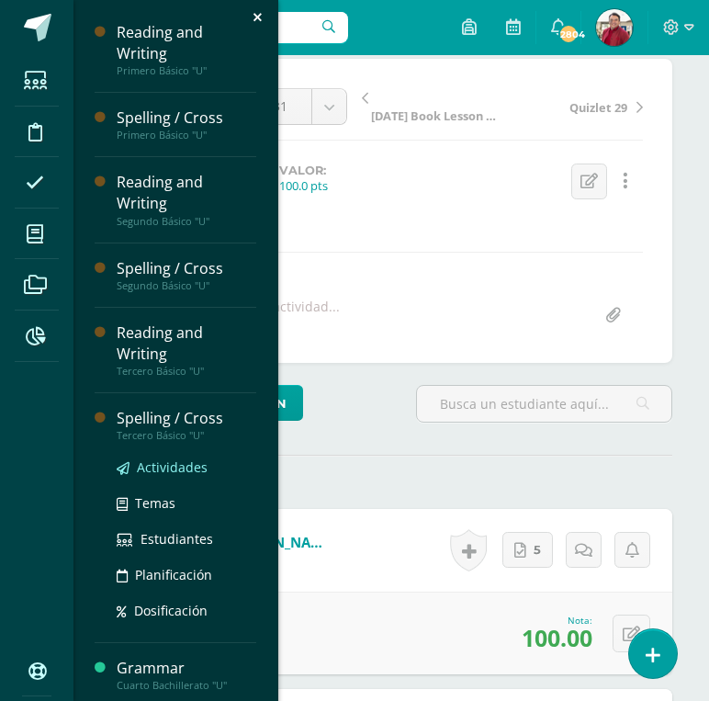
click at [164, 458] on span "Actividades" at bounding box center [172, 466] width 71 height 17
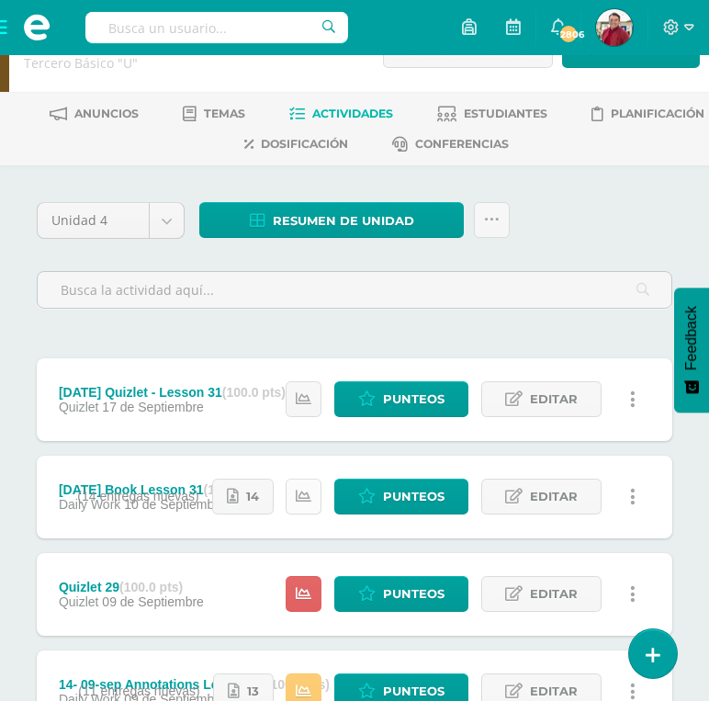
scroll to position [61, 0]
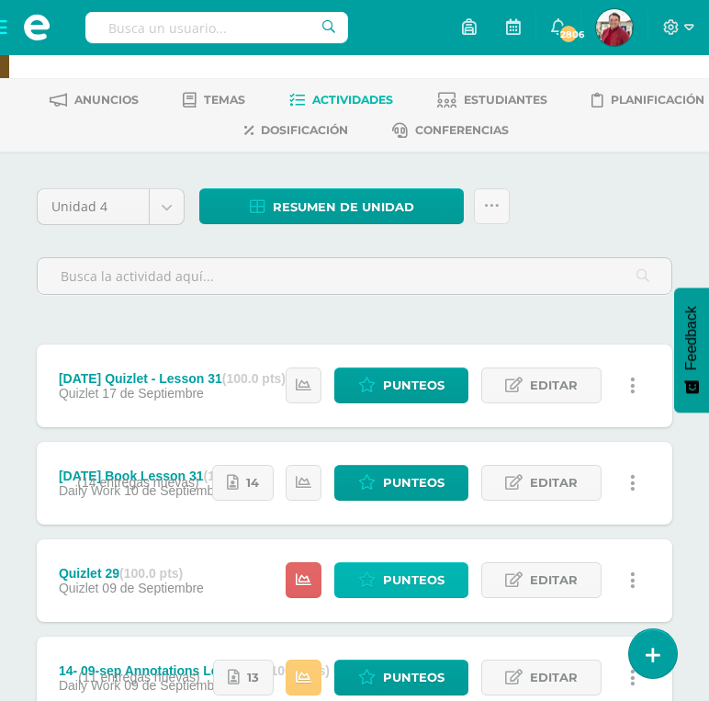
click at [393, 563] on span "Punteos" at bounding box center [414, 580] width 62 height 34
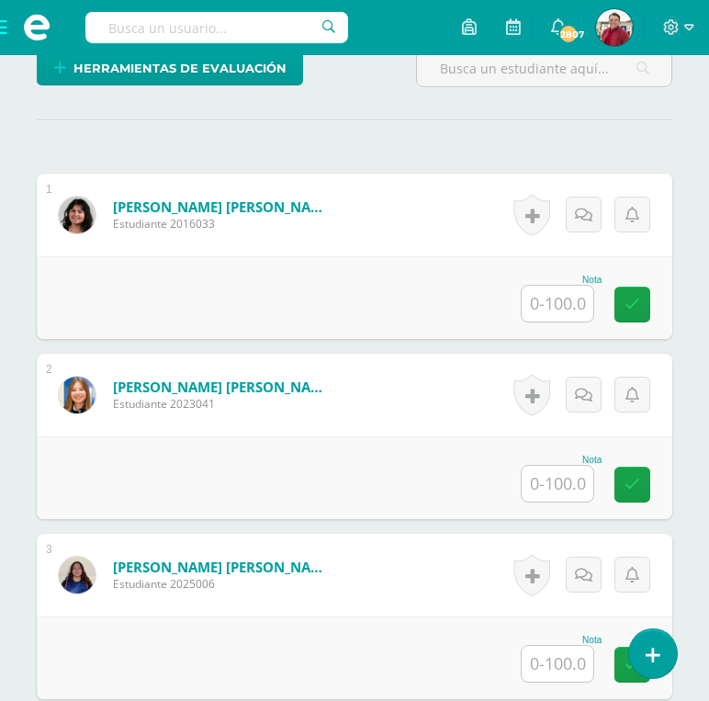
scroll to position [497, 0]
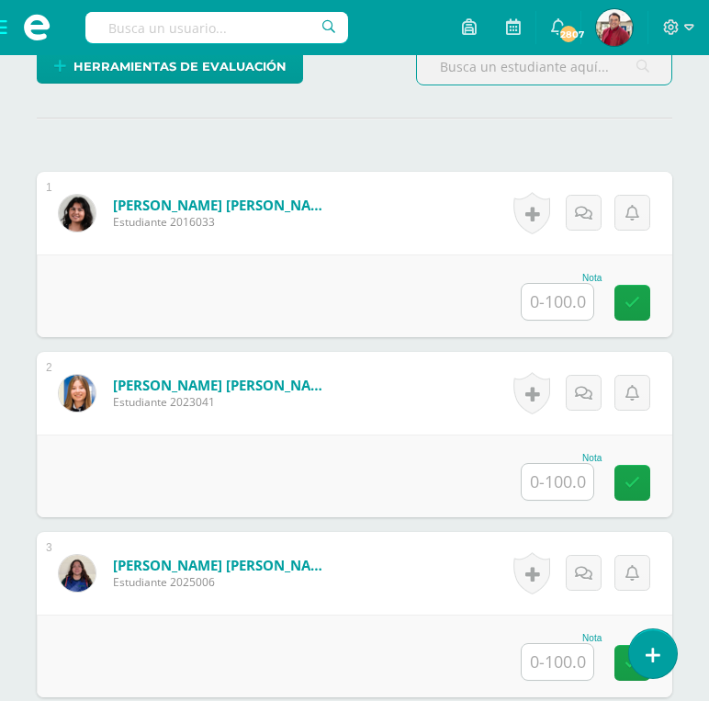
click at [556, 284] on input "text" at bounding box center [558, 302] width 72 height 36
type input "100"
type input "0"
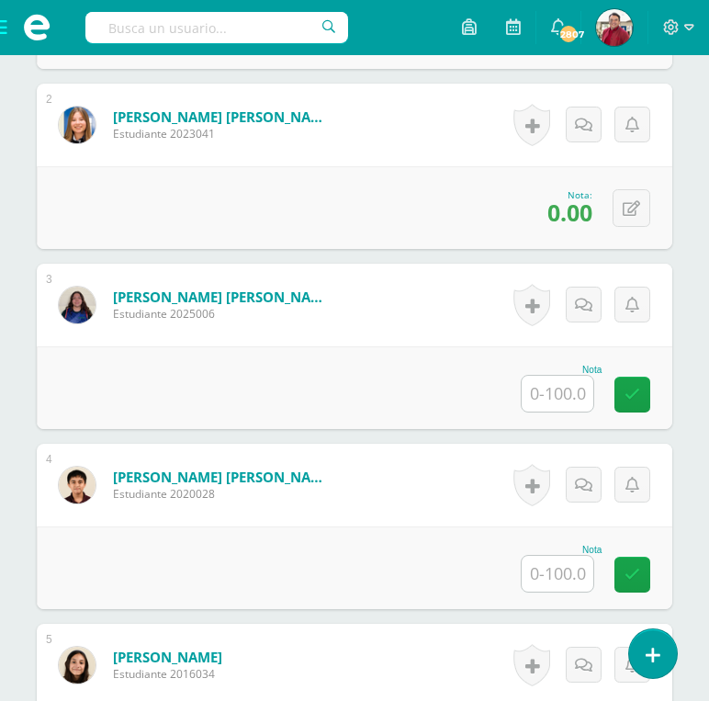
scroll to position [767, 0]
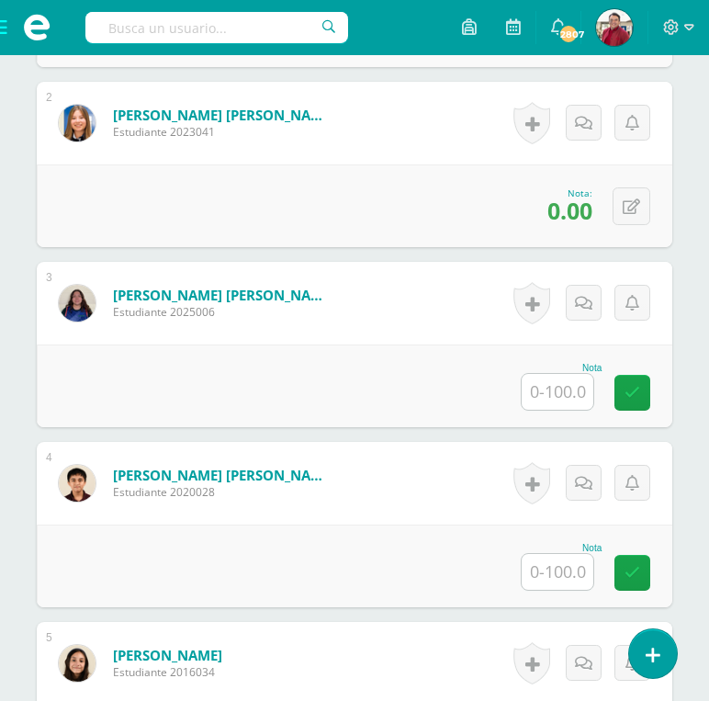
click at [551, 374] on input "text" at bounding box center [558, 392] width 72 height 36
type input "35"
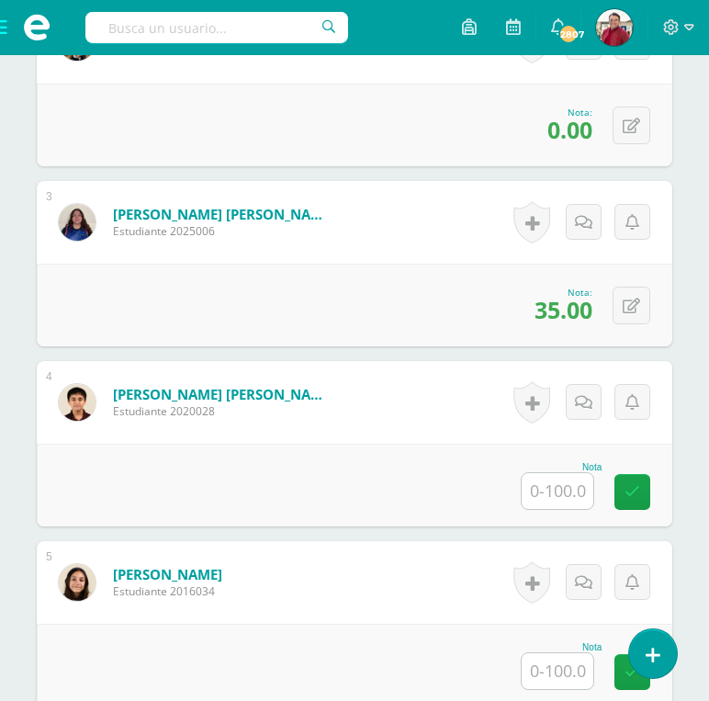
scroll to position [865, 0]
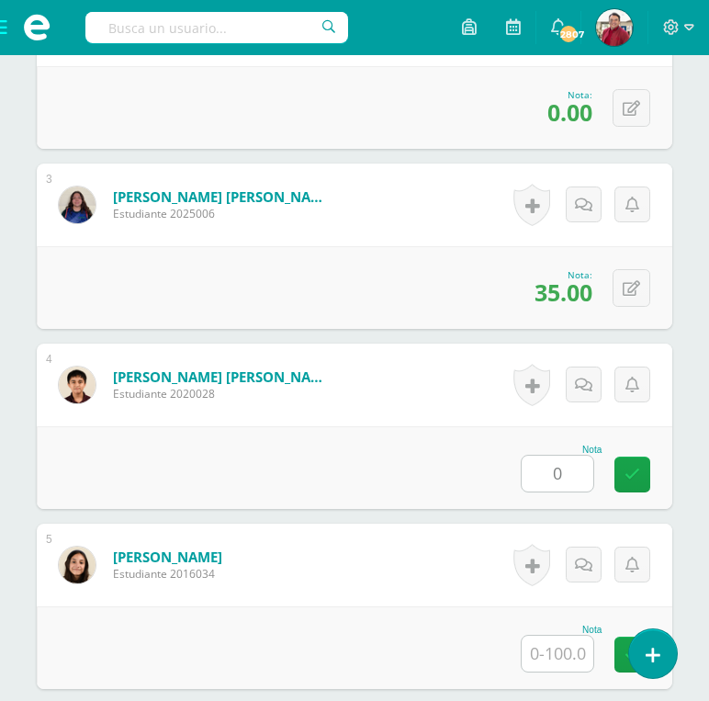
type input "0"
type input "100"
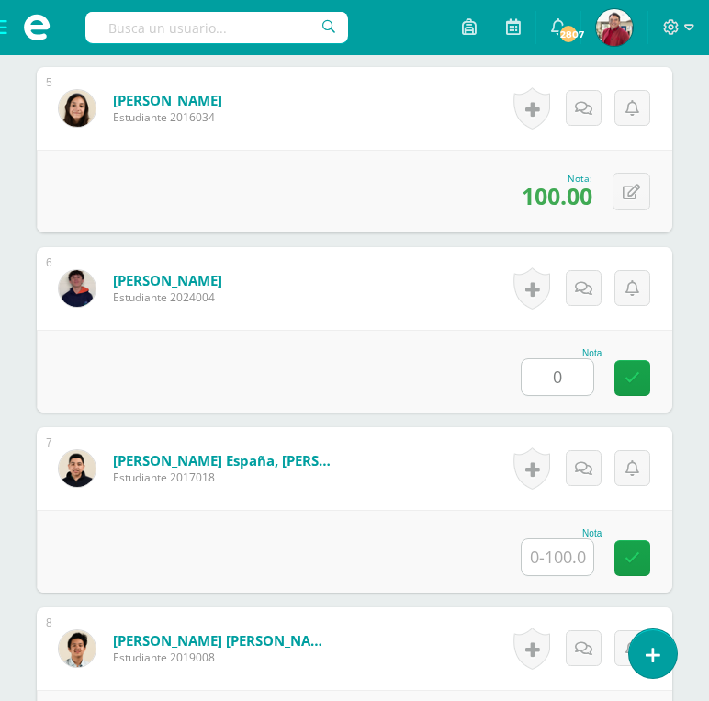
type input "0"
type input "100"
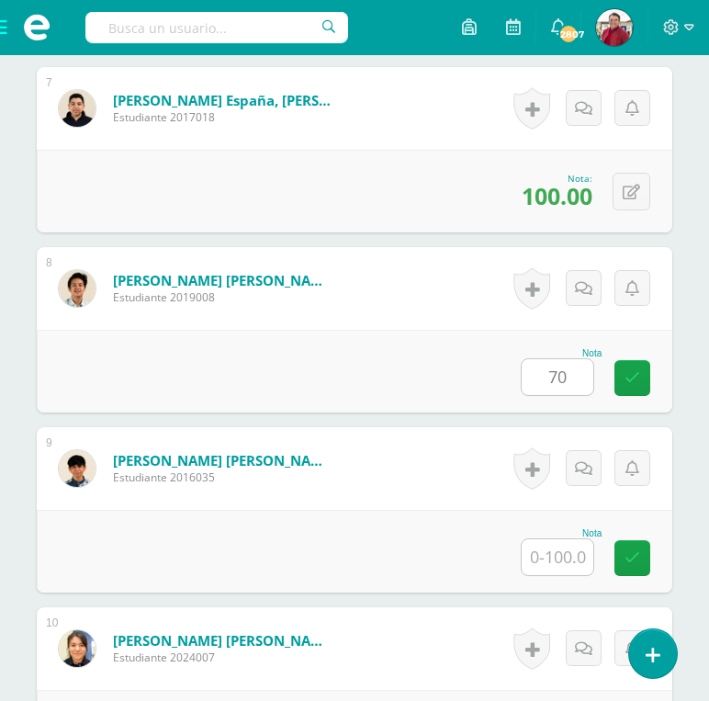
type input "70"
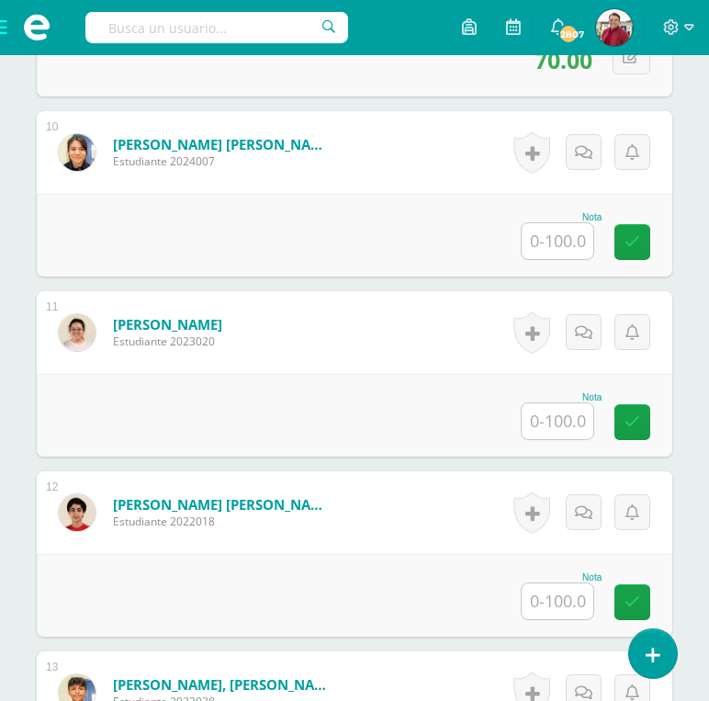
scroll to position [2184, 0]
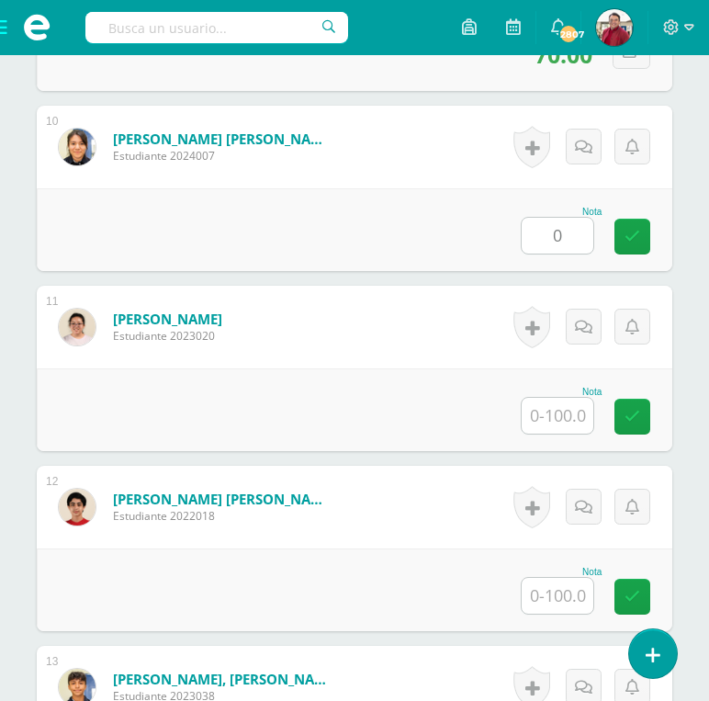
type input "0"
type input "70"
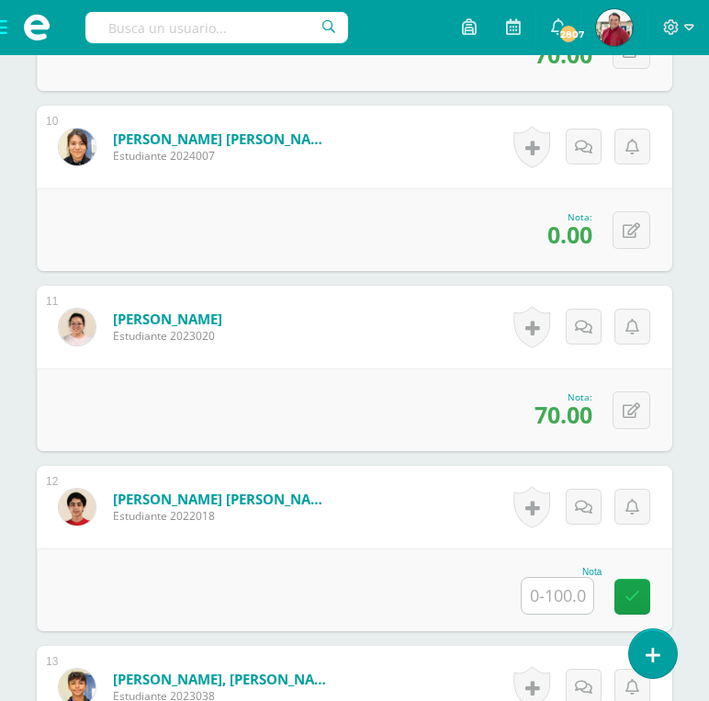
type input "7"
type input "75"
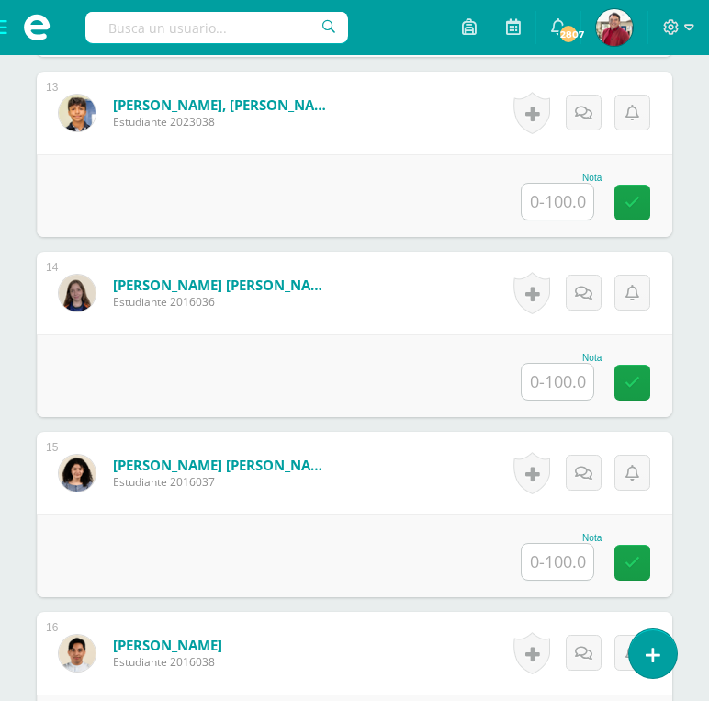
scroll to position [2761, 0]
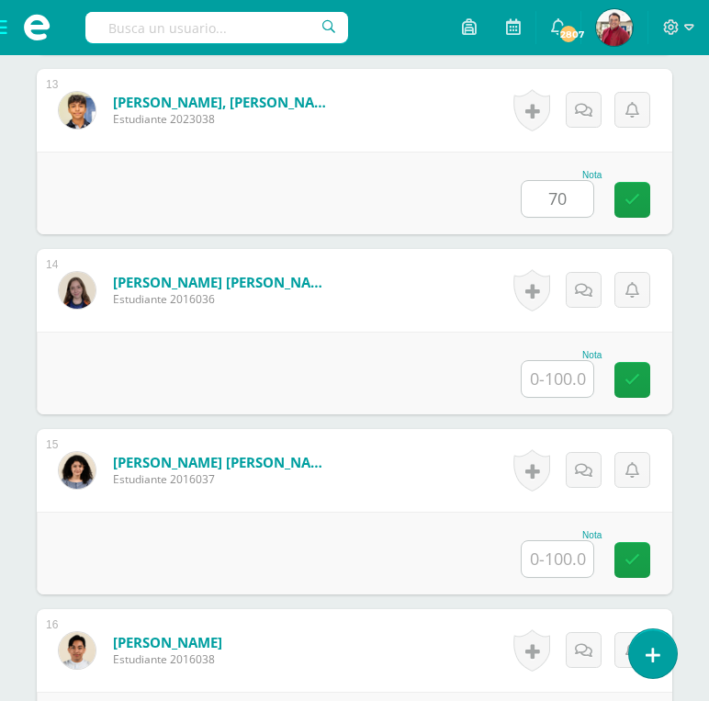
type input "70"
type input "0"
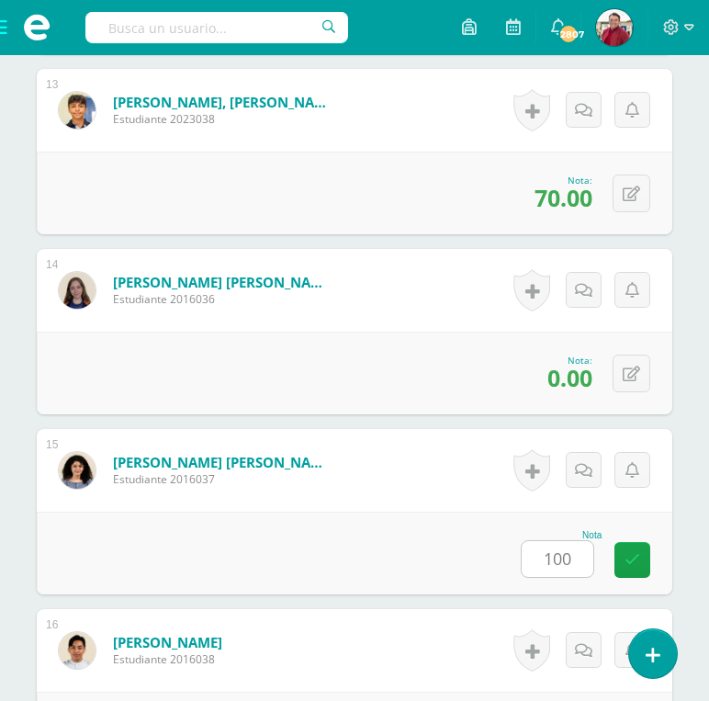
type input "100"
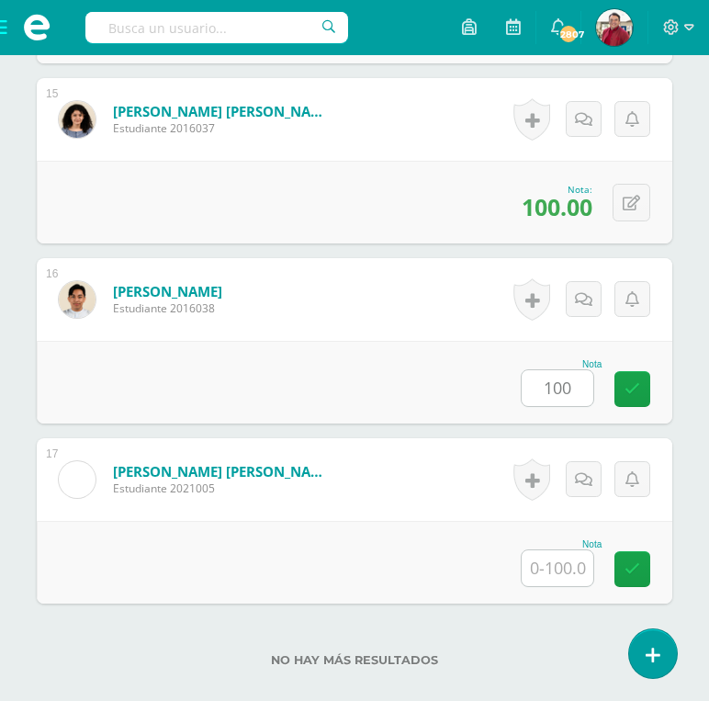
type input "100"
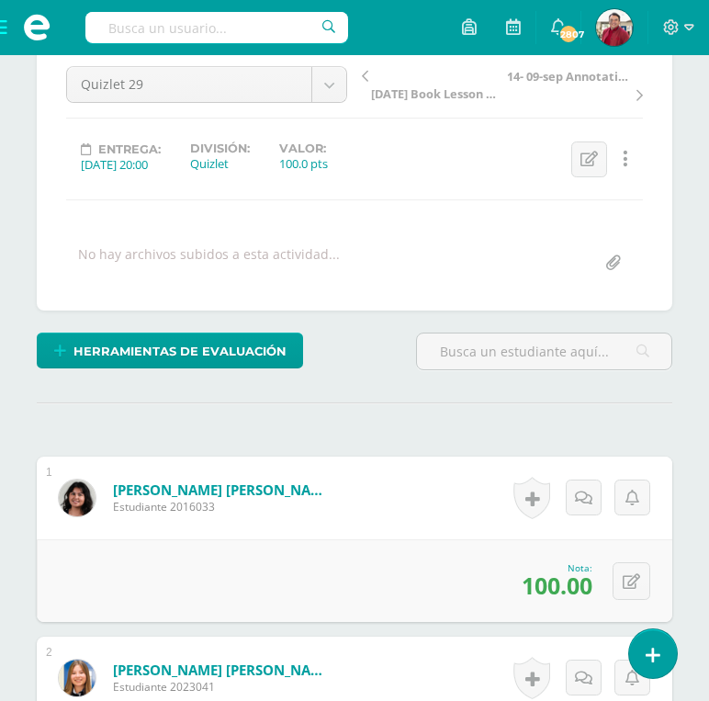
scroll to position [15, 0]
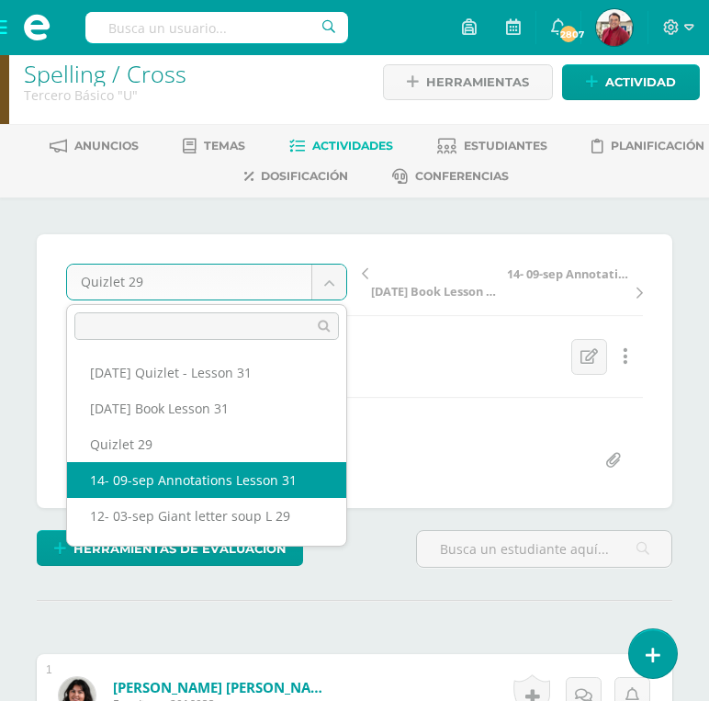
select select "/dashboard/teacher/grade-activity/220093/"
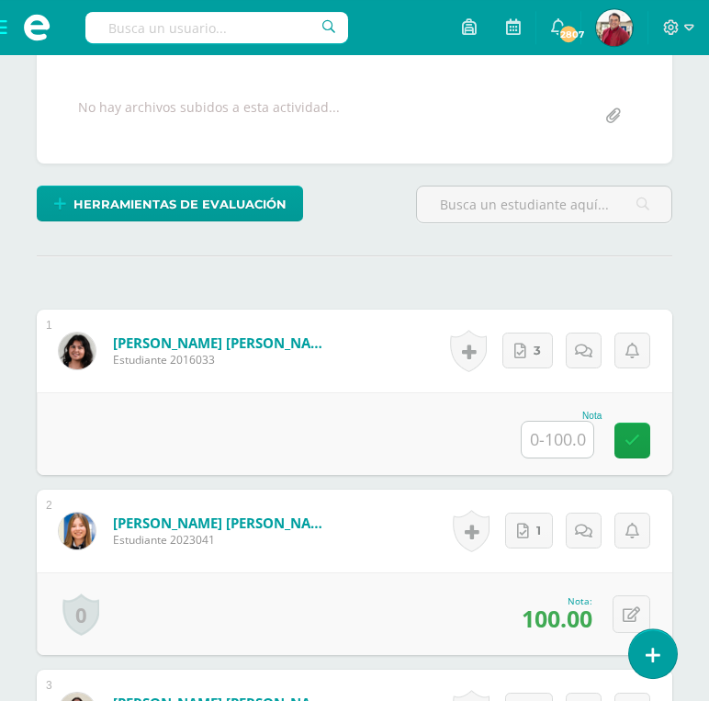
scroll to position [390, 0]
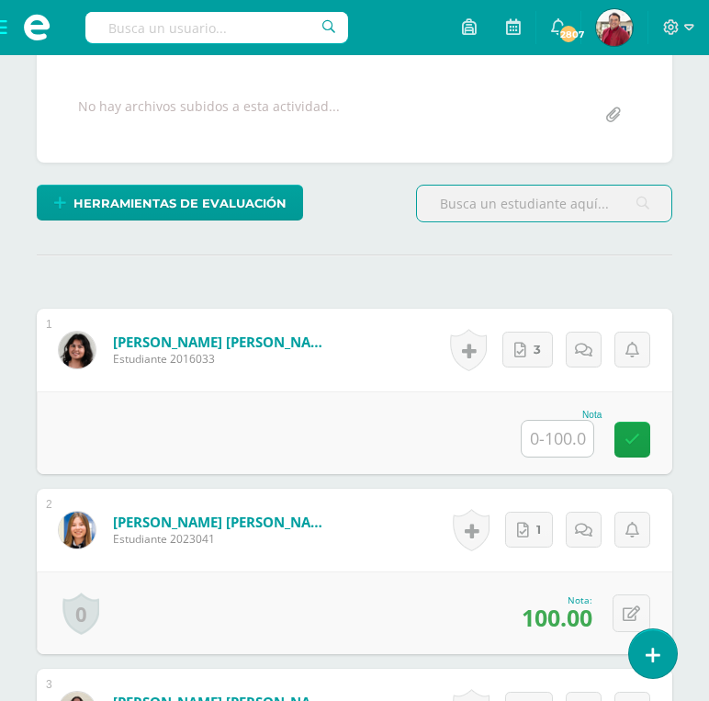
click at [563, 421] on input "text" at bounding box center [558, 439] width 72 height 36
type input "100"
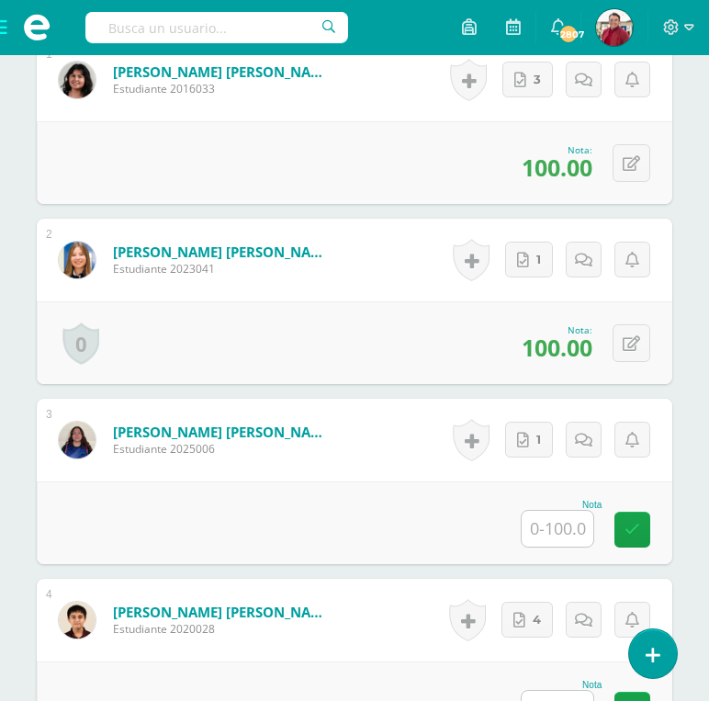
scroll to position [704, 0]
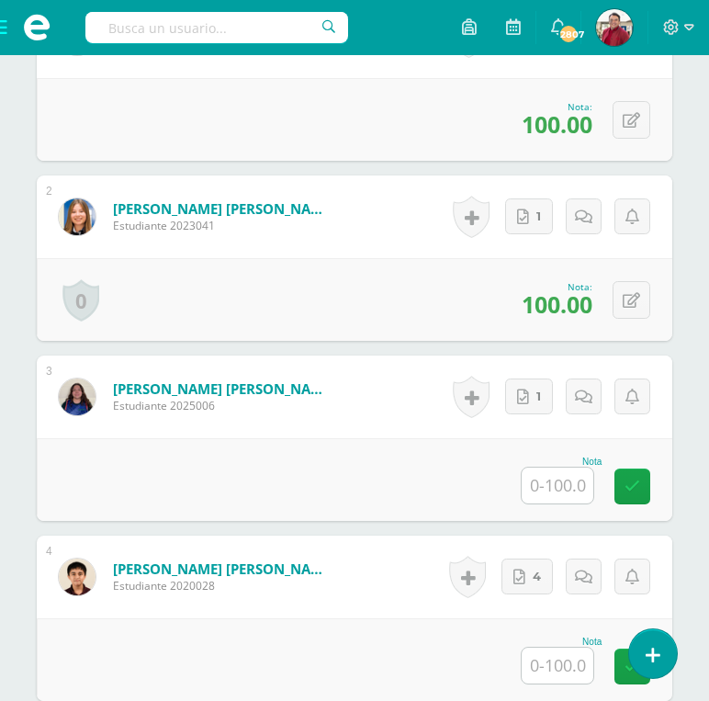
click at [555, 468] on input "text" at bounding box center [558, 486] width 72 height 36
type input "100"
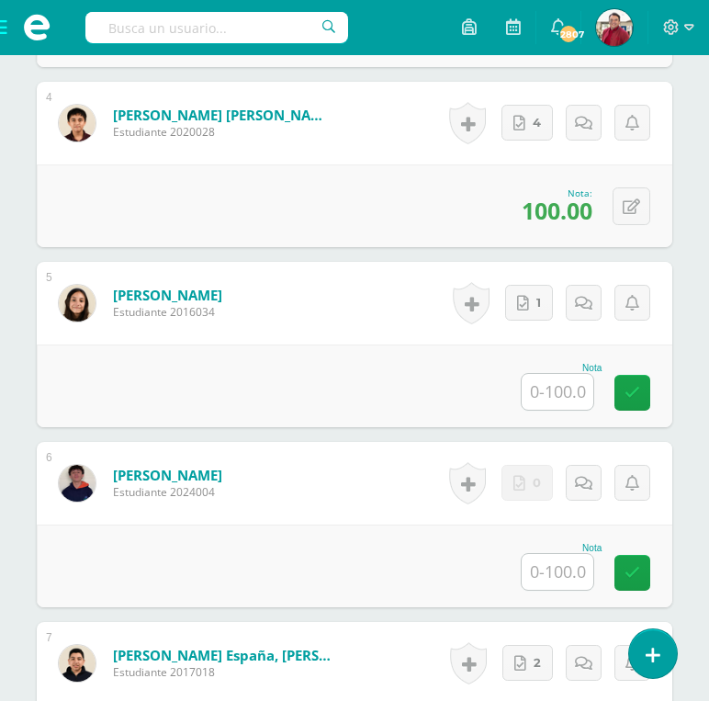
scroll to position [1161, 0]
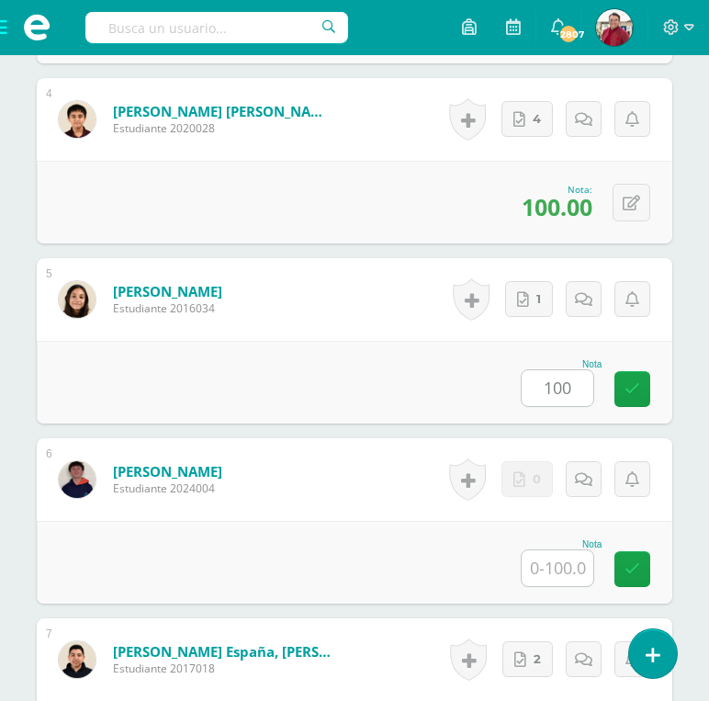
type input "100"
type input "0"
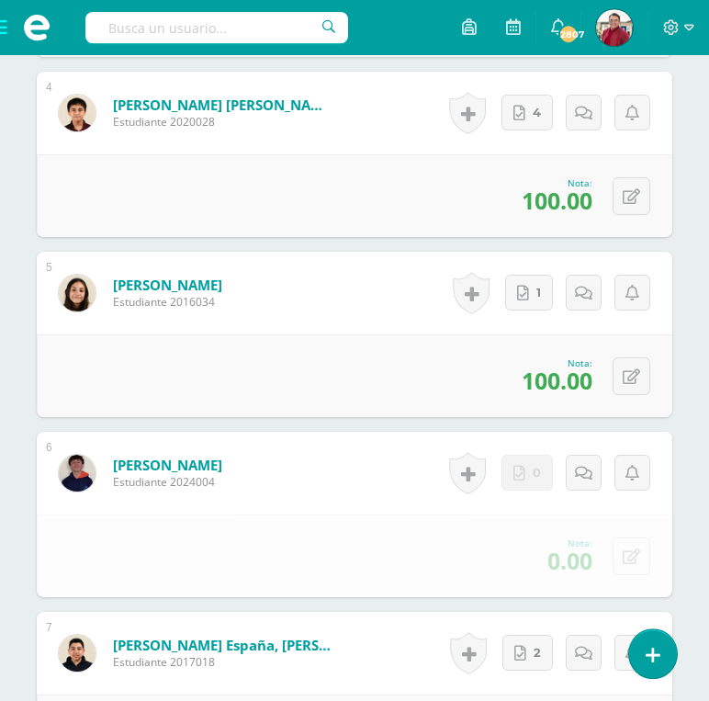
type input "100"
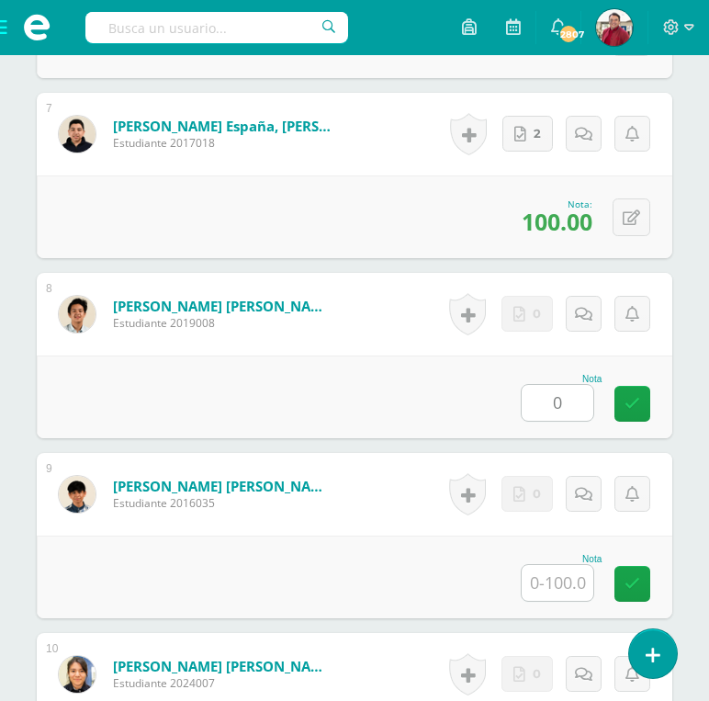
type input "0"
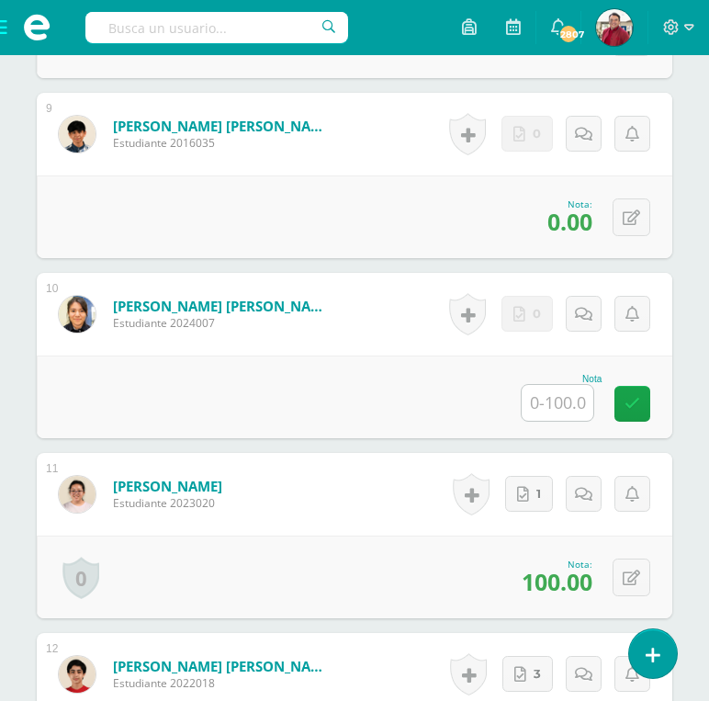
type input "0"
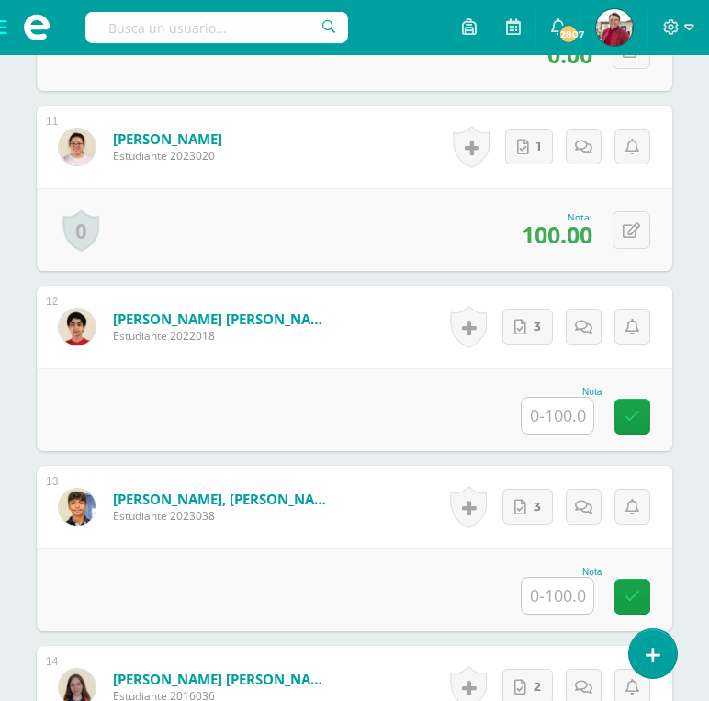
scroll to position [2414, 0]
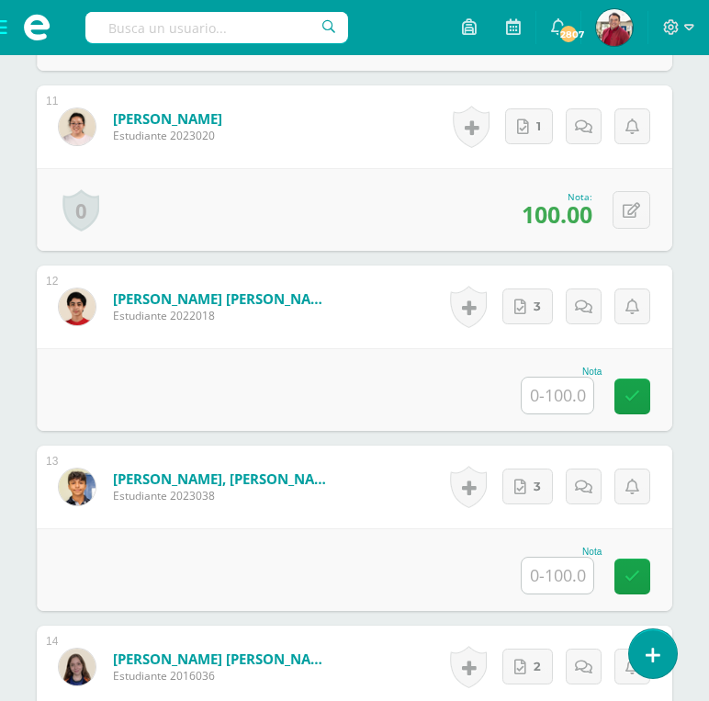
click at [551, 378] on input "text" at bounding box center [558, 396] width 72 height 36
type input "100"
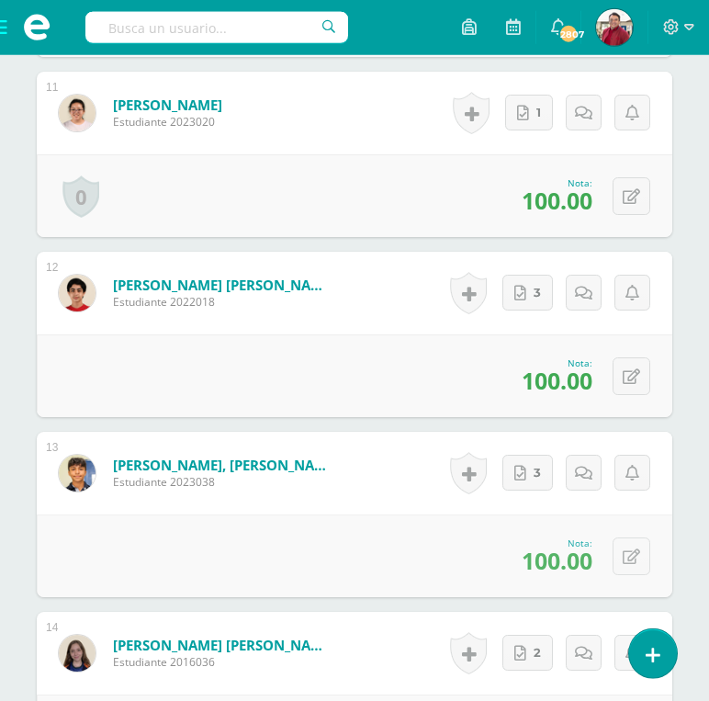
type input "100"
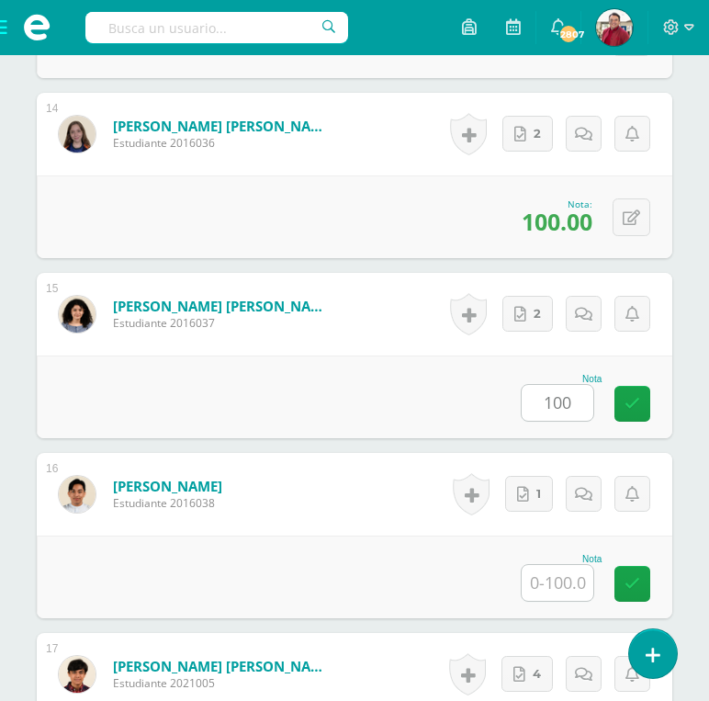
type input "100"
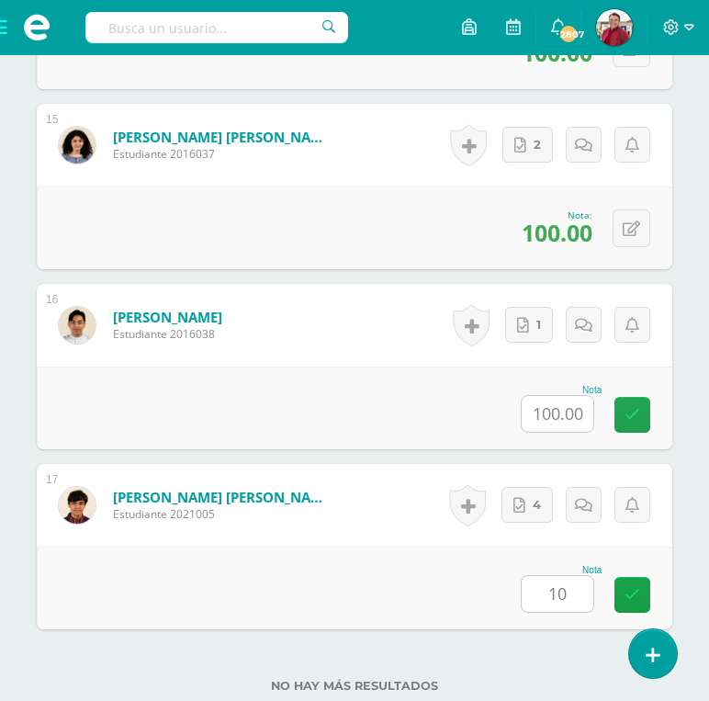
type input "100"
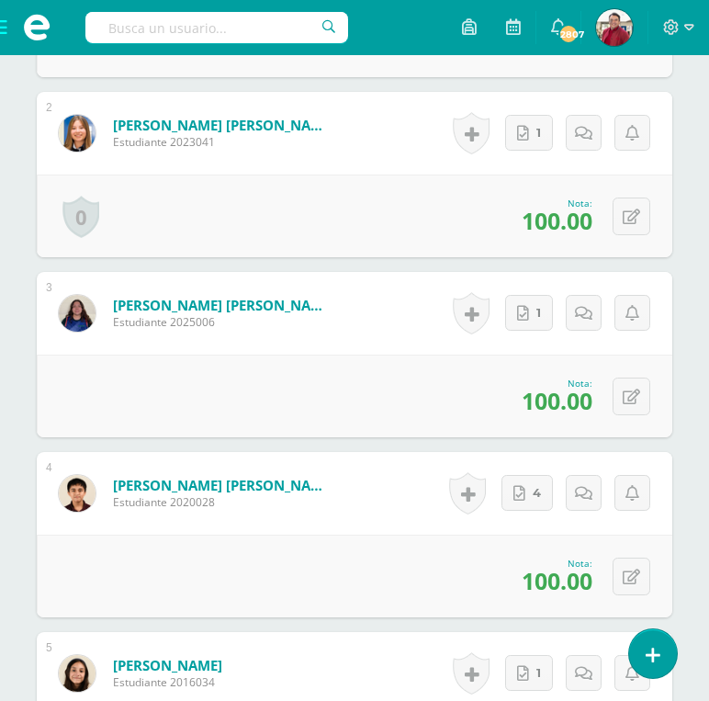
scroll to position [0, 0]
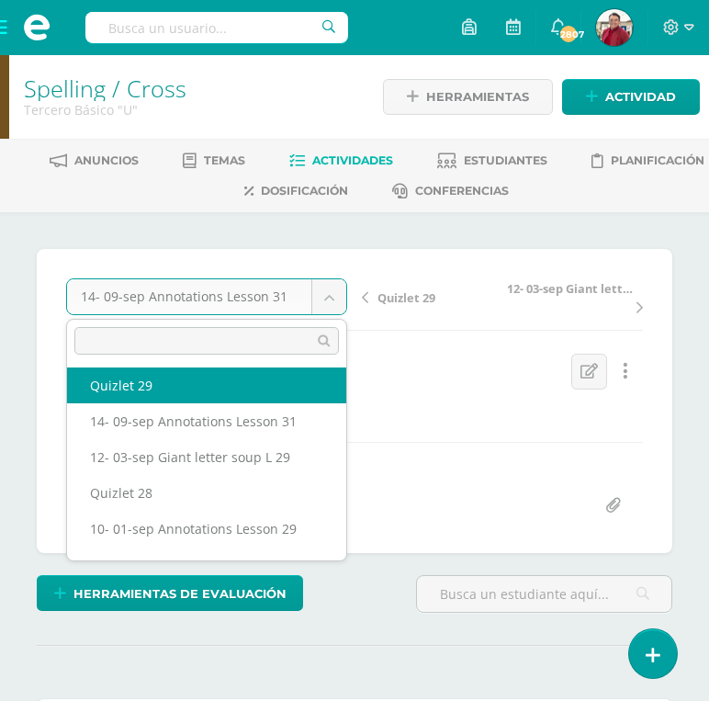
scroll to position [76, 0]
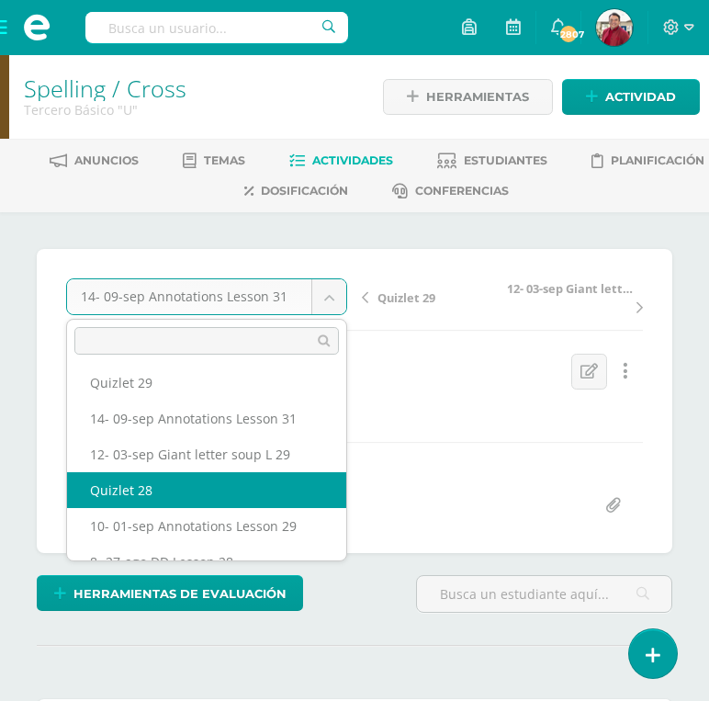
select select "/dashboard/teacher/grade-activity/219790/"
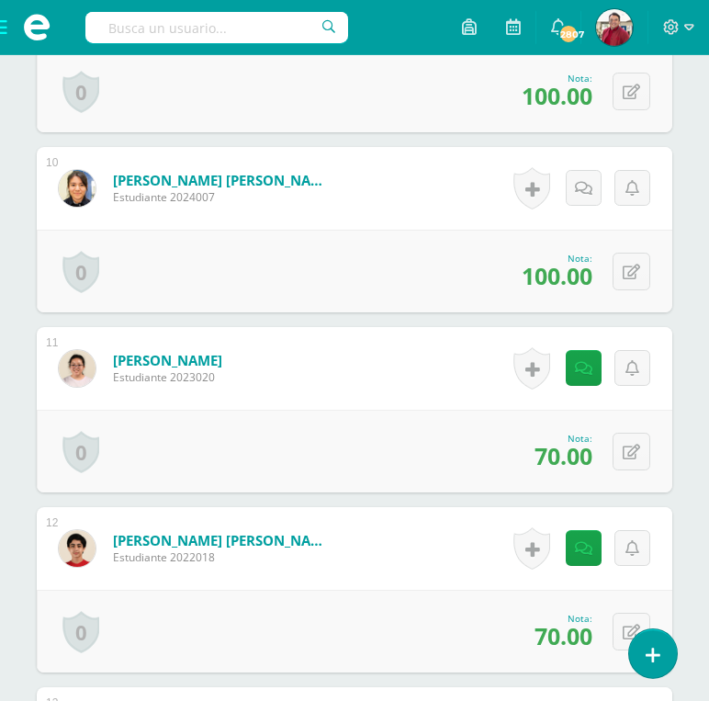
scroll to position [537, 0]
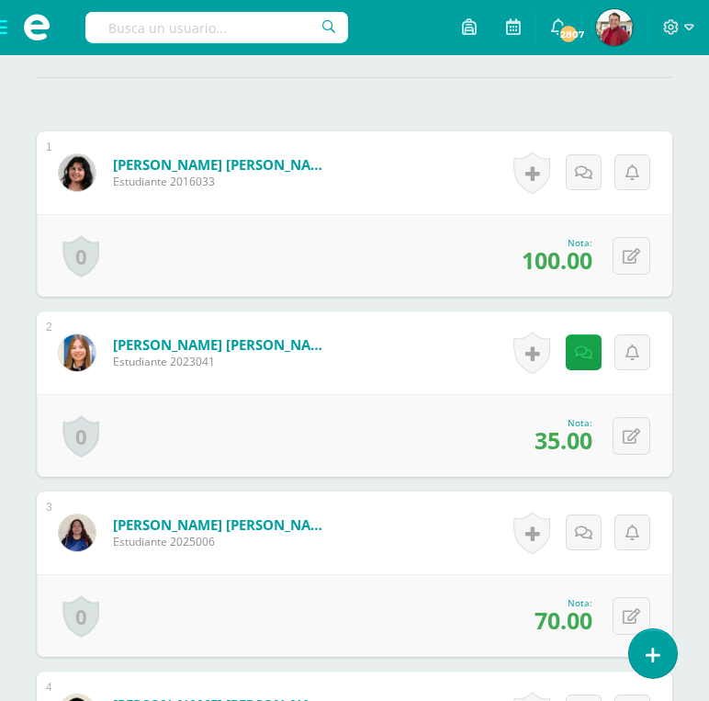
click at [5, 24] on span at bounding box center [36, 27] width 73 height 55
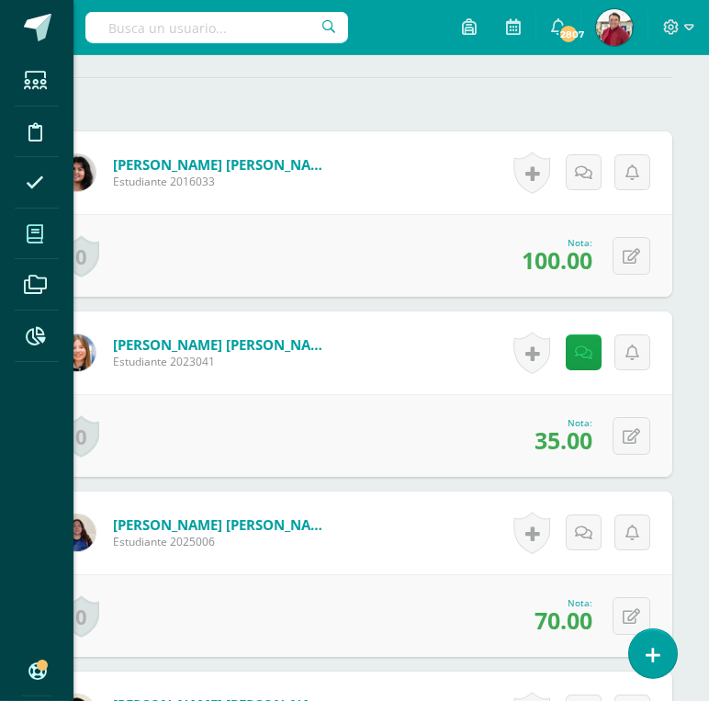
click at [29, 221] on span at bounding box center [35, 233] width 41 height 41
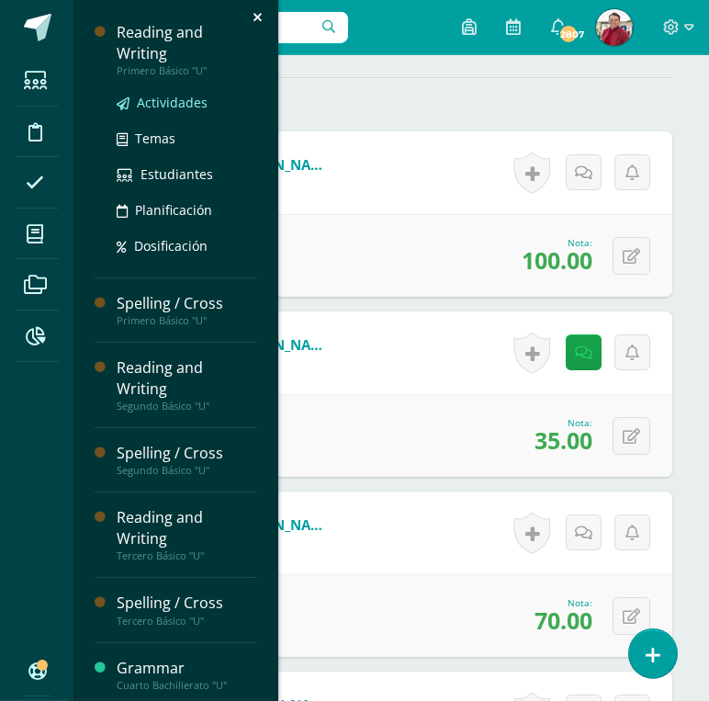
click at [164, 94] on span "Actividades" at bounding box center [172, 102] width 71 height 17
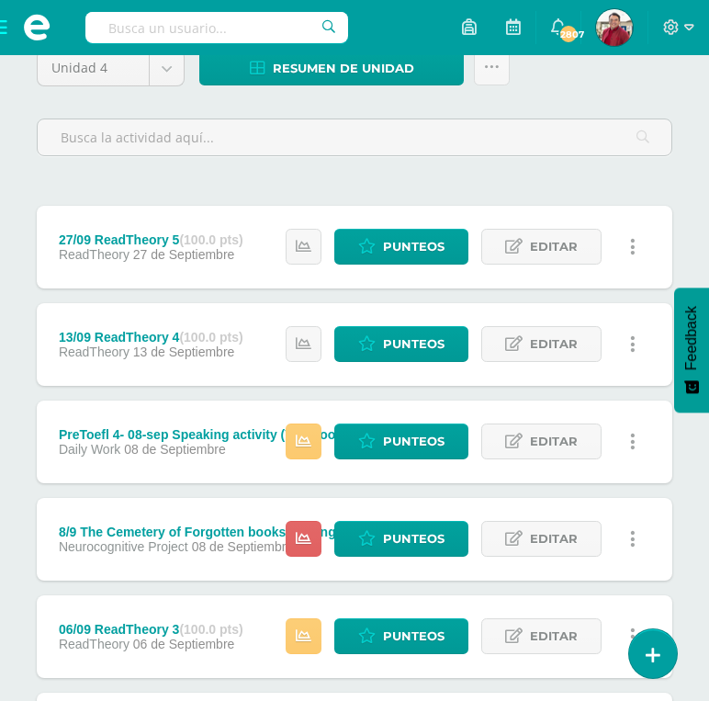
scroll to position [201, 0]
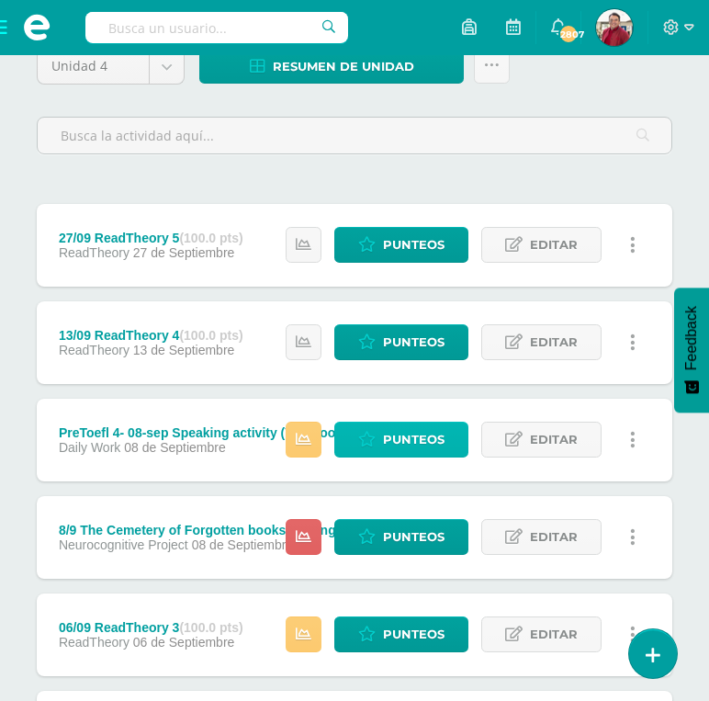
click at [412, 423] on span "Punteos" at bounding box center [414, 440] width 62 height 34
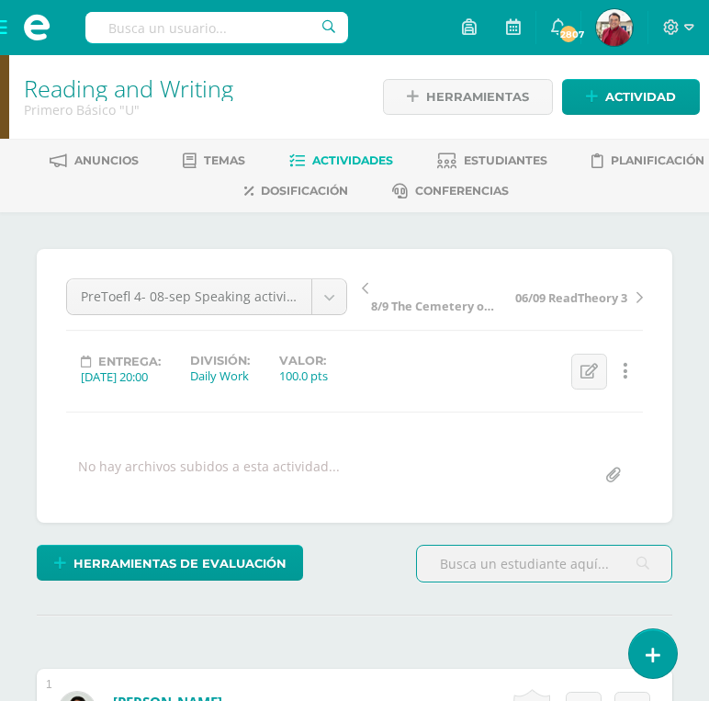
click at [7, 37] on span at bounding box center [36, 27] width 73 height 55
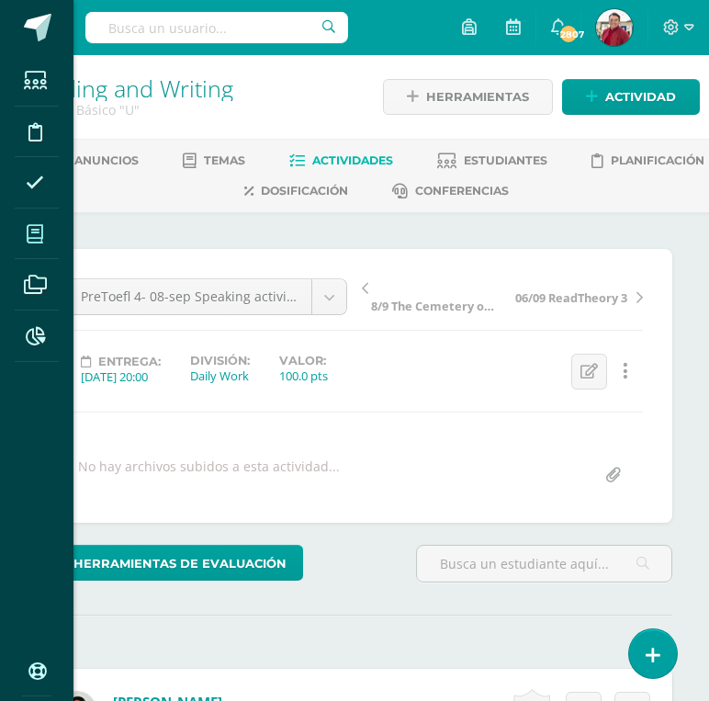
click at [47, 232] on span at bounding box center [35, 233] width 41 height 41
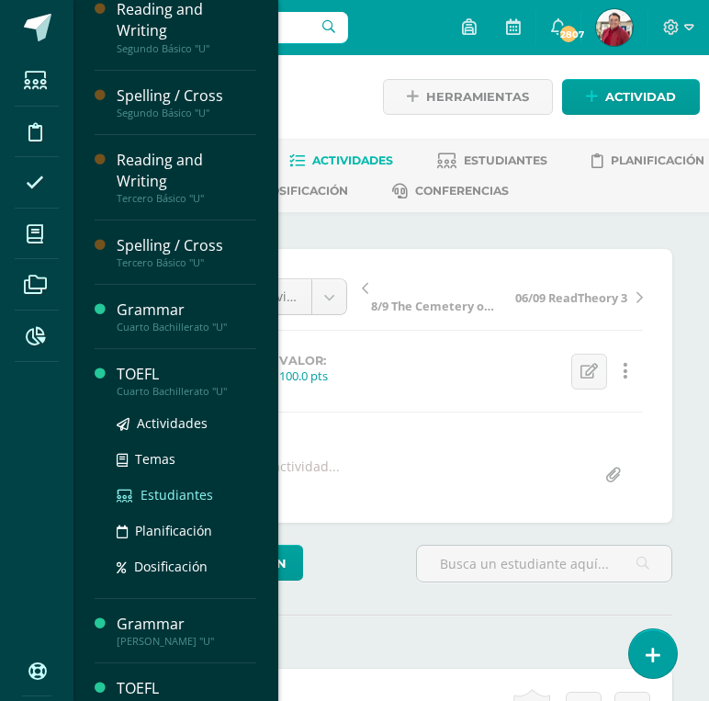
scroll to position [187, 0]
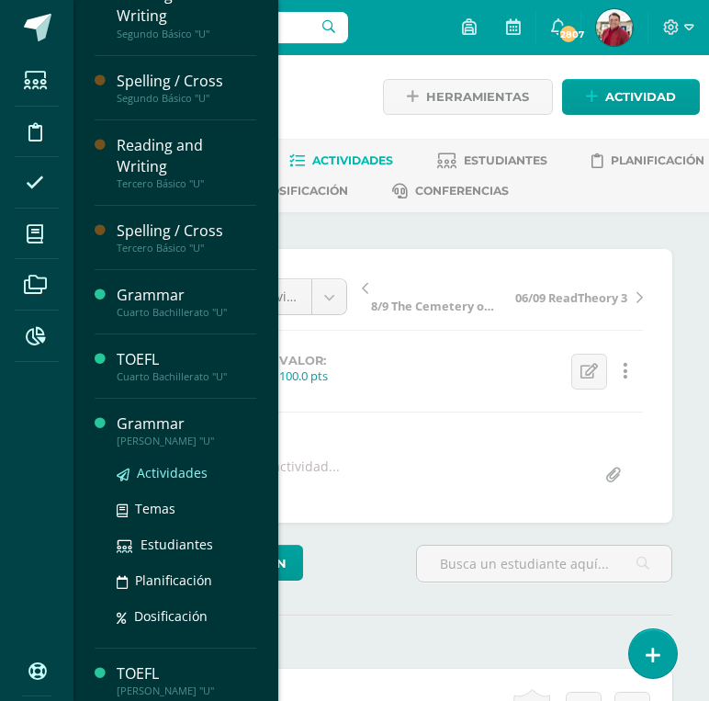
click at [163, 464] on span "Actividades" at bounding box center [172, 472] width 71 height 17
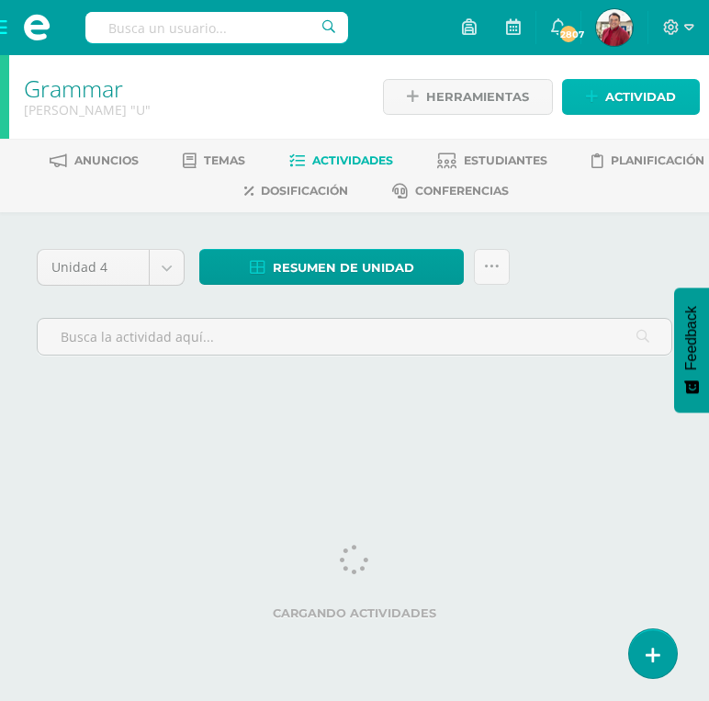
click at [622, 93] on span "Actividad" at bounding box center [640, 97] width 71 height 34
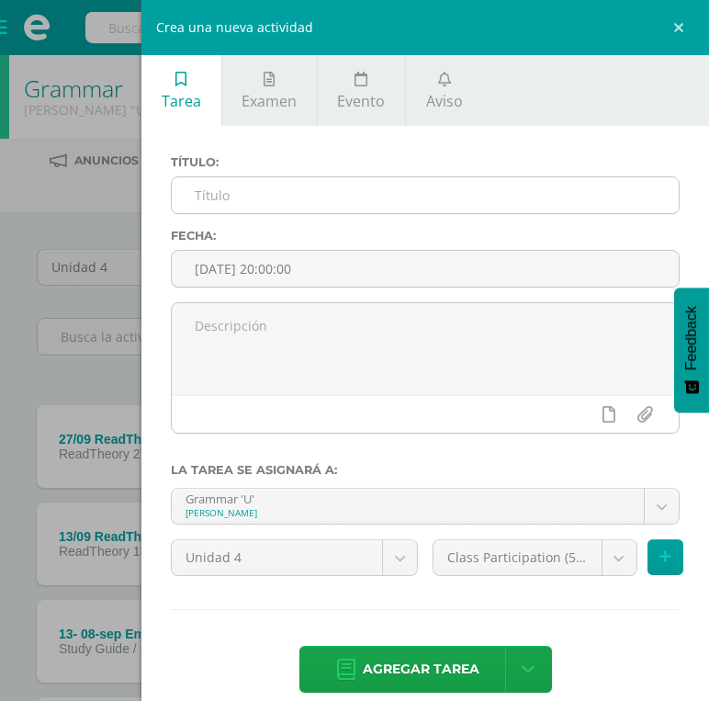
click at [485, 193] on input "text" at bounding box center [425, 195] width 507 height 36
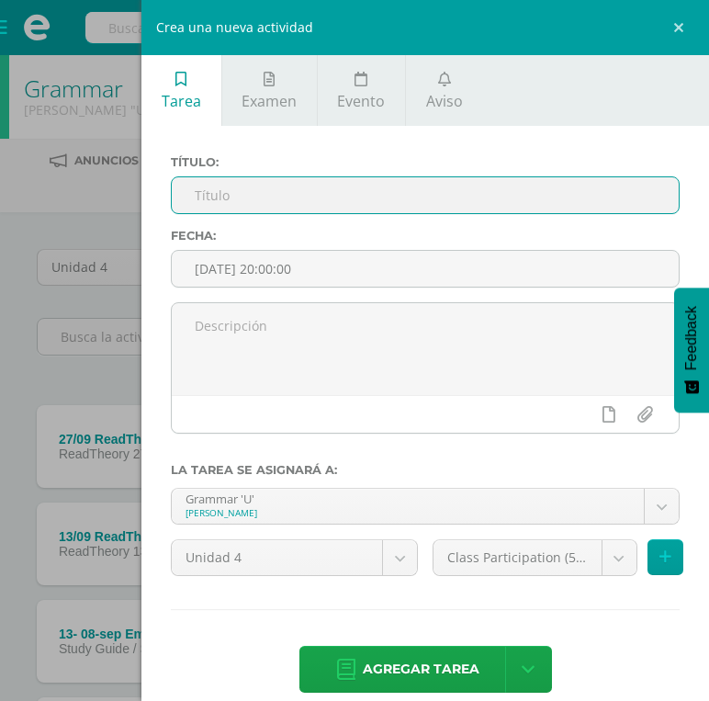
paste input "13- 08-sep Embedded questions ELLI"
type input "13- 08-sep Embedded questions ELLI"
click at [523, 154] on div "Título: 13- 08-sep Embedded questions ELLI Fecha: 2025-09-10 20:00:00 La tarea …" at bounding box center [425, 426] width 568 height 600
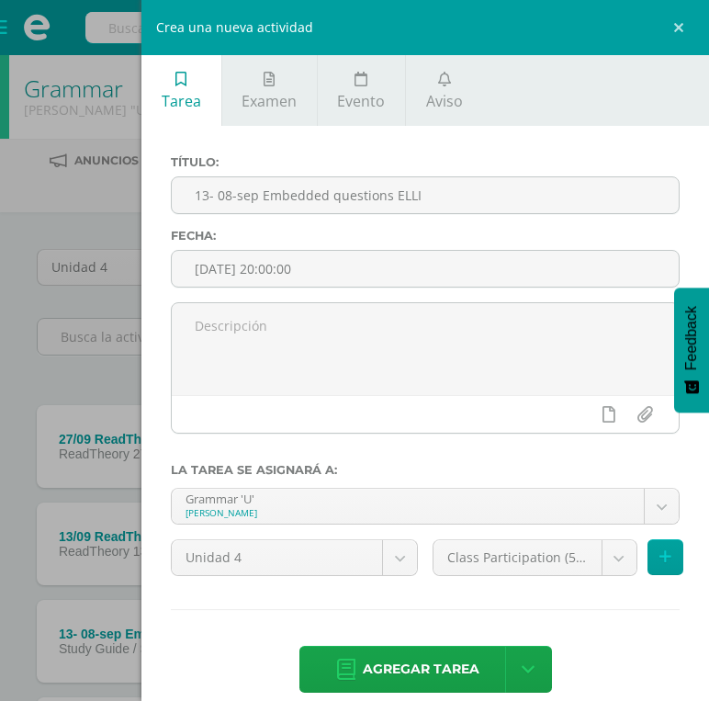
click at [94, 183] on div "Crea una nueva actividad Tarea Examen Evento Aviso Título: 13- 08-sep Embedded …" at bounding box center [354, 350] width 709 height 701
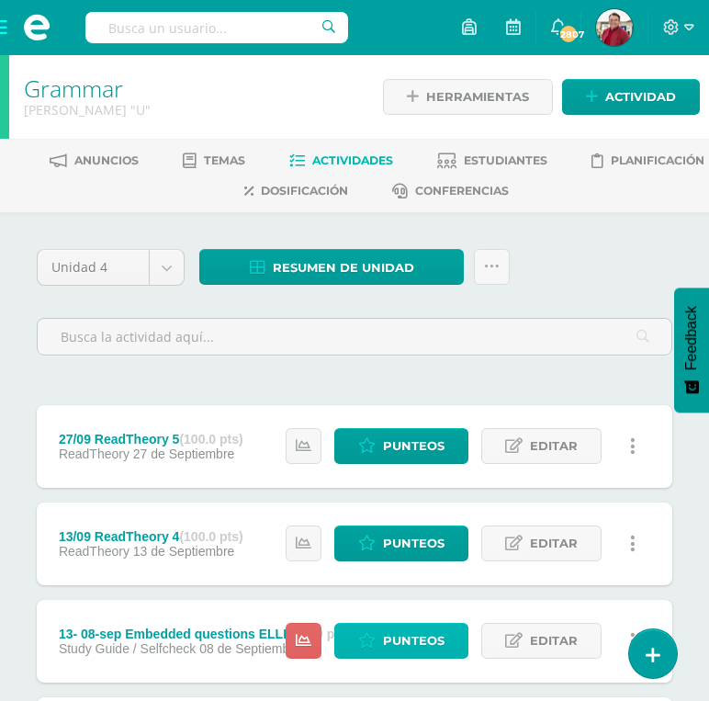
click at [421, 624] on span "Punteos" at bounding box center [414, 641] width 62 height 34
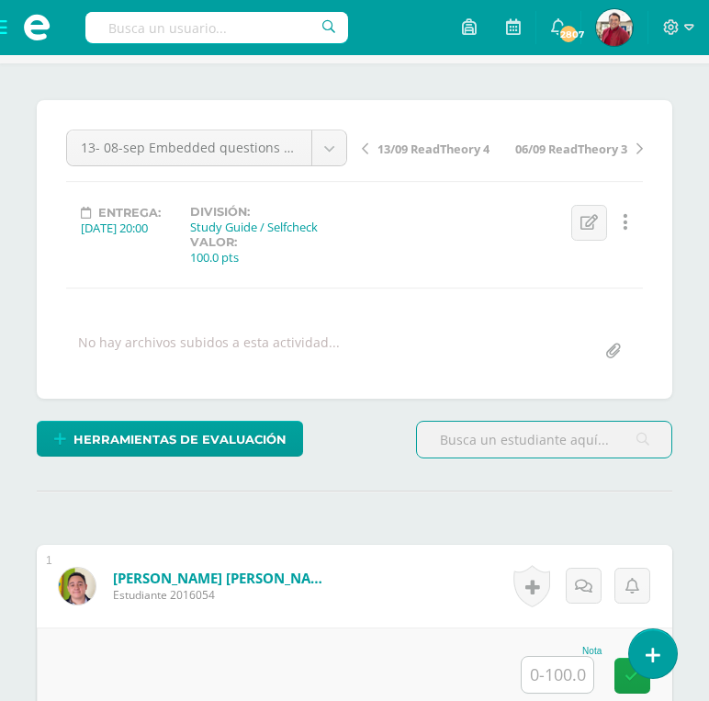
scroll to position [463, 0]
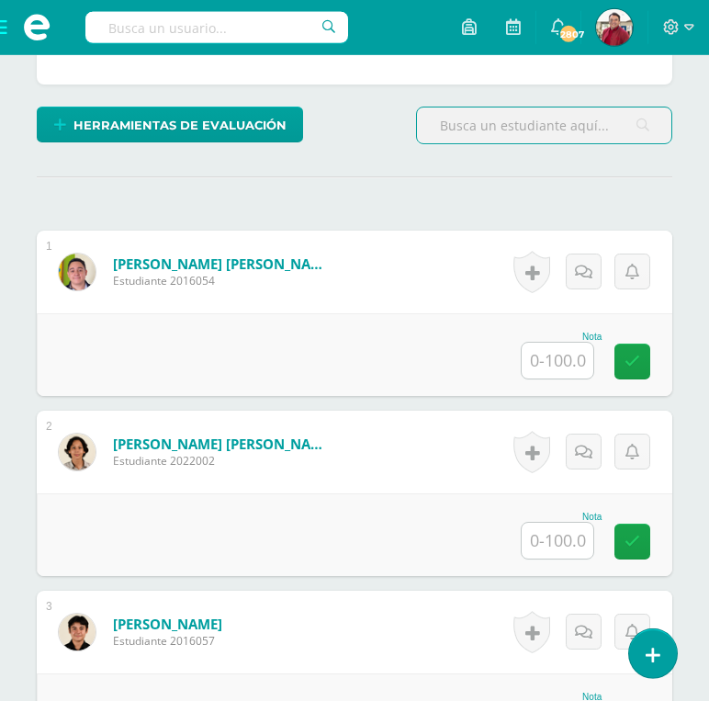
click at [533, 343] on input "text" at bounding box center [558, 361] width 72 height 36
type input "100"
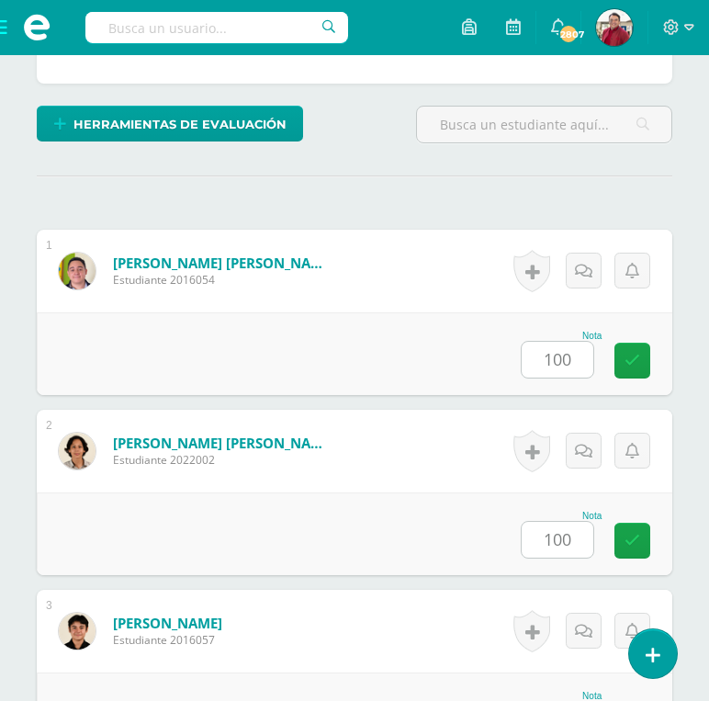
type input "100"
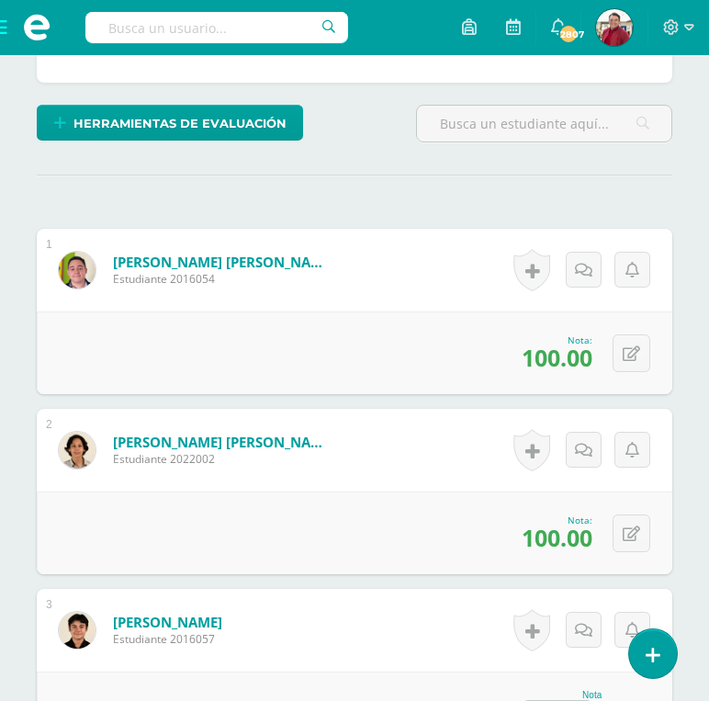
type input "100"
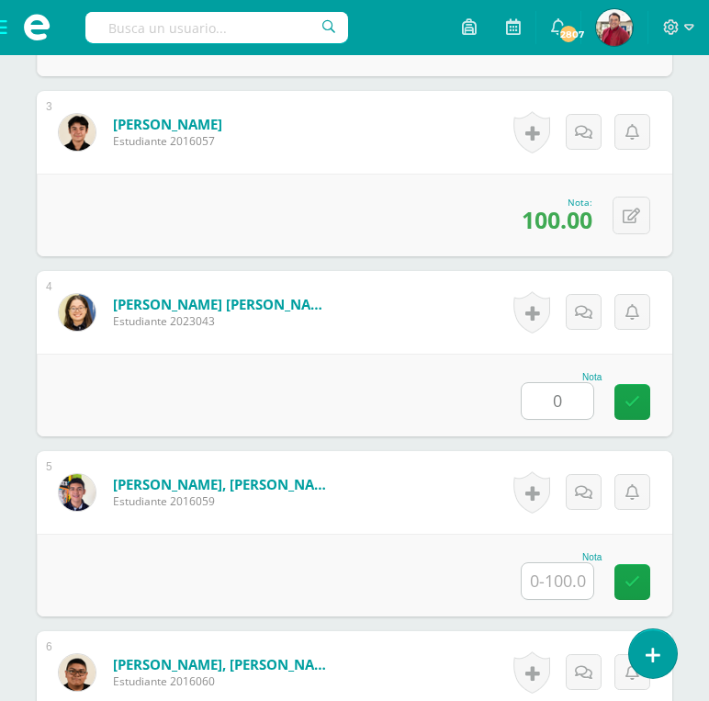
type input "0"
type input "60"
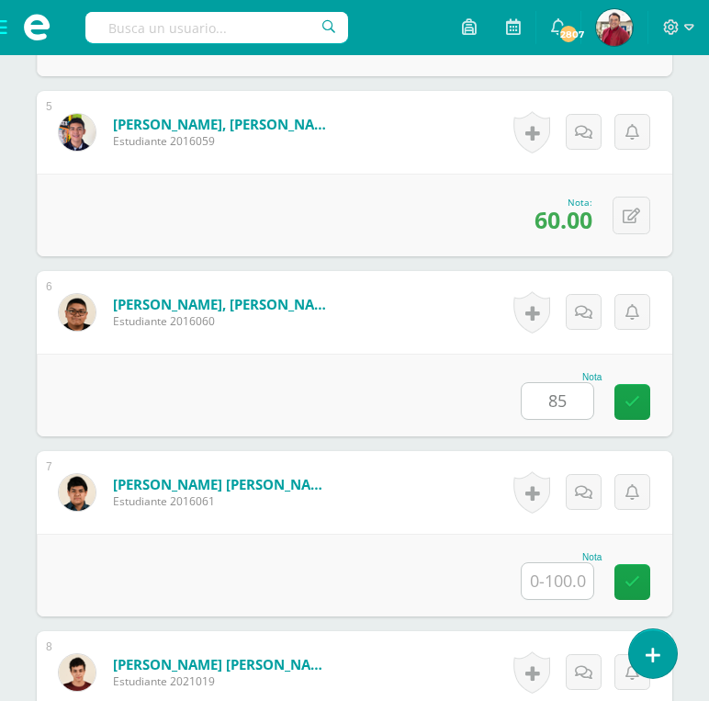
type input "85"
type input "90"
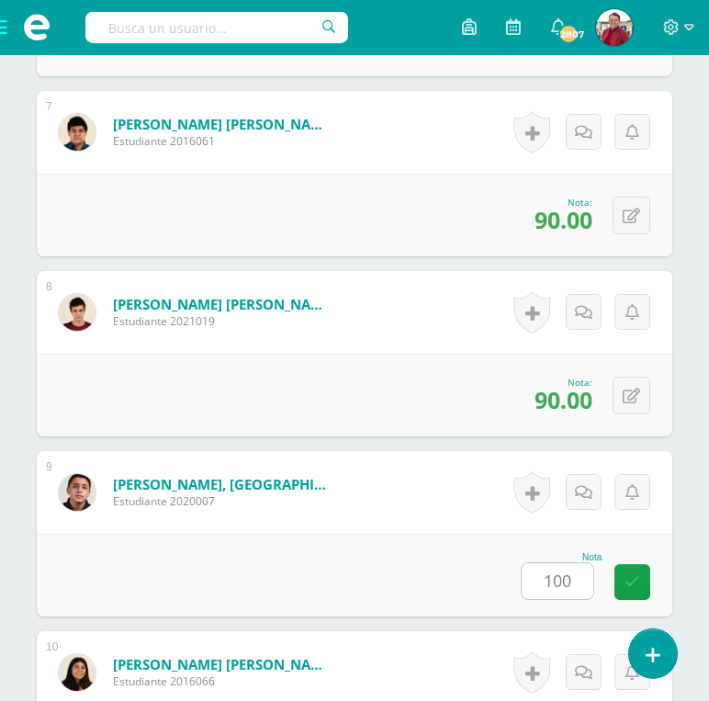
type input "100"
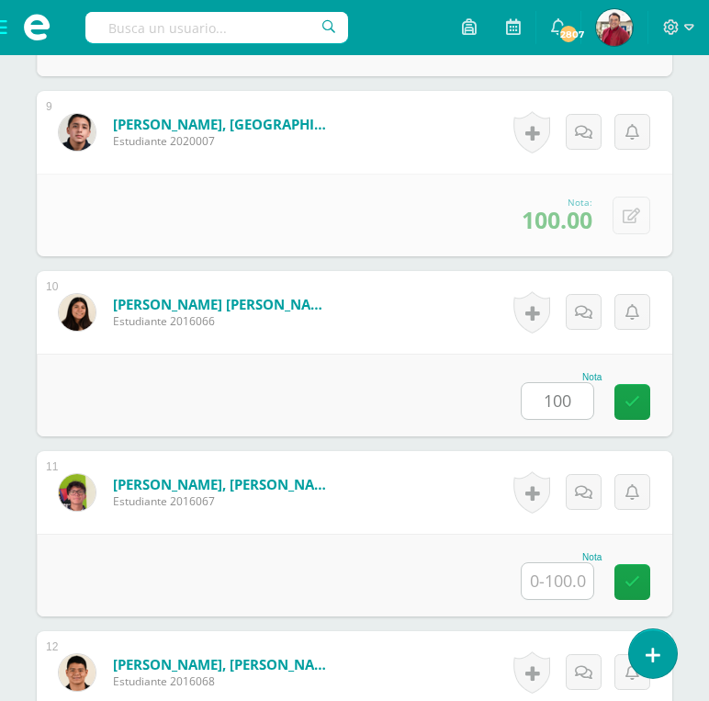
type input "100"
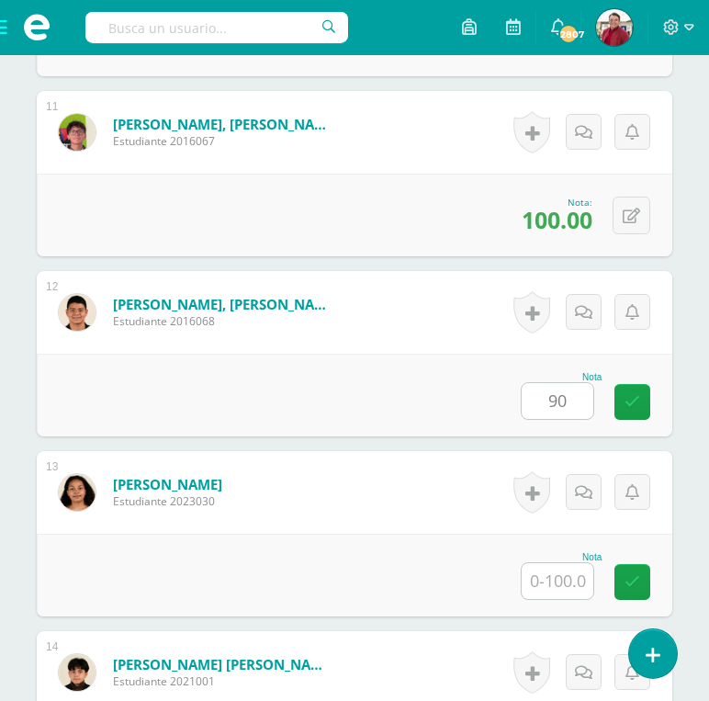
type input "90"
type input "100"
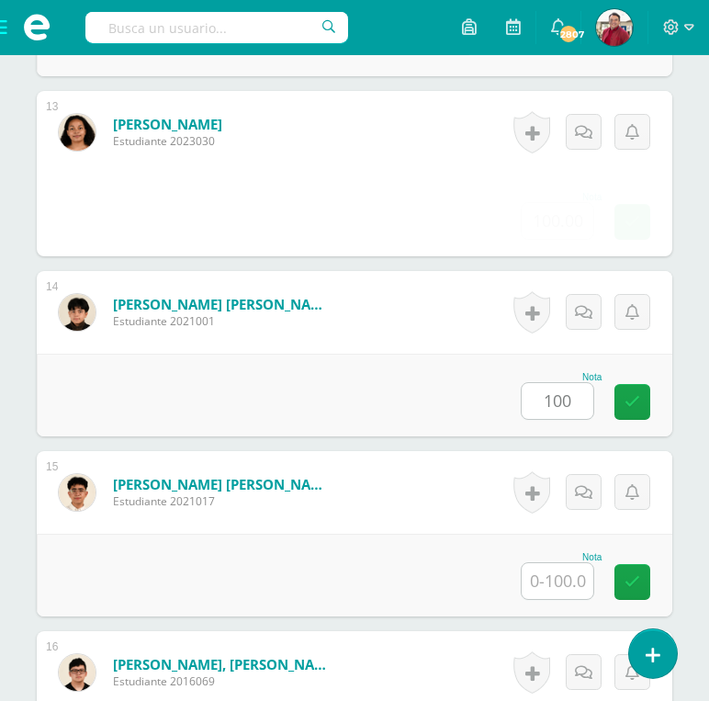
type input "100"
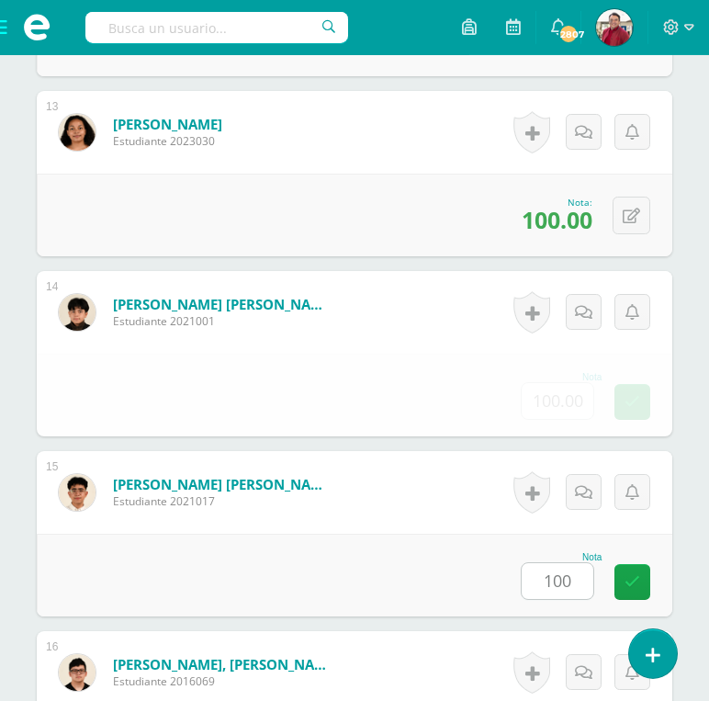
type input "100"
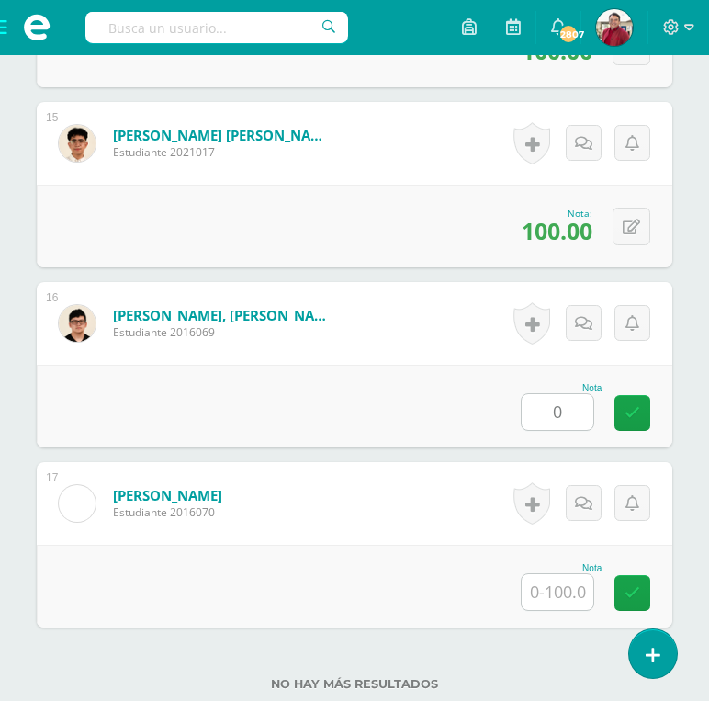
type input "0"
type input "100"
